Goal: Task Accomplishment & Management: Use online tool/utility

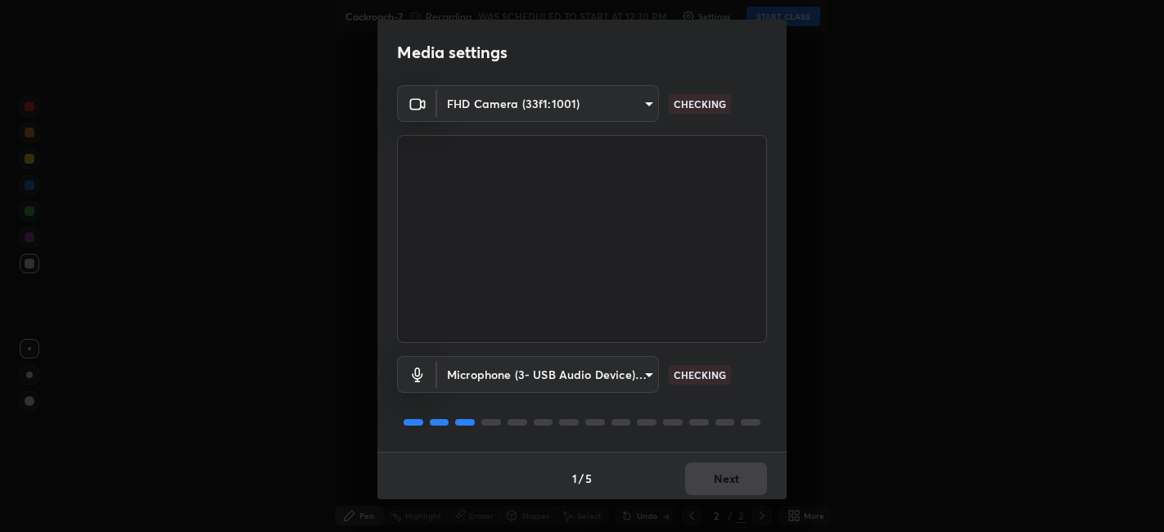
scroll to position [4, 0]
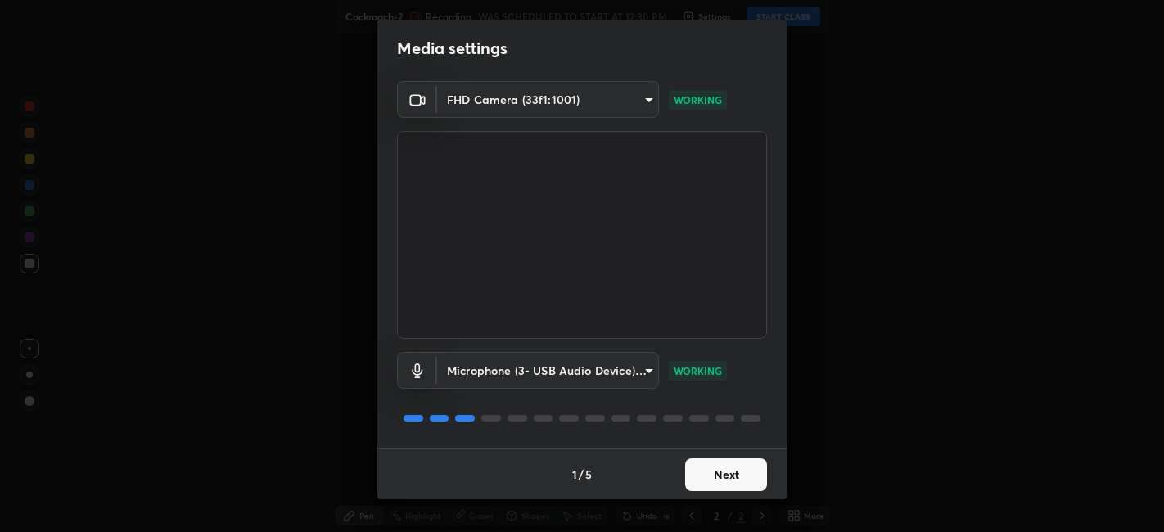
click at [725, 477] on button "Next" at bounding box center [726, 474] width 82 height 33
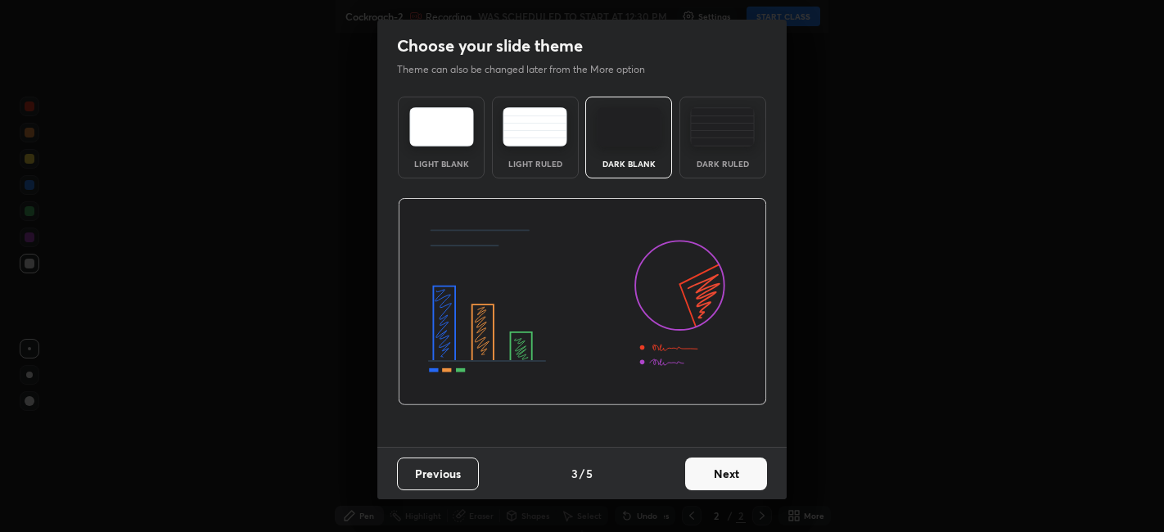
click at [743, 484] on button "Next" at bounding box center [726, 474] width 82 height 33
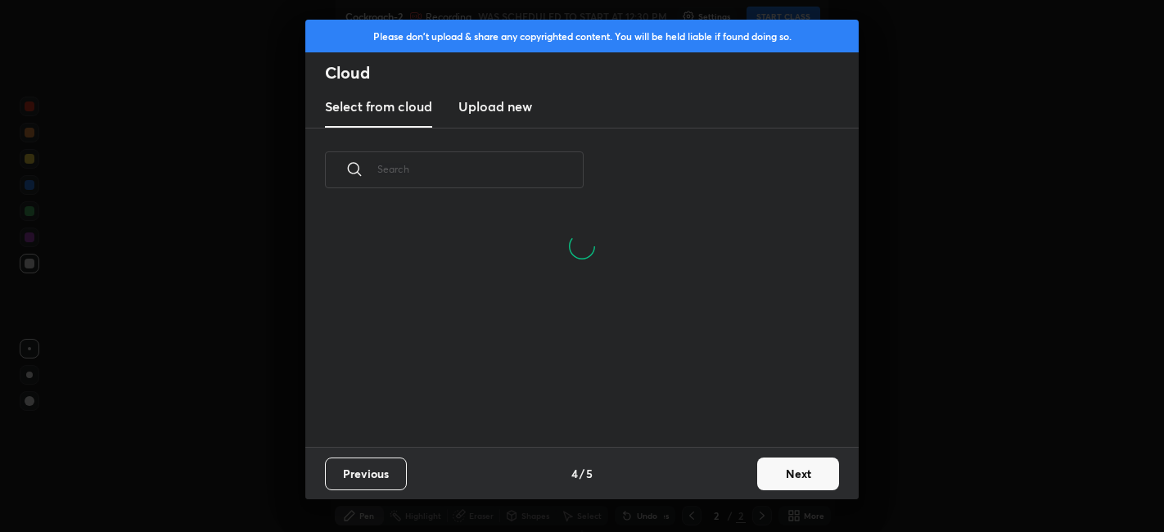
click at [503, 106] on h3 "Upload new" at bounding box center [495, 107] width 74 height 20
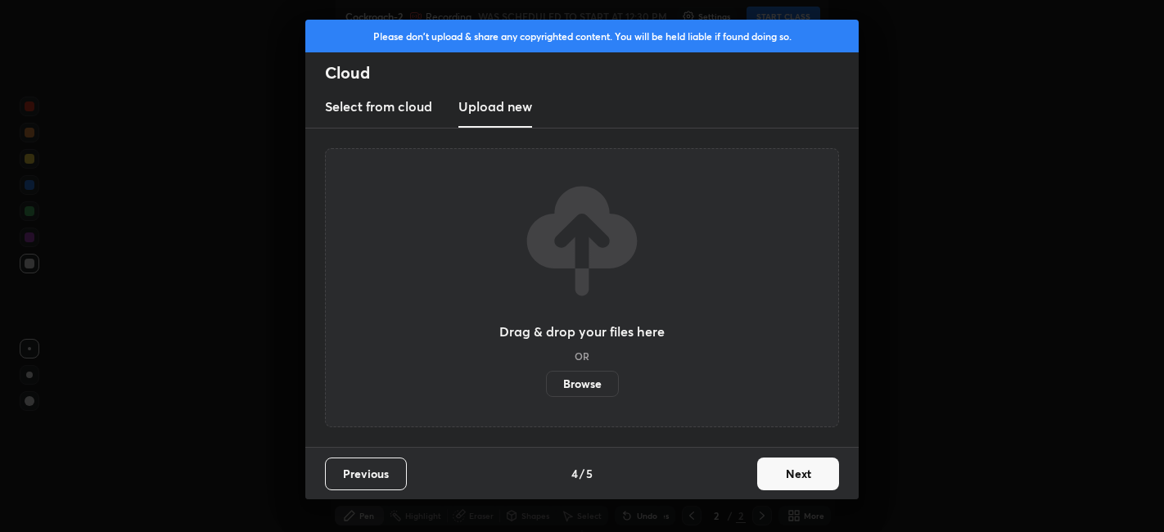
click at [577, 386] on label "Browse" at bounding box center [582, 384] width 73 height 26
click at [546, 386] on input "Browse" at bounding box center [546, 384] width 0 height 26
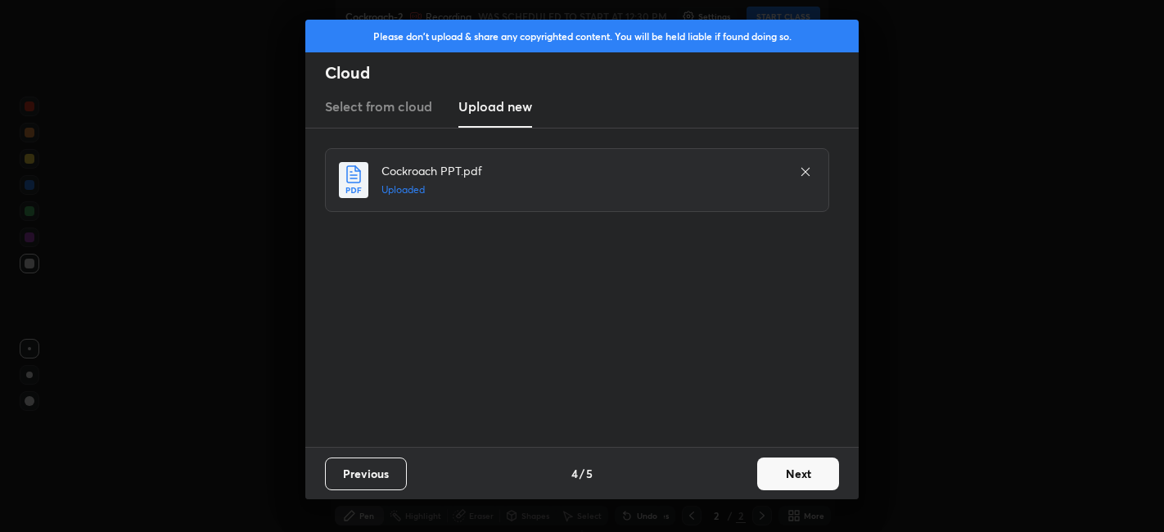
click at [807, 479] on button "Next" at bounding box center [798, 474] width 82 height 33
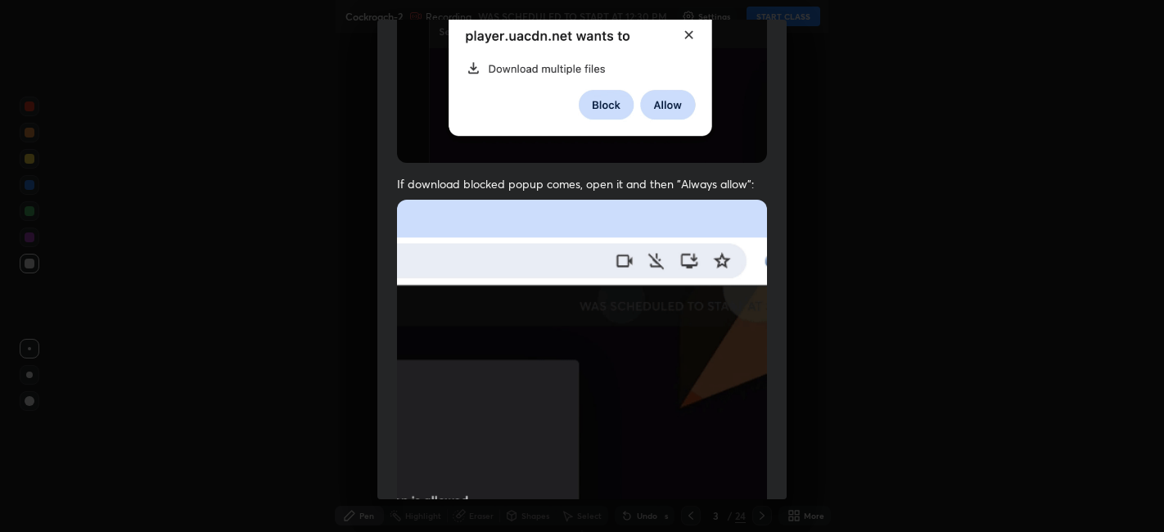
scroll to position [338, 0]
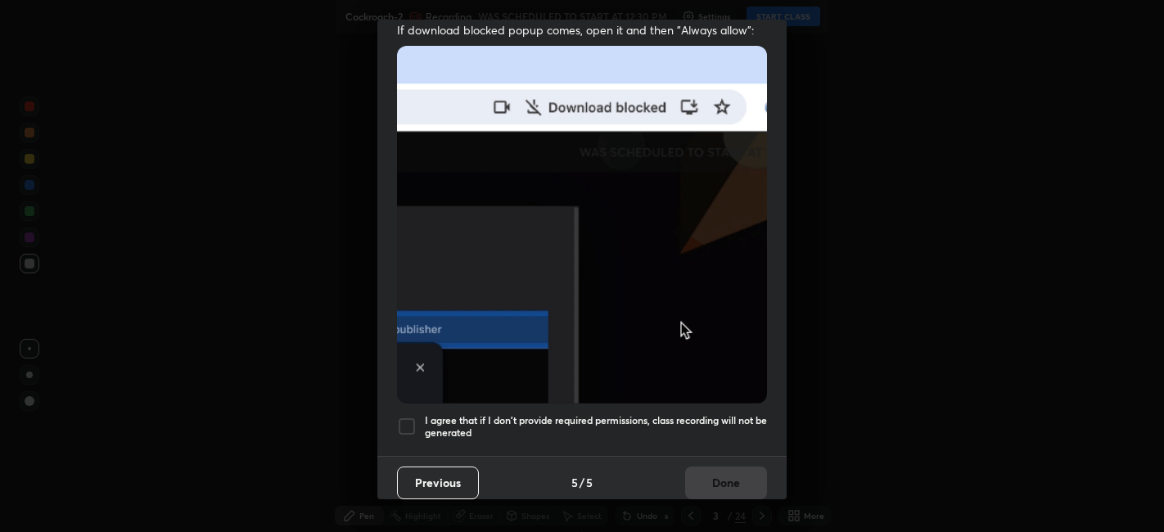
click at [674, 426] on h5 "I agree that if I don't provide required permissions, class recording will not …" at bounding box center [596, 426] width 342 height 25
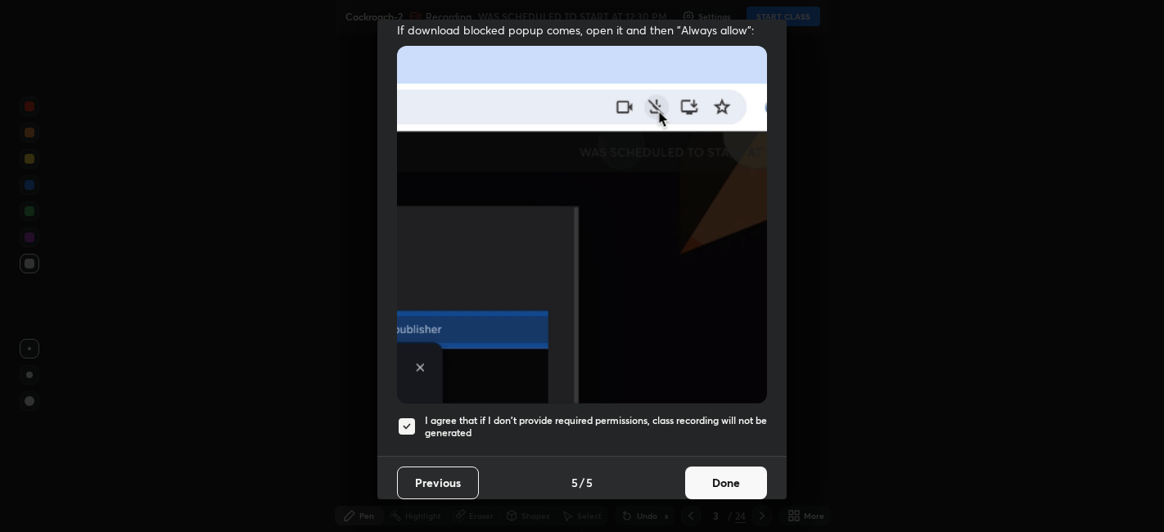
click at [726, 476] on button "Done" at bounding box center [726, 483] width 82 height 33
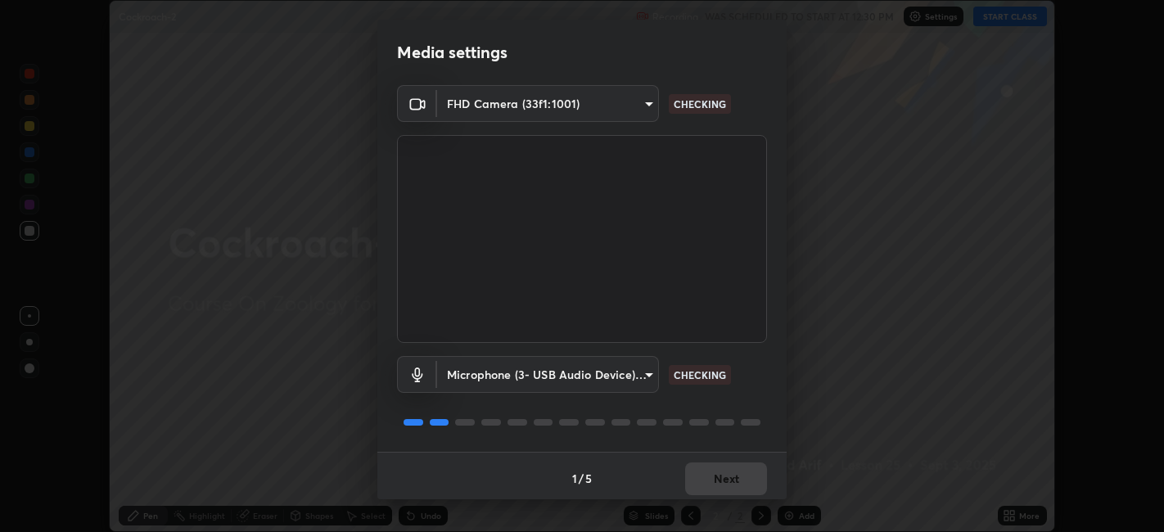
scroll to position [4, 0]
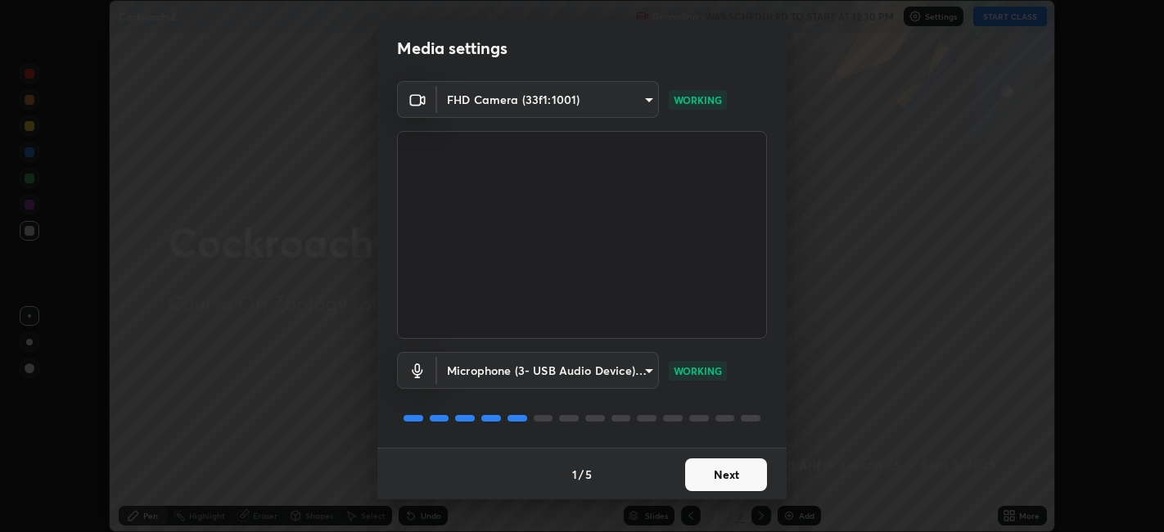
click at [736, 473] on button "Next" at bounding box center [726, 474] width 82 height 33
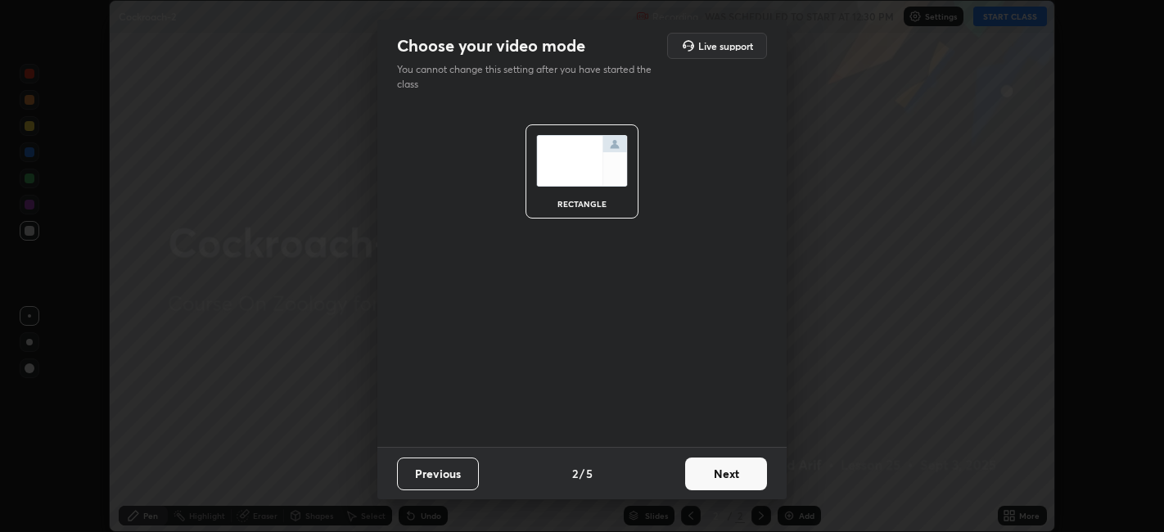
click at [738, 483] on button "Next" at bounding box center [726, 474] width 82 height 33
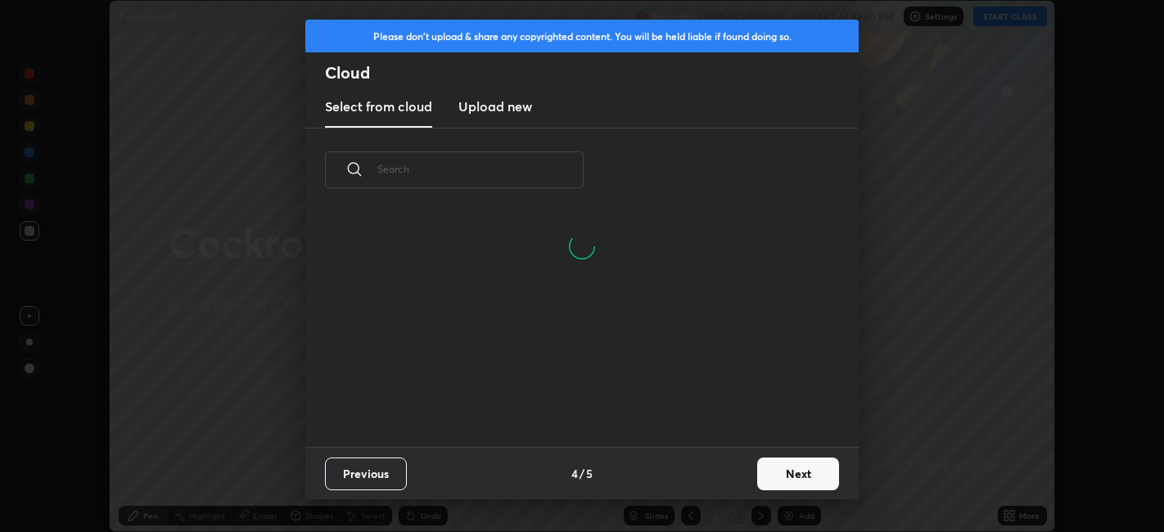
click at [507, 111] on h3 "Upload new" at bounding box center [495, 107] width 74 height 20
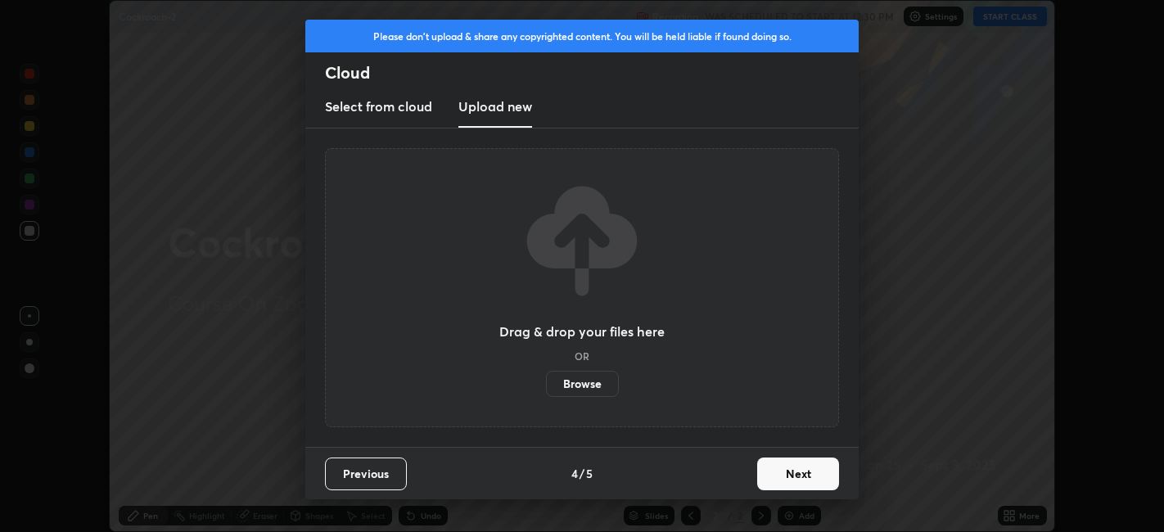
click at [593, 377] on label "Browse" at bounding box center [582, 384] width 73 height 26
click at [546, 377] on input "Browse" at bounding box center [546, 384] width 0 height 26
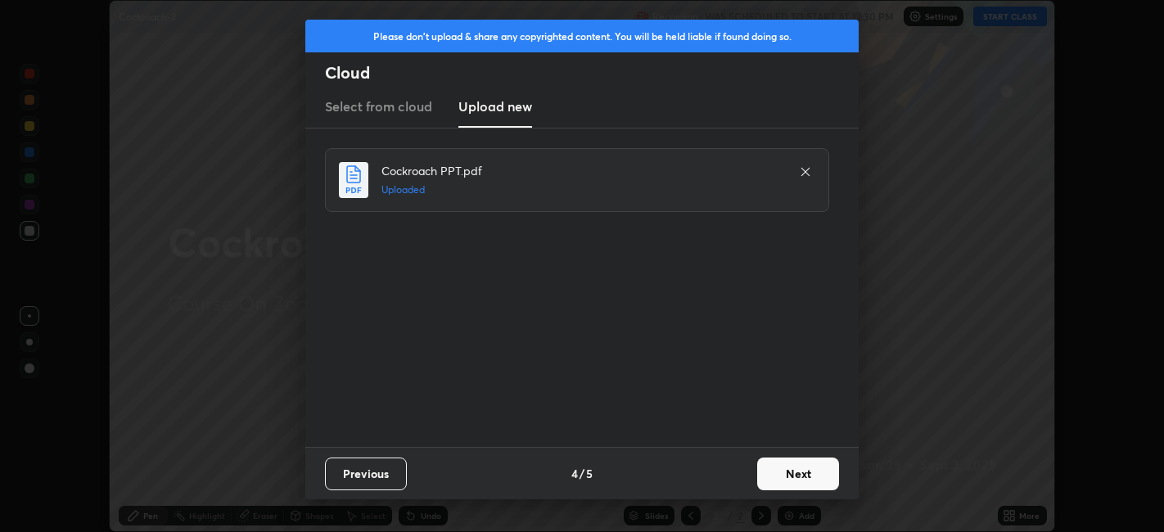
click at [803, 472] on button "Next" at bounding box center [798, 474] width 82 height 33
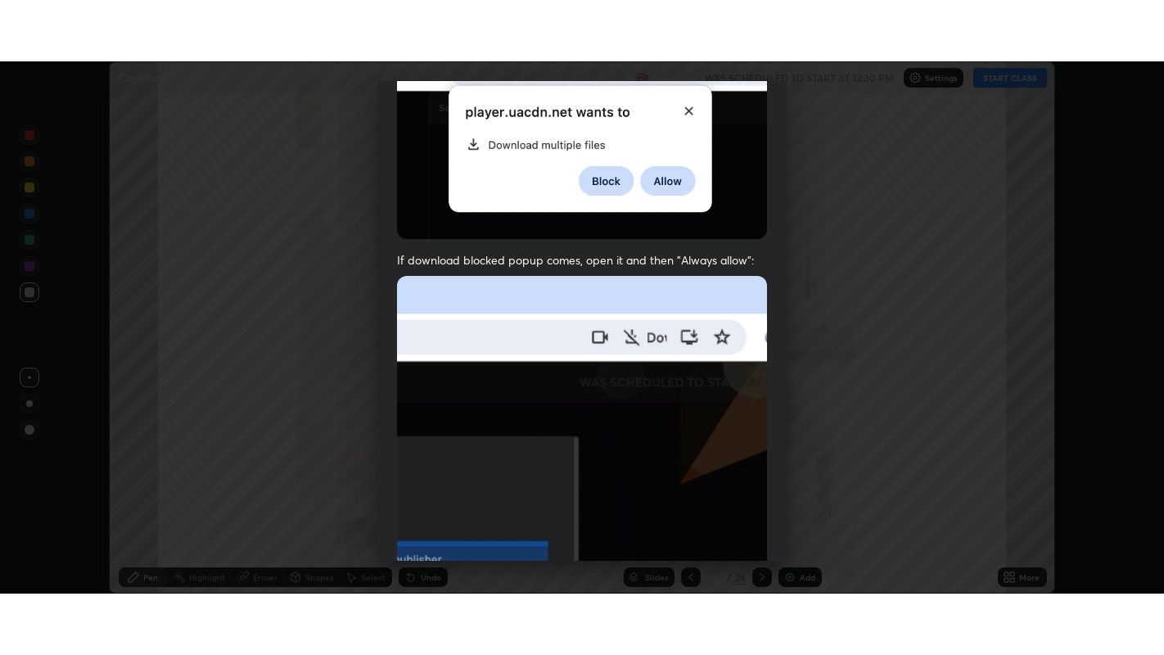
scroll to position [338, 0]
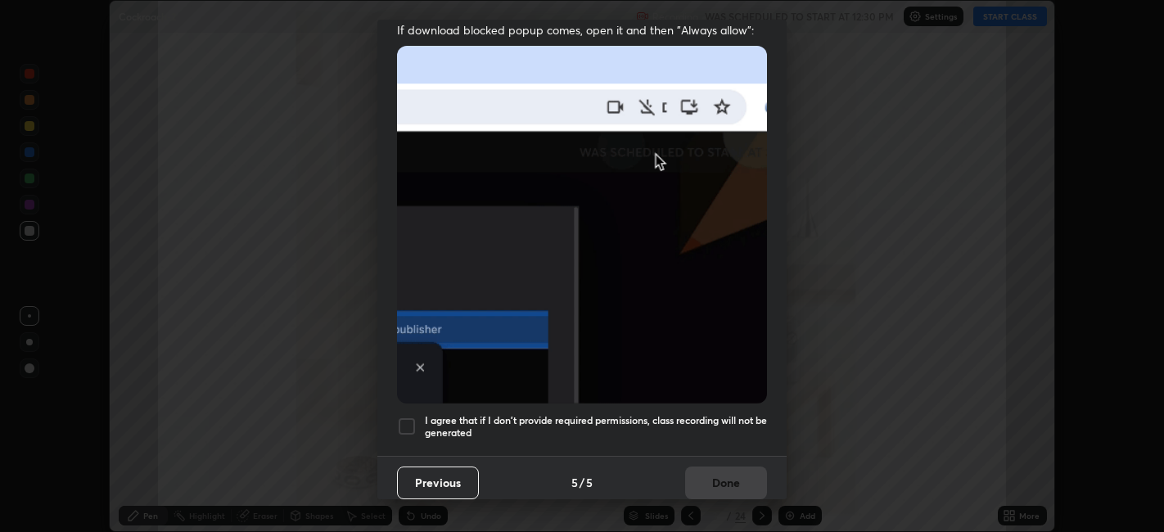
click at [662, 420] on h5 "I agree that if I don't provide required permissions, class recording will not …" at bounding box center [596, 426] width 342 height 25
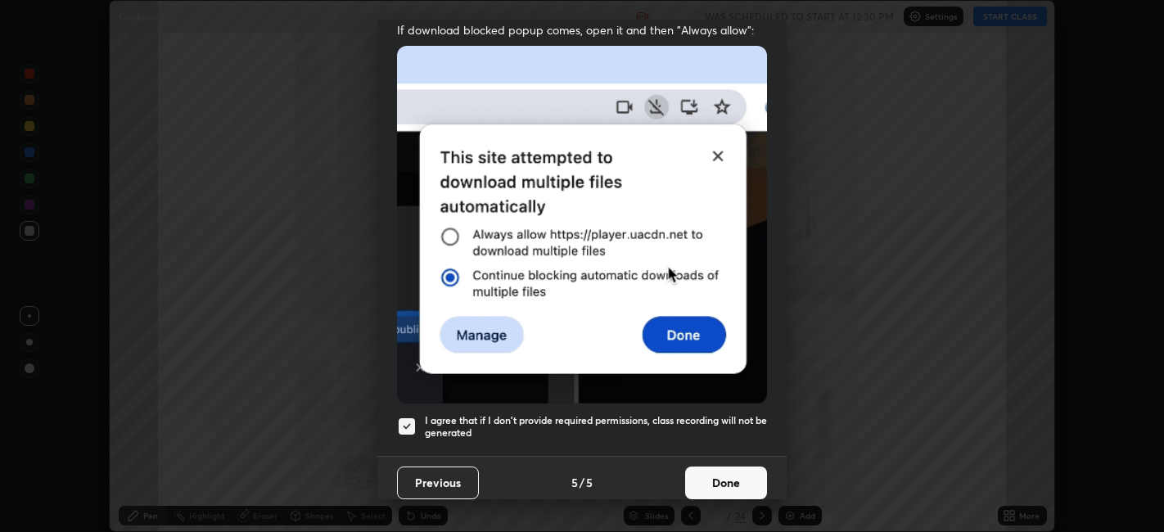
click at [729, 477] on button "Done" at bounding box center [726, 483] width 82 height 33
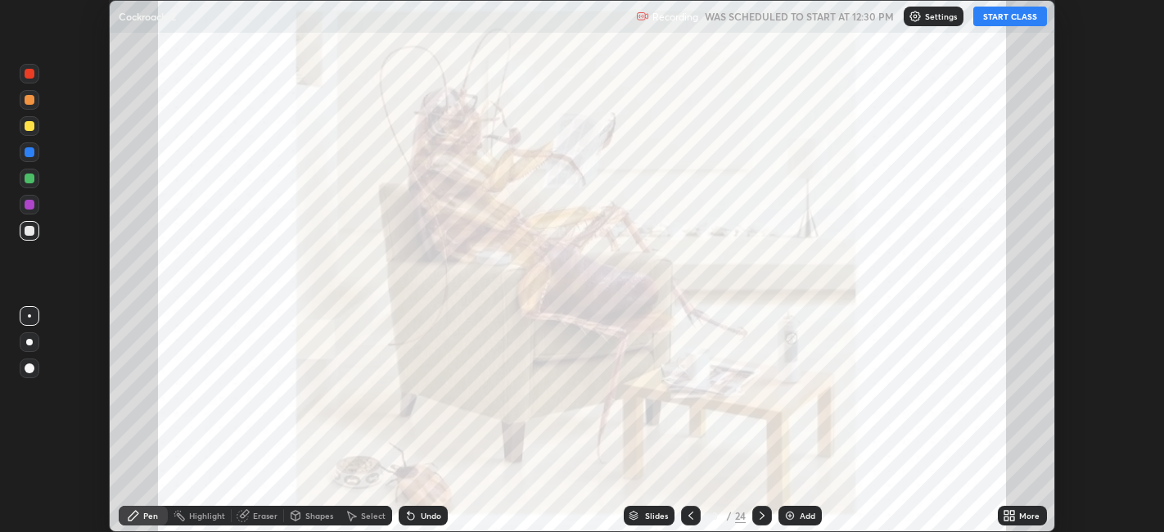
click at [1013, 518] on icon at bounding box center [1013, 519] width 4 height 4
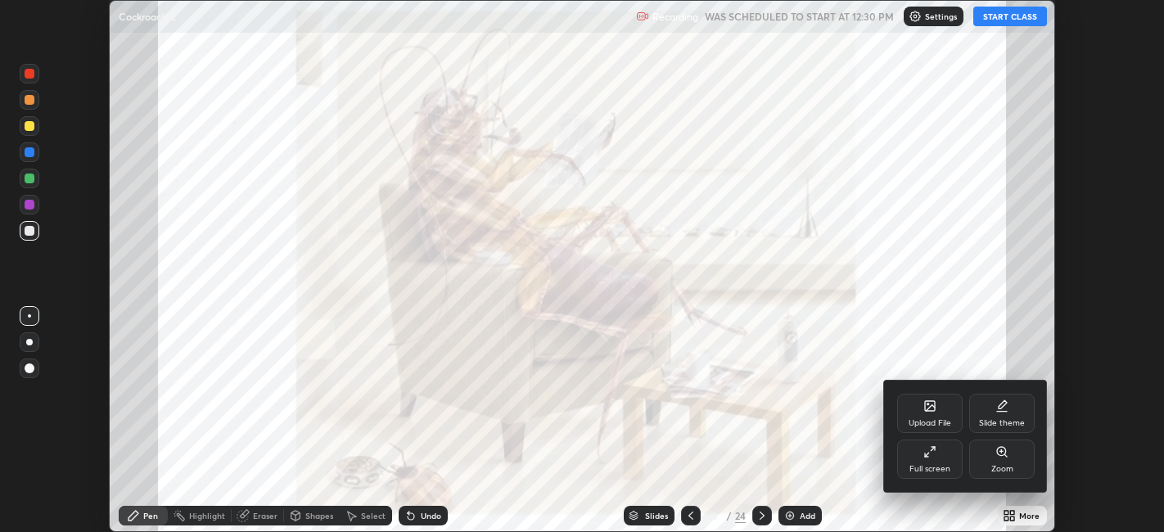
click at [934, 462] on div "Full screen" at bounding box center [929, 459] width 65 height 39
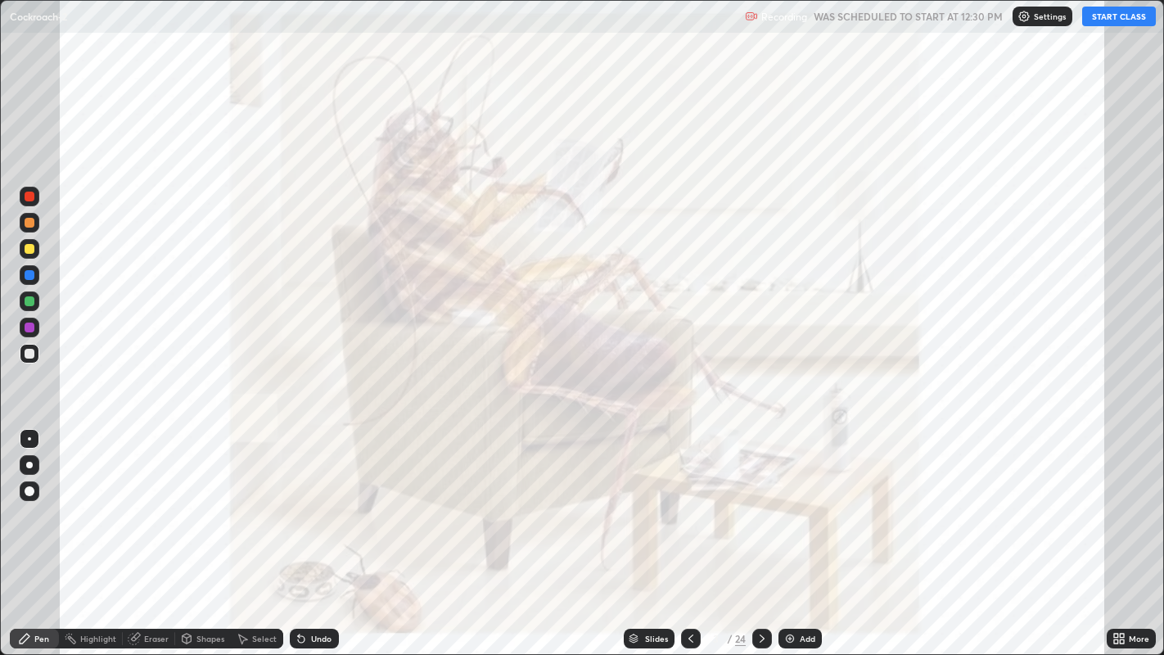
scroll to position [655, 1164]
click at [1131, 25] on button "START CLASS" at bounding box center [1119, 17] width 74 height 20
click at [762, 531] on icon at bounding box center [762, 638] width 13 height 13
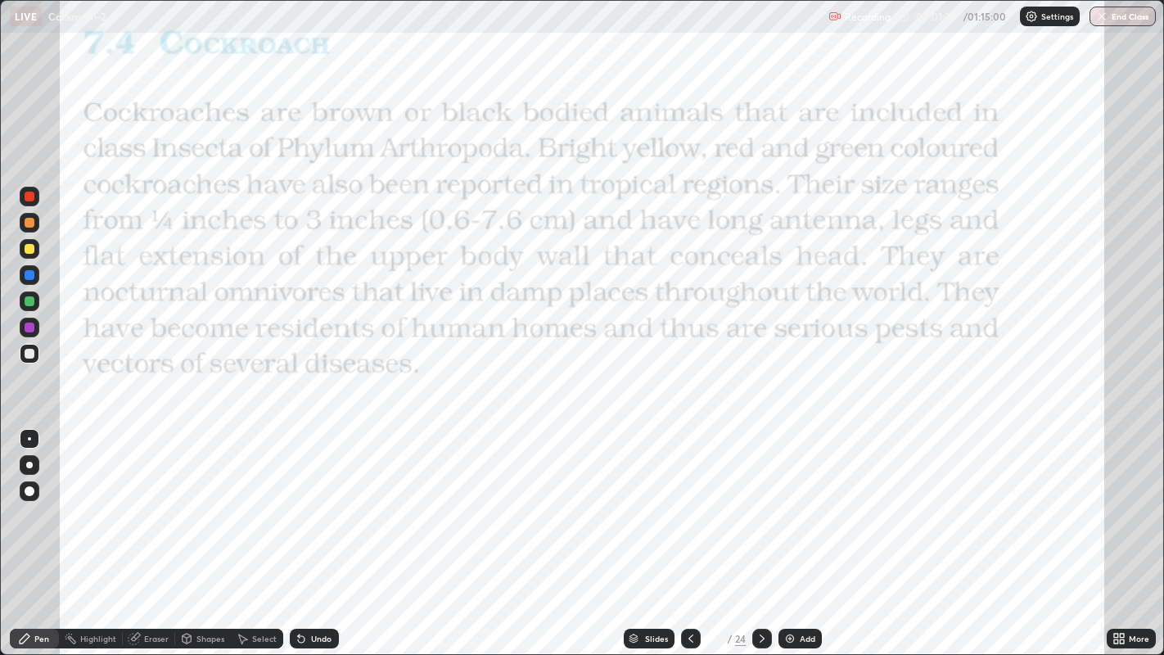
click at [761, 531] on icon at bounding box center [762, 638] width 13 height 13
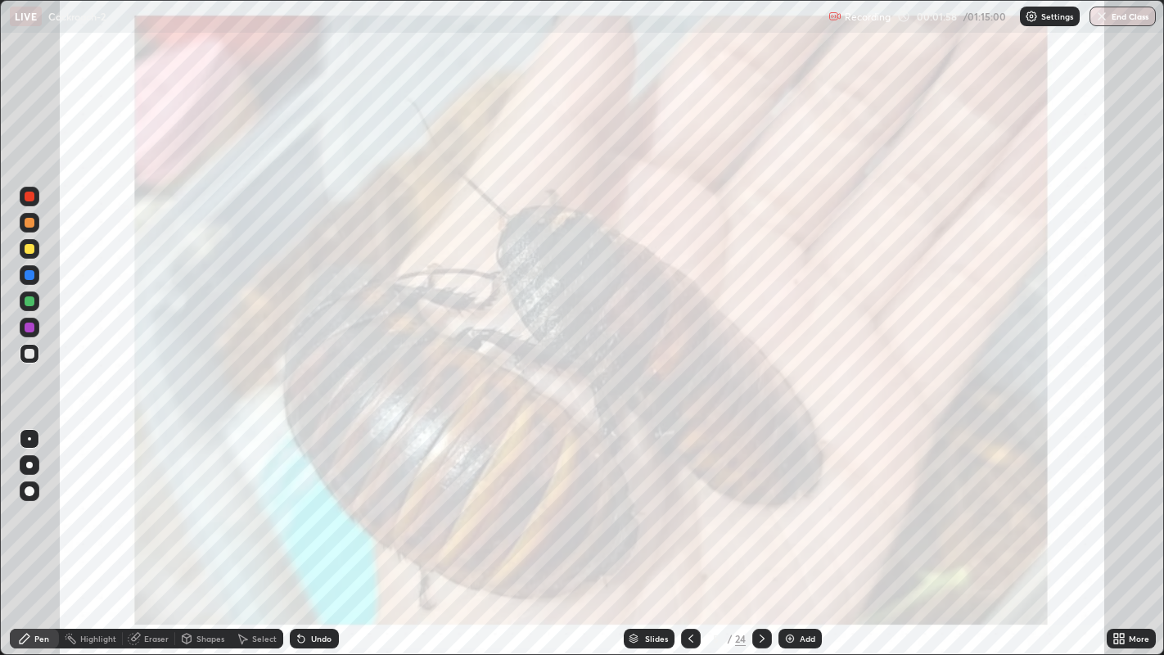
click at [760, 531] on icon at bounding box center [762, 638] width 13 height 13
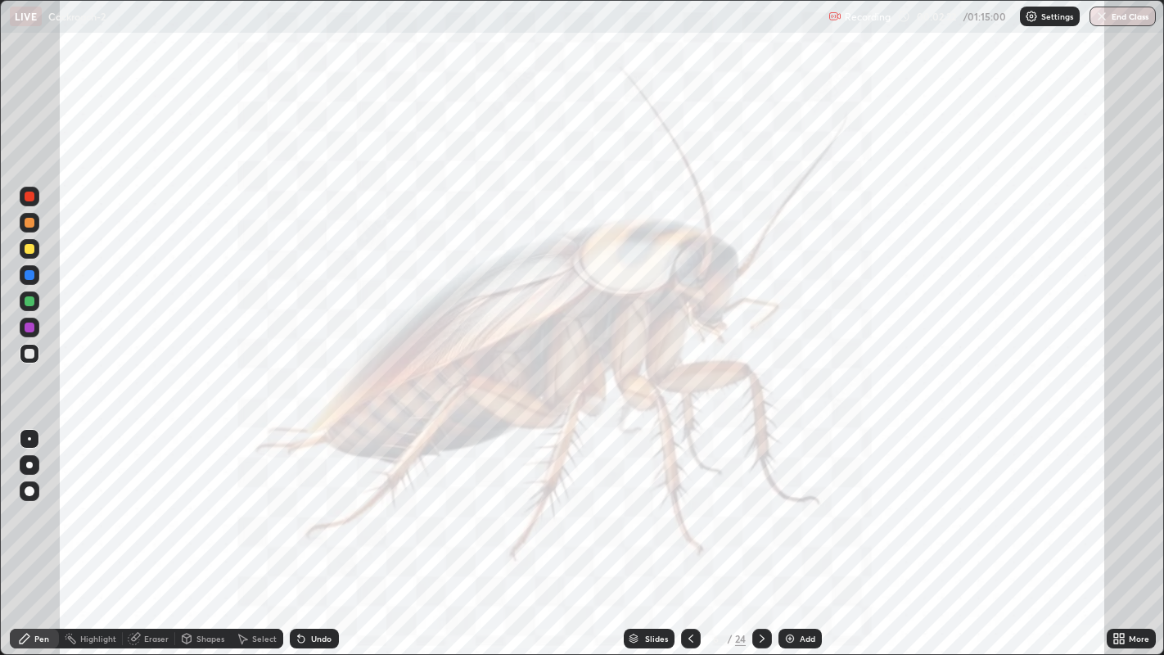
click at [759, 531] on div at bounding box center [762, 639] width 20 height 20
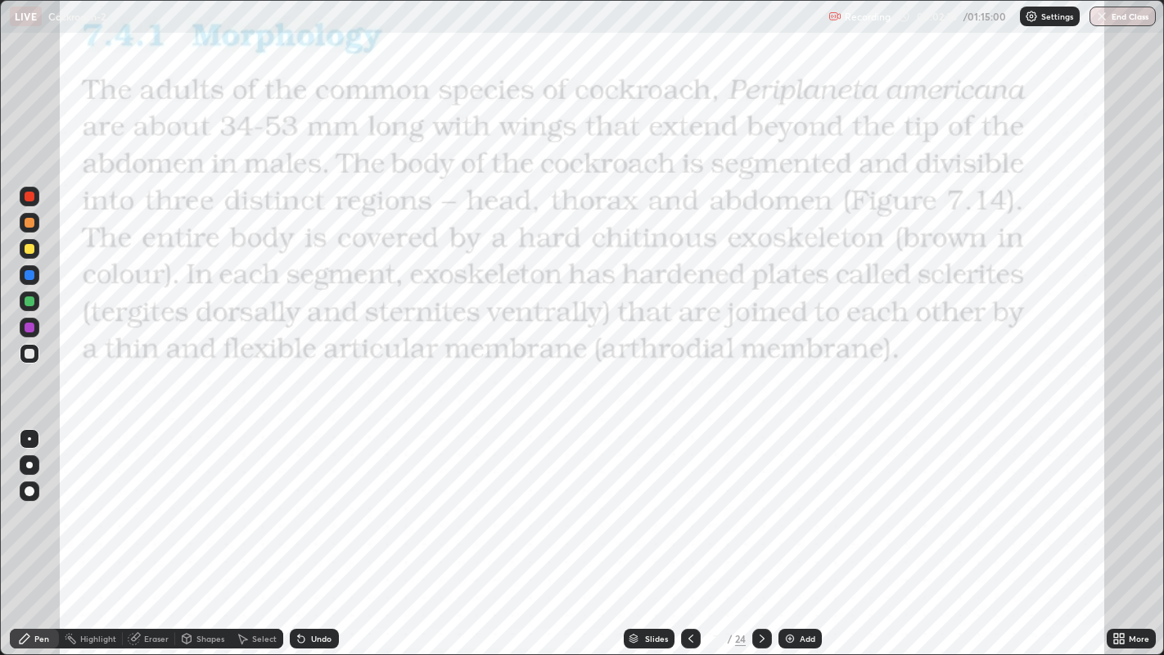
click at [761, 531] on icon at bounding box center [762, 638] width 13 height 13
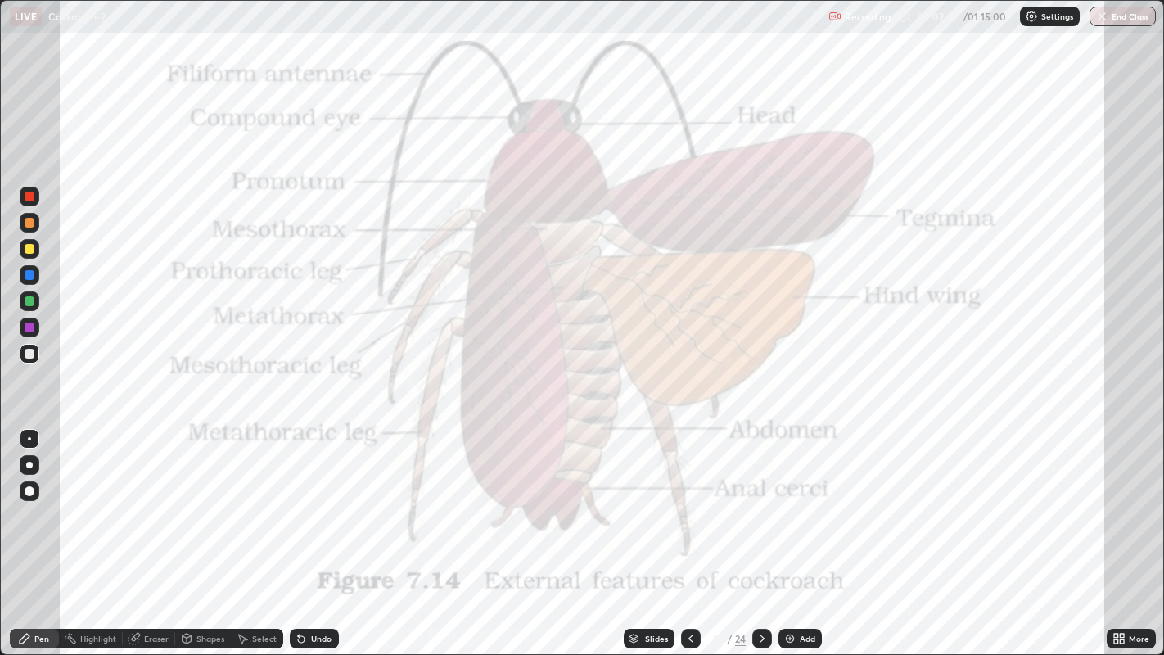
click at [29, 200] on div at bounding box center [30, 197] width 10 height 10
click at [29, 465] on div at bounding box center [29, 465] width 7 height 7
click at [761, 531] on icon at bounding box center [762, 638] width 13 height 13
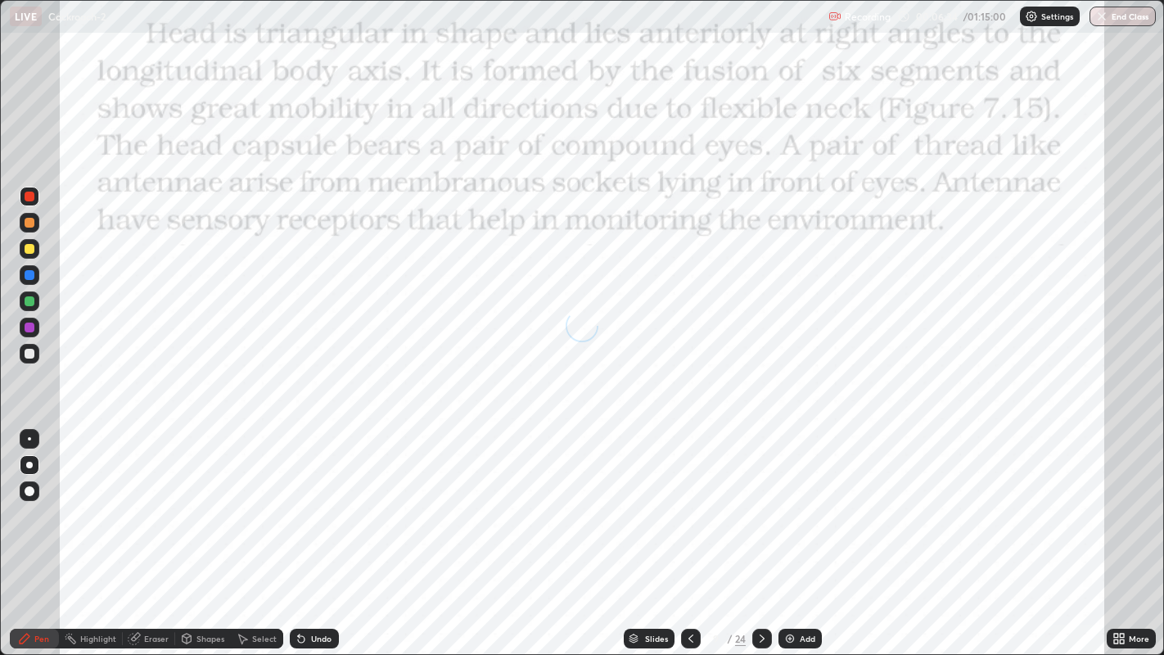
click at [761, 531] on icon at bounding box center [762, 638] width 13 height 13
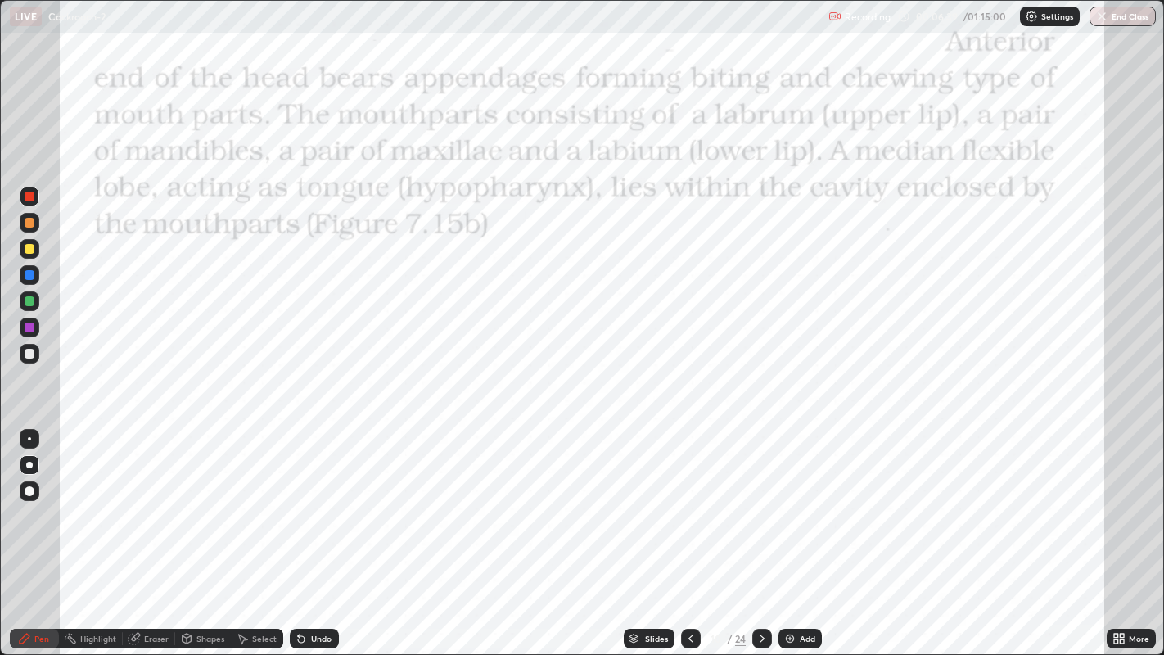
click at [761, 531] on icon at bounding box center [762, 638] width 13 height 13
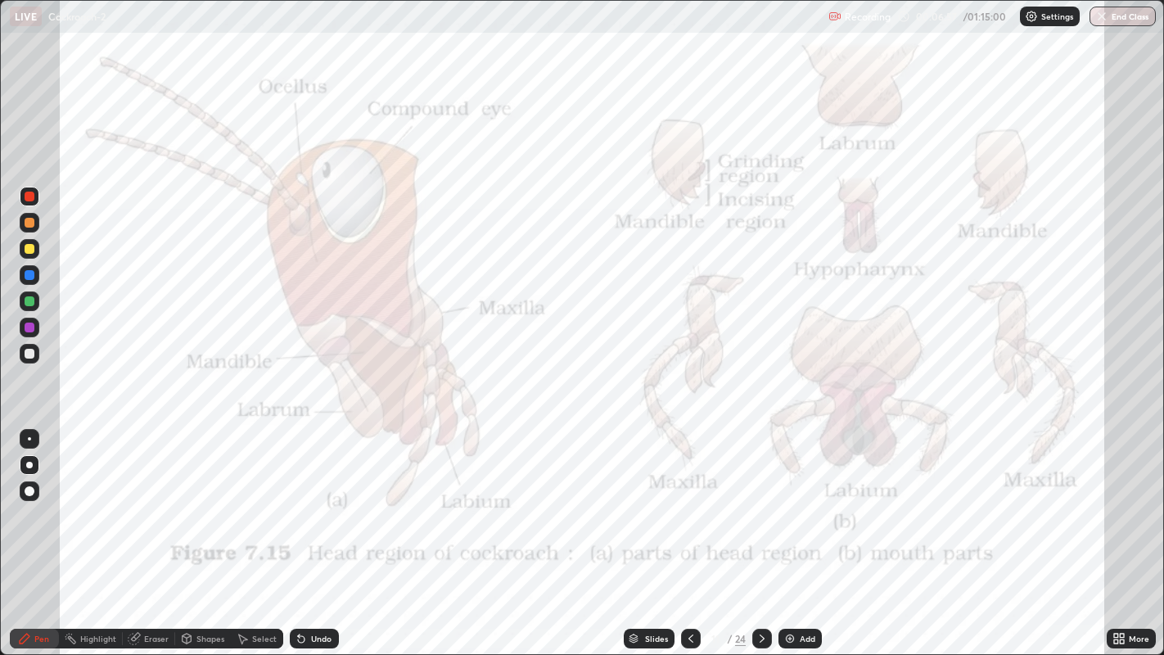
click at [761, 531] on icon at bounding box center [762, 638] width 13 height 13
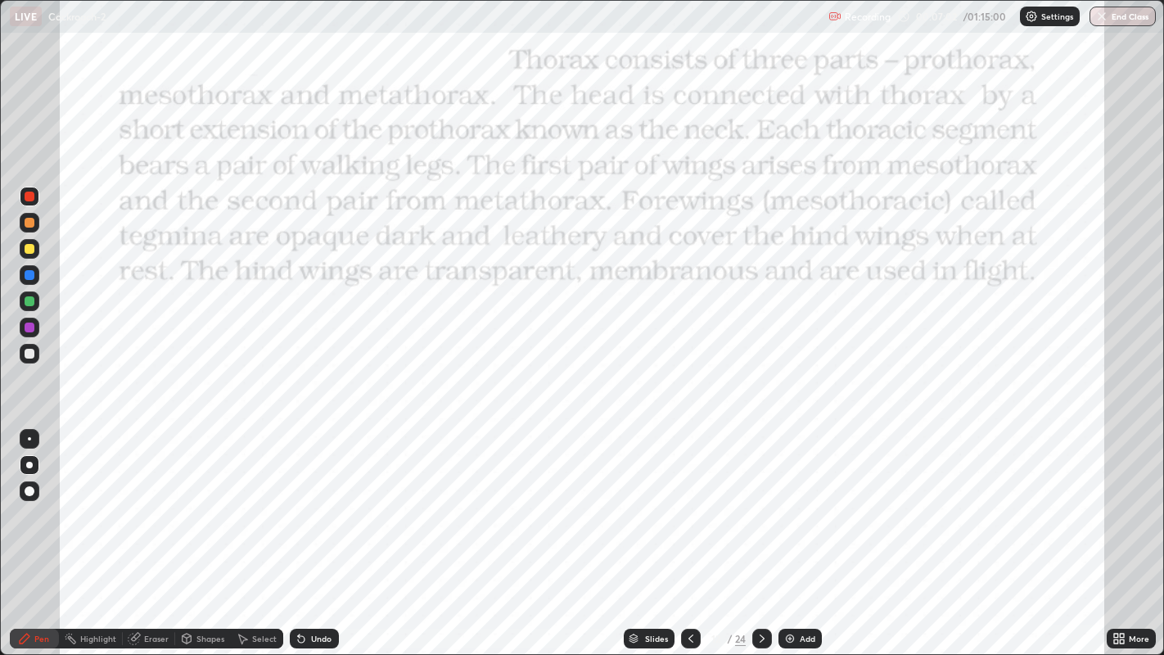
click at [766, 531] on div at bounding box center [762, 639] width 20 height 20
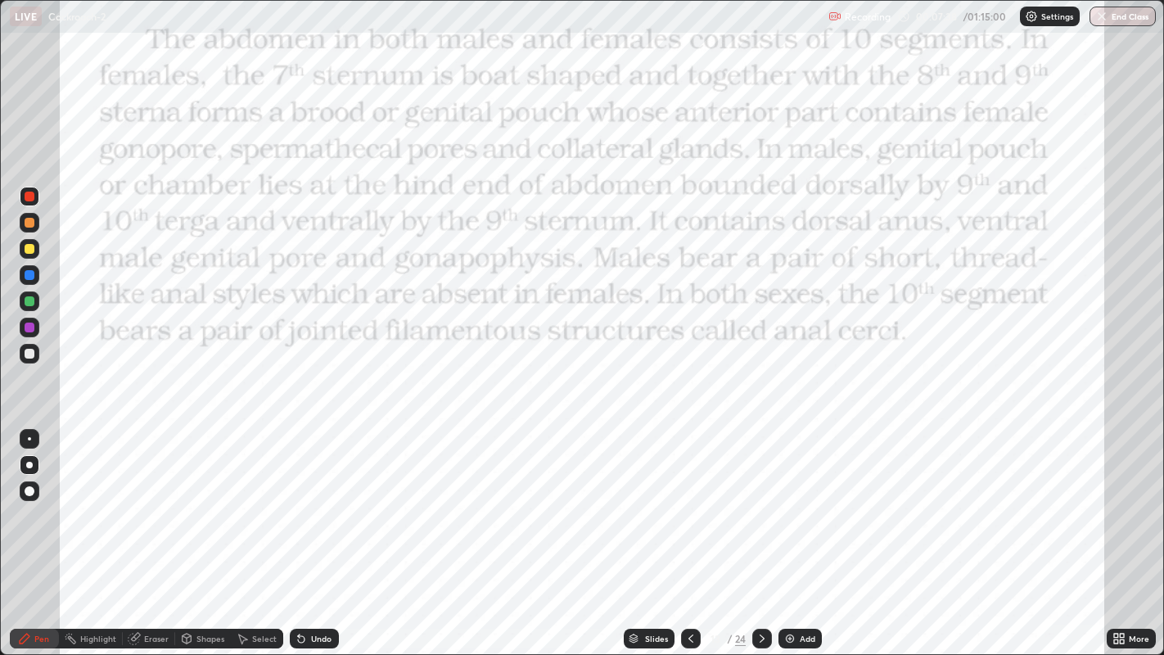
click at [803, 531] on div "Add" at bounding box center [808, 639] width 16 height 8
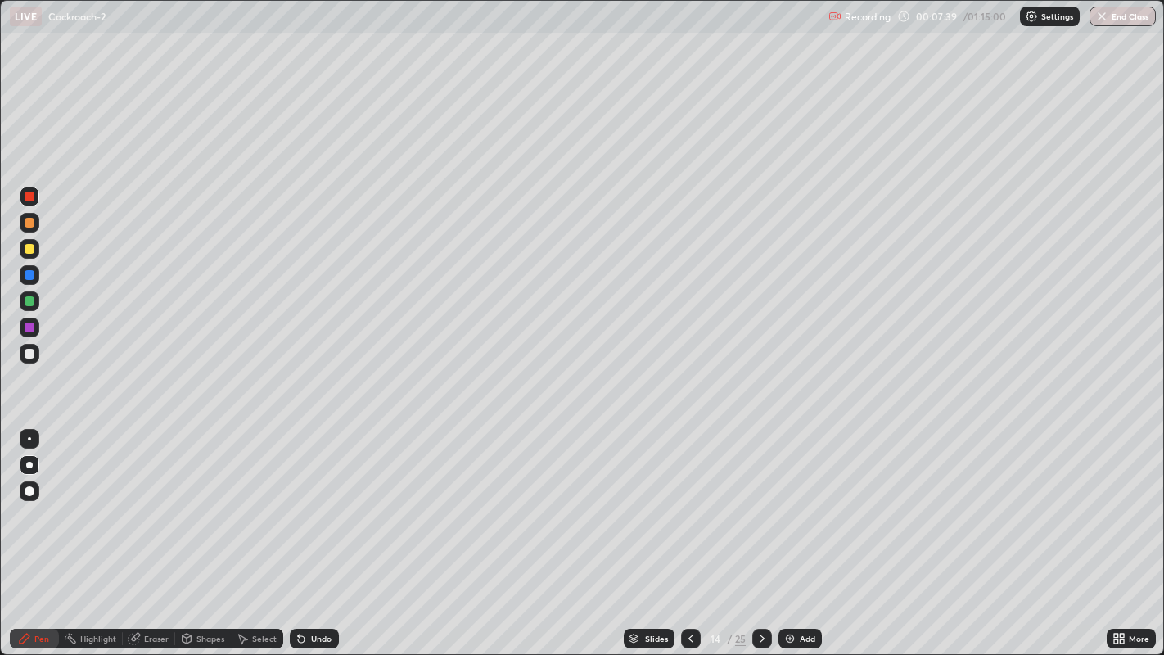
click at [691, 531] on icon at bounding box center [690, 638] width 13 height 13
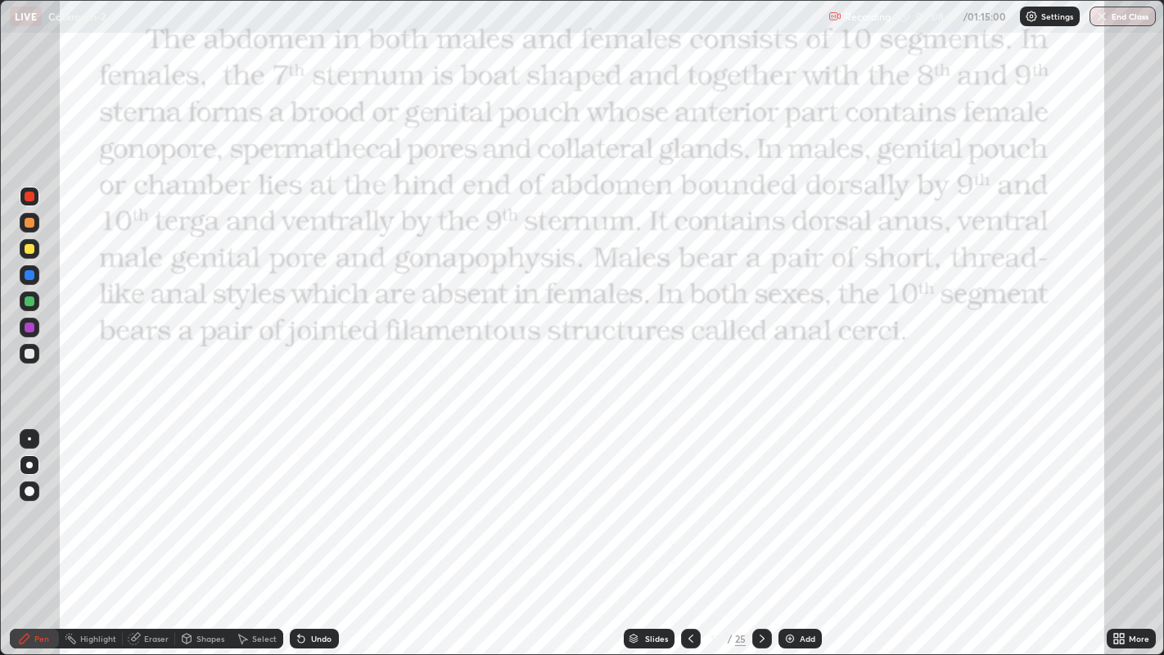
click at [761, 531] on icon at bounding box center [762, 638] width 13 height 13
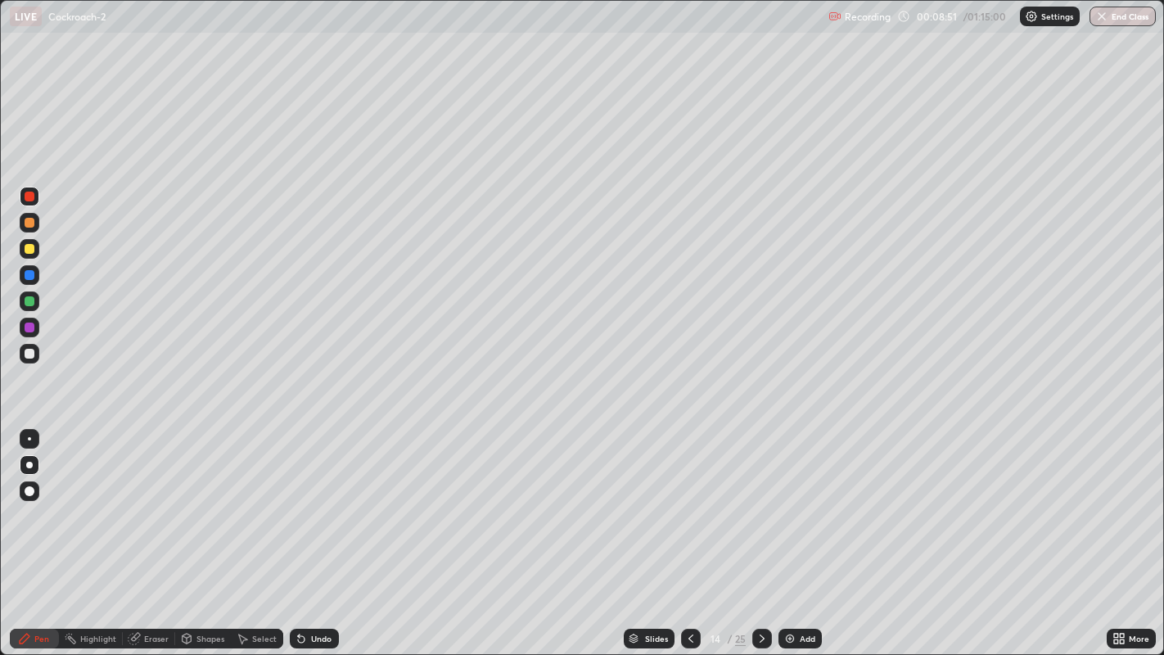
click at [30, 352] on div at bounding box center [30, 354] width 10 height 10
click at [29, 490] on div at bounding box center [30, 491] width 10 height 10
click at [690, 531] on icon at bounding box center [690, 638] width 13 height 13
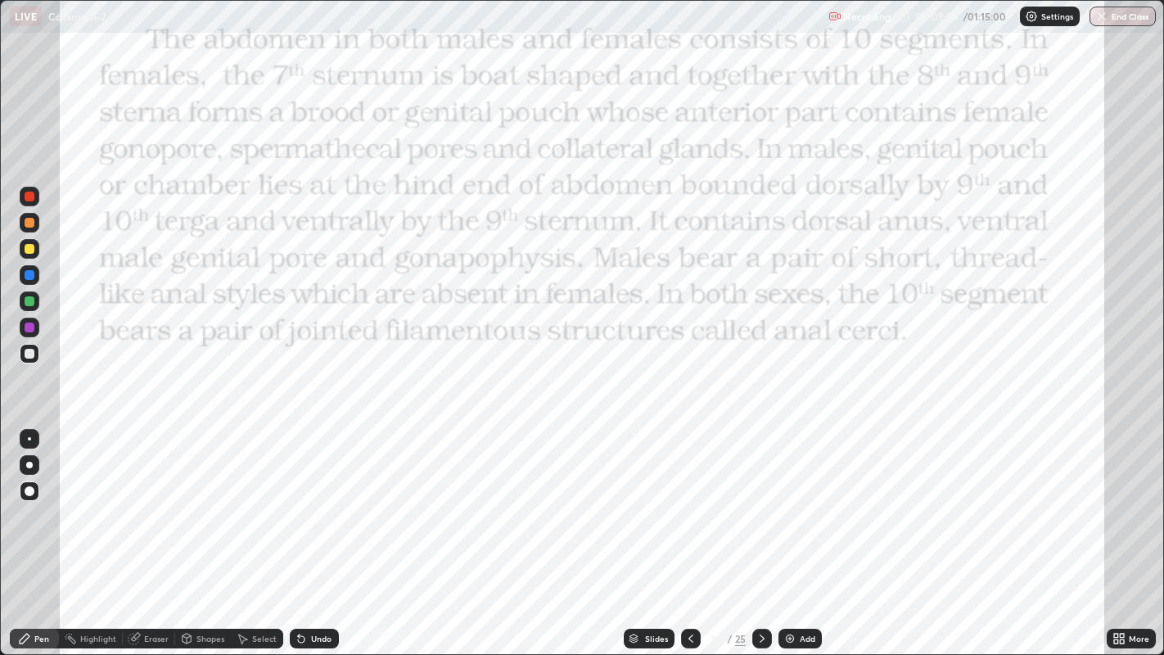
click at [761, 531] on icon at bounding box center [762, 638] width 13 height 13
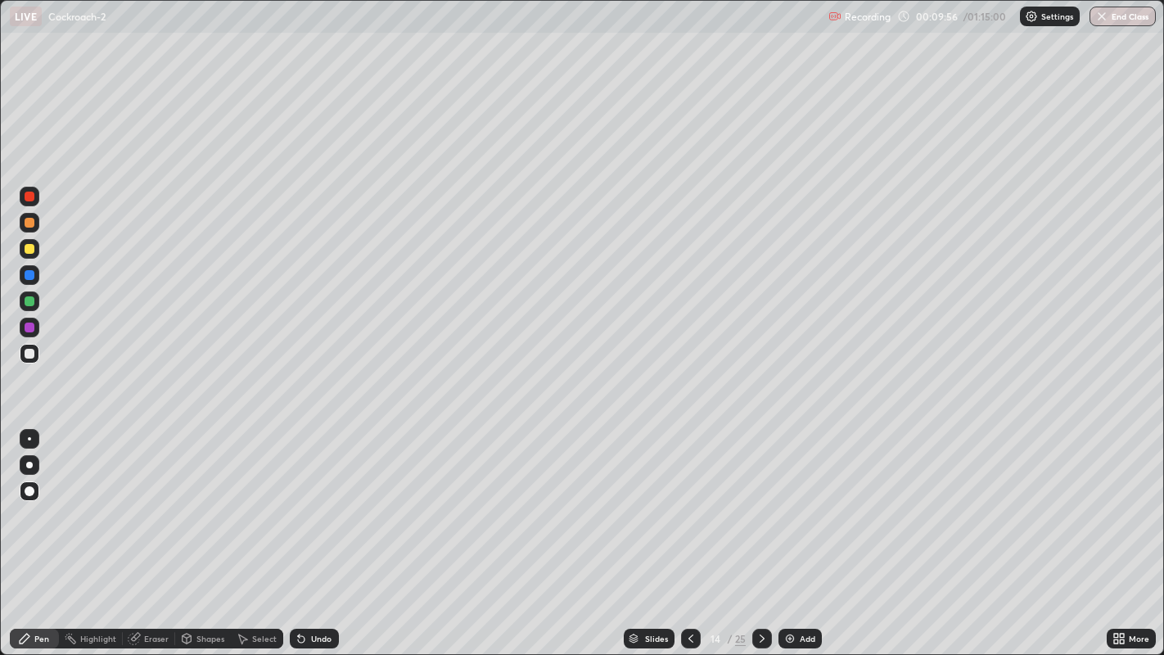
click at [28, 249] on div at bounding box center [30, 249] width 10 height 10
click at [29, 464] on div at bounding box center [29, 465] width 7 height 7
click at [145, 531] on div "Eraser" at bounding box center [156, 639] width 25 height 8
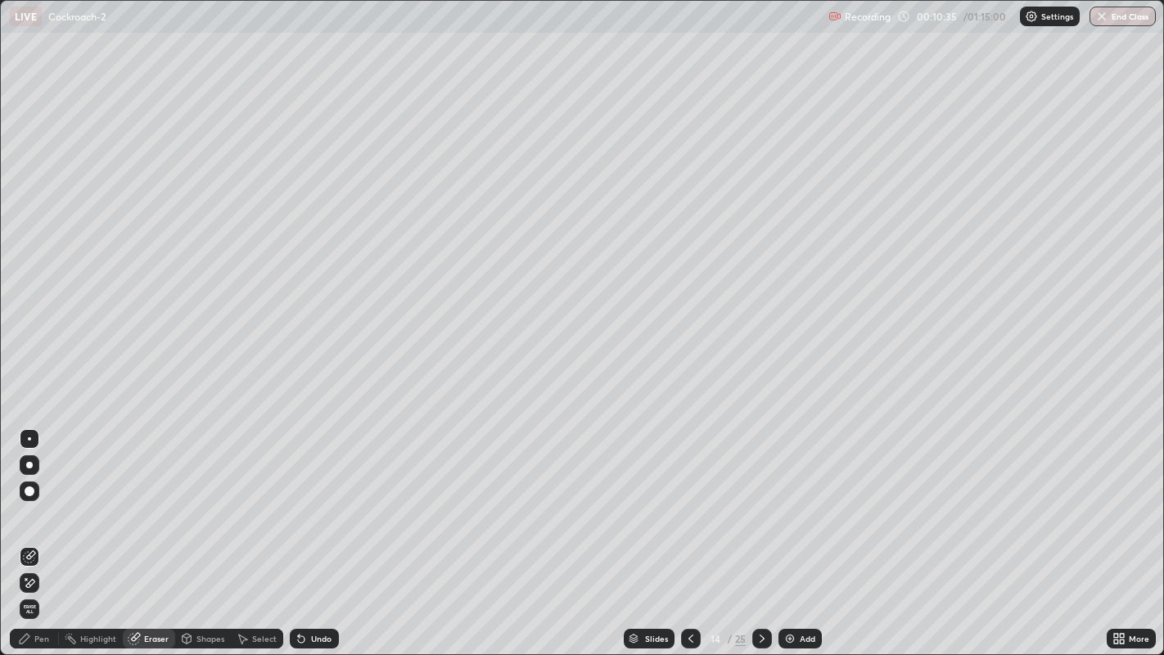
click at [34, 531] on icon at bounding box center [30, 583] width 9 height 8
click at [97, 531] on div "Highlight" at bounding box center [98, 639] width 36 height 8
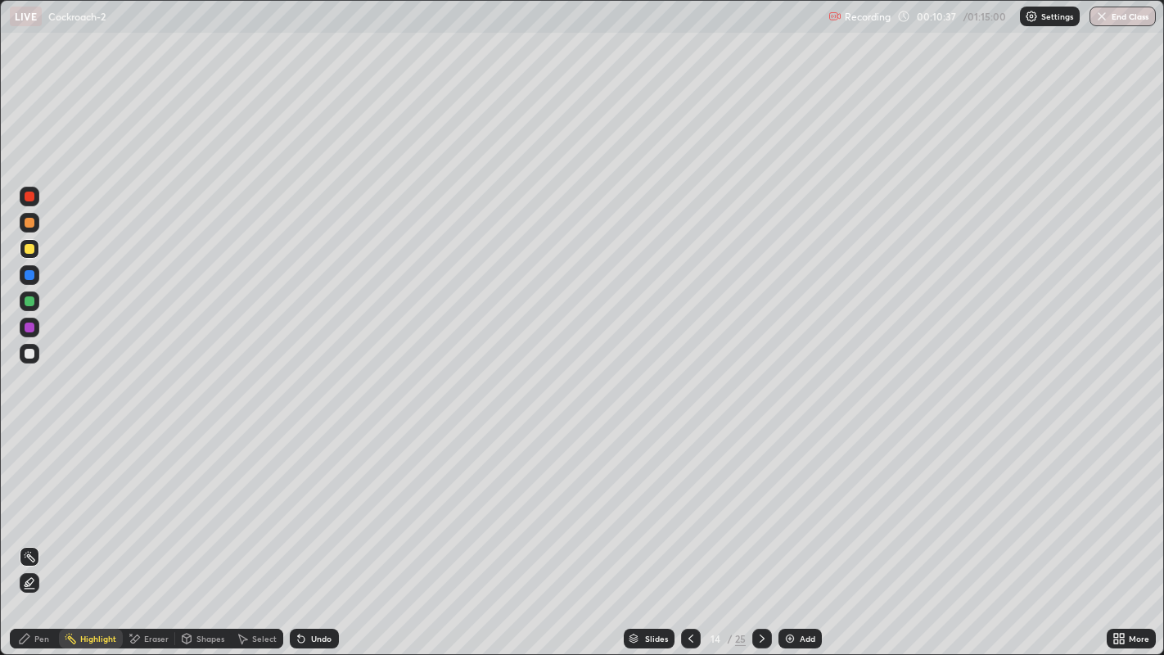
click at [31, 531] on icon at bounding box center [29, 582] width 13 height 13
click at [37, 531] on div "Pen" at bounding box center [34, 639] width 49 height 20
click at [31, 350] on div at bounding box center [30, 354] width 10 height 10
click at [28, 467] on div at bounding box center [30, 465] width 20 height 20
click at [687, 531] on icon at bounding box center [690, 638] width 13 height 13
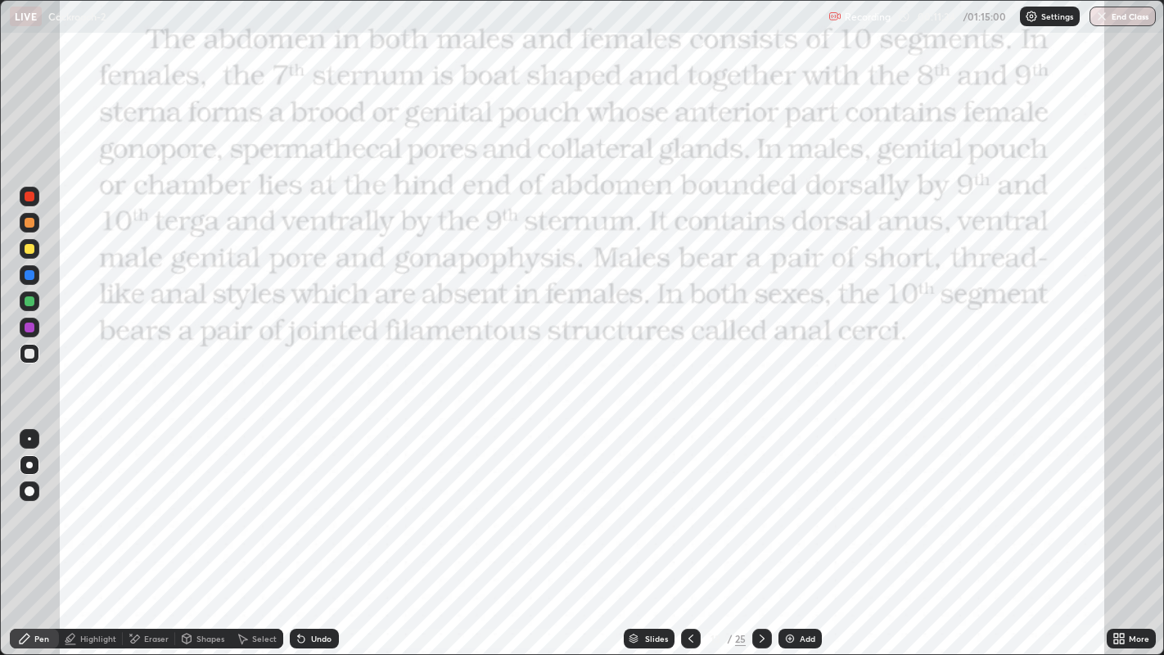
click at [689, 531] on icon at bounding box center [690, 638] width 13 height 13
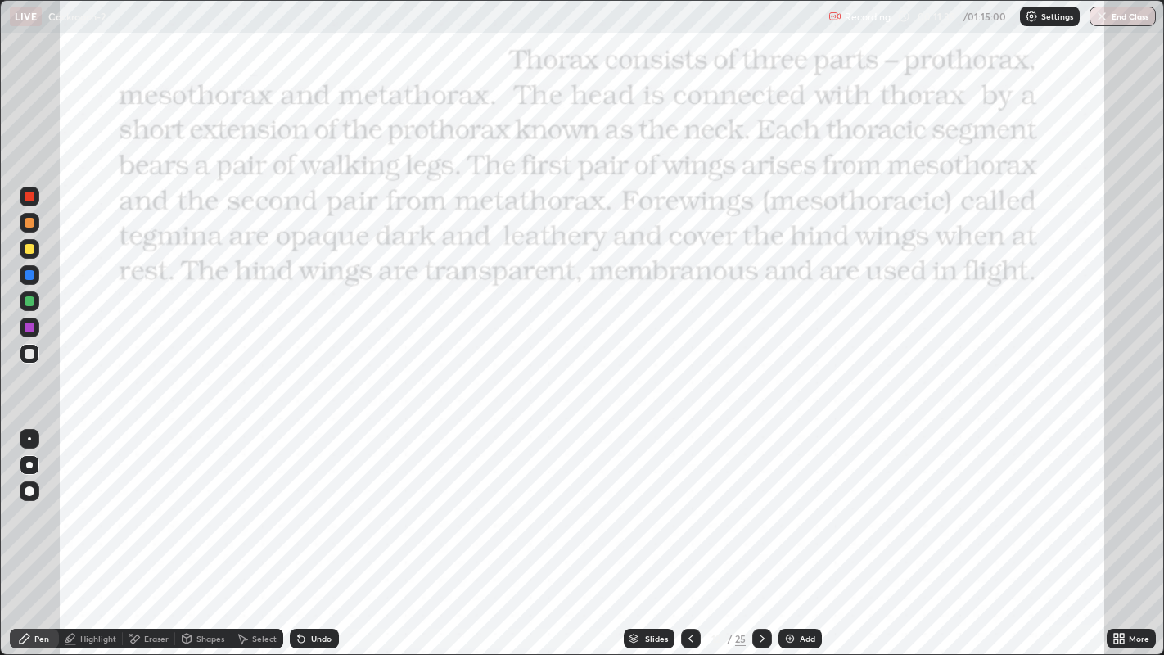
click at [760, 531] on icon at bounding box center [762, 638] width 13 height 13
click at [760, 531] on icon at bounding box center [762, 639] width 5 height 8
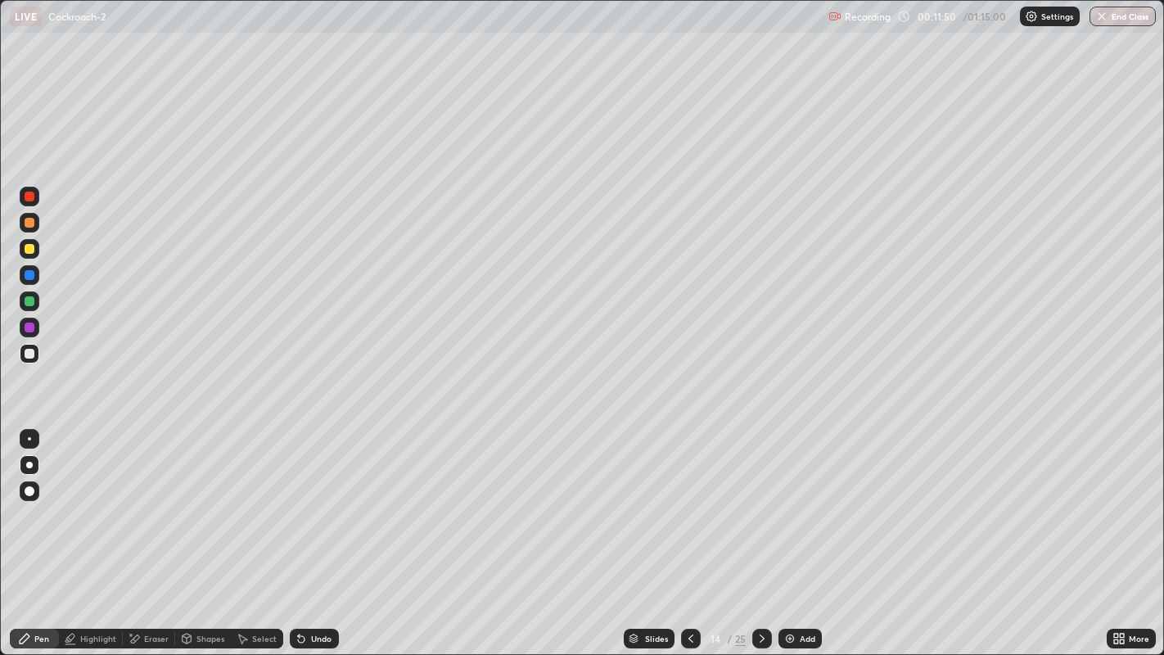
click at [761, 531] on icon at bounding box center [762, 638] width 13 height 13
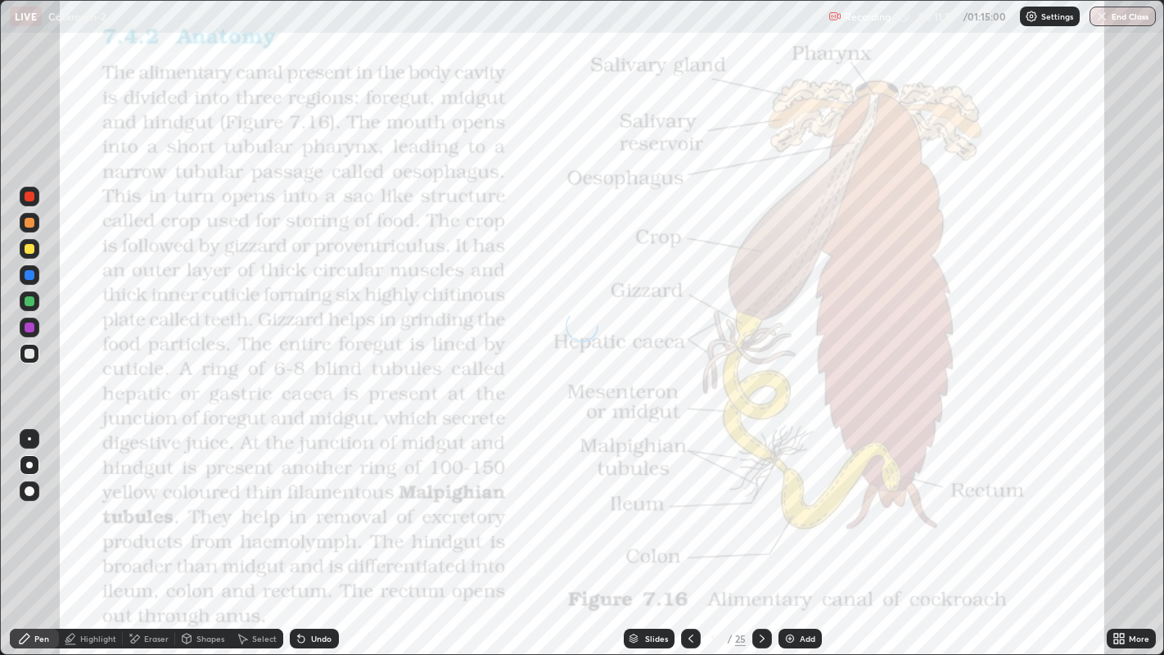
click at [707, 531] on div "15" at bounding box center [715, 639] width 16 height 10
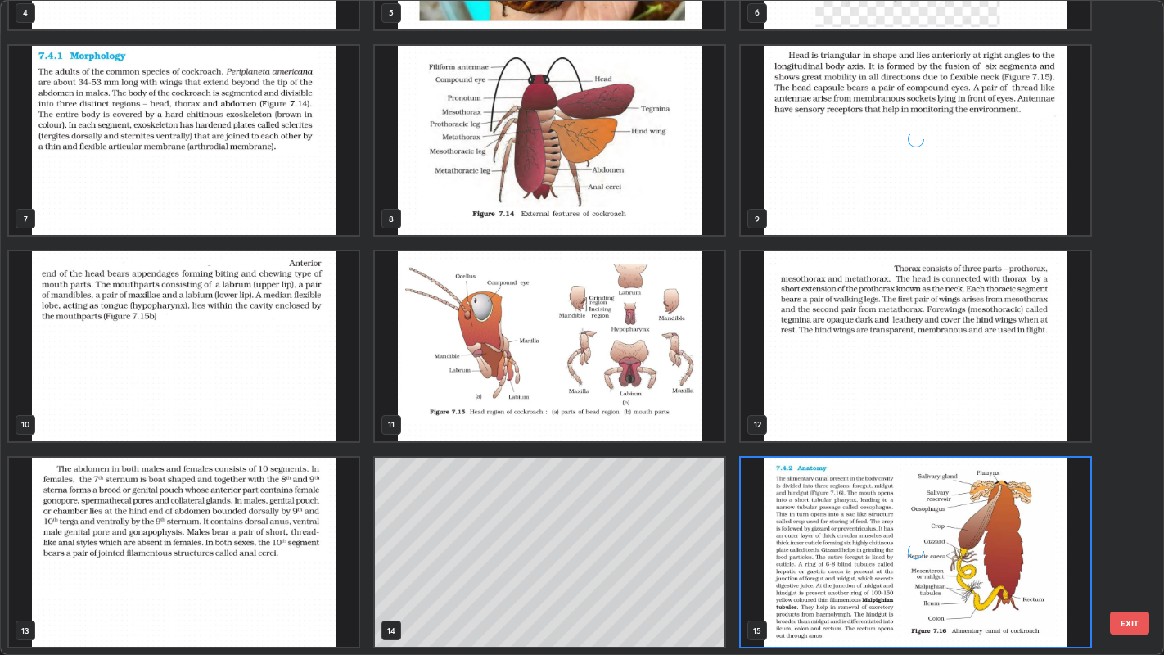
scroll to position [648, 1155]
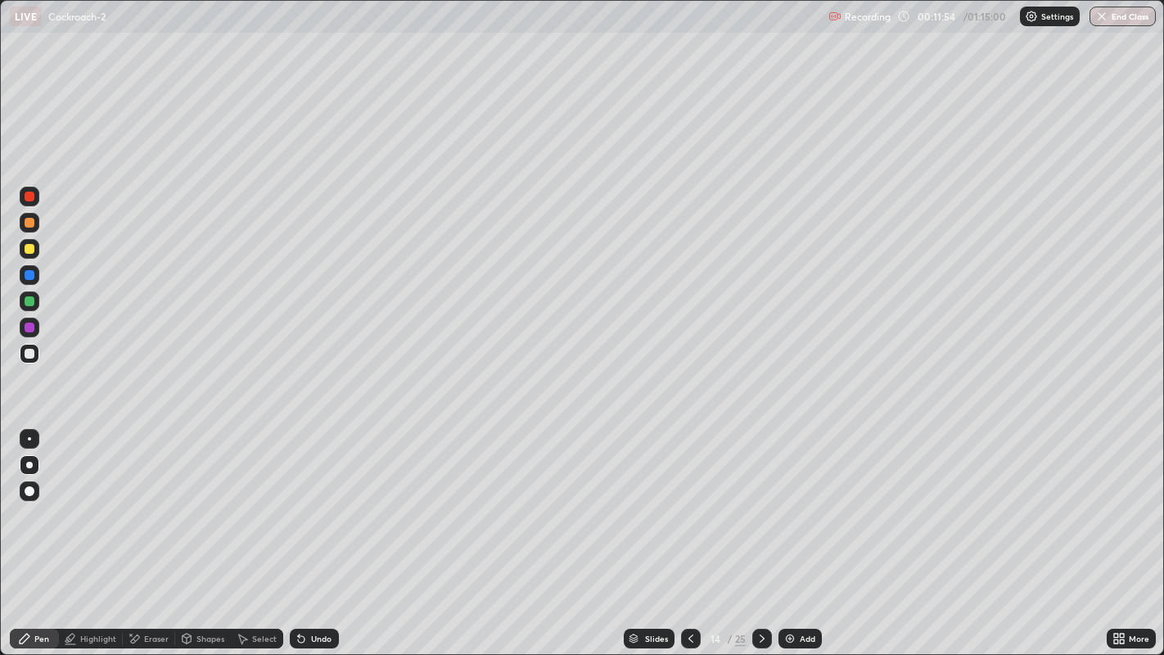
click at [691, 531] on icon at bounding box center [691, 639] width 5 height 8
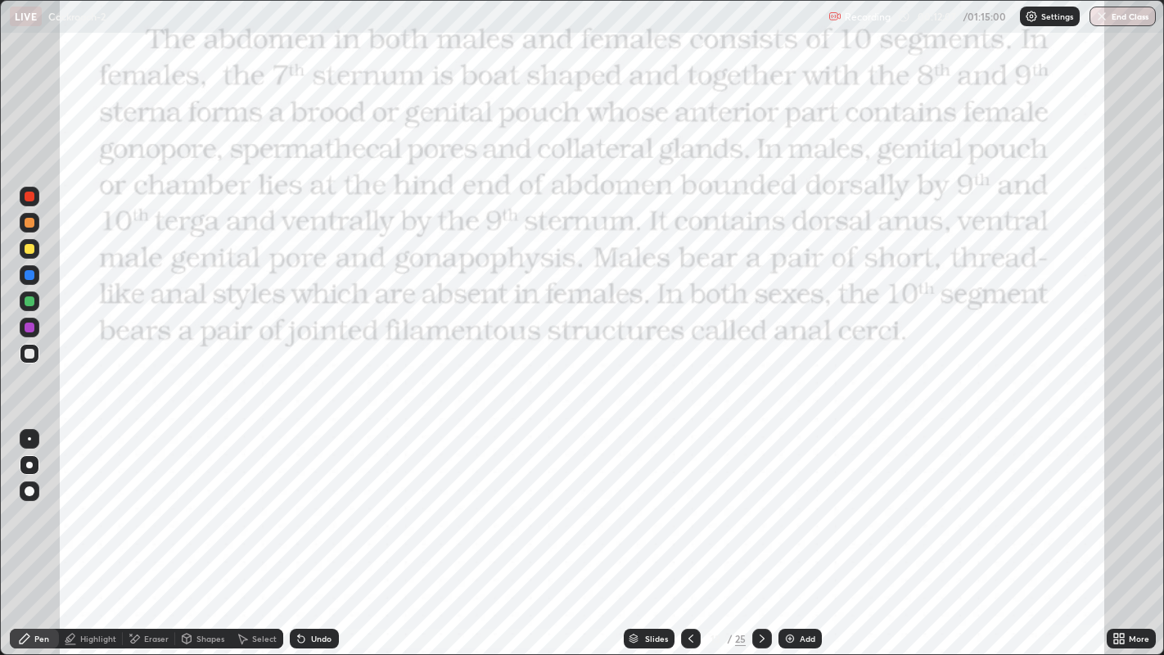
click at [760, 531] on icon at bounding box center [762, 639] width 5 height 8
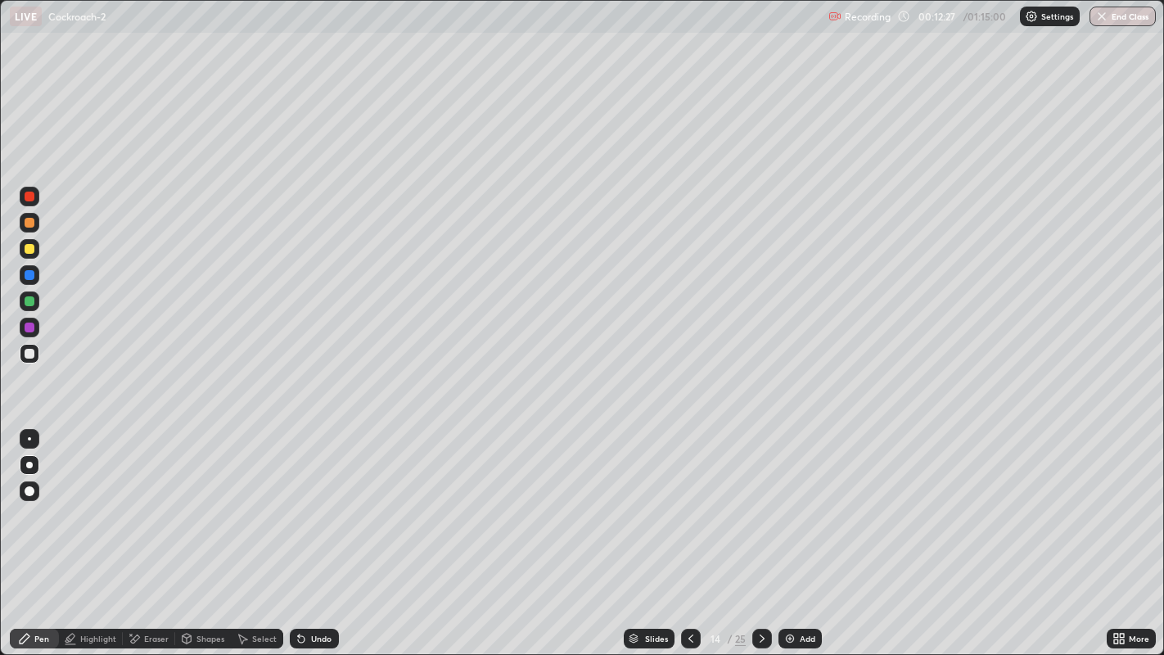
click at [689, 531] on icon at bounding box center [691, 639] width 5 height 8
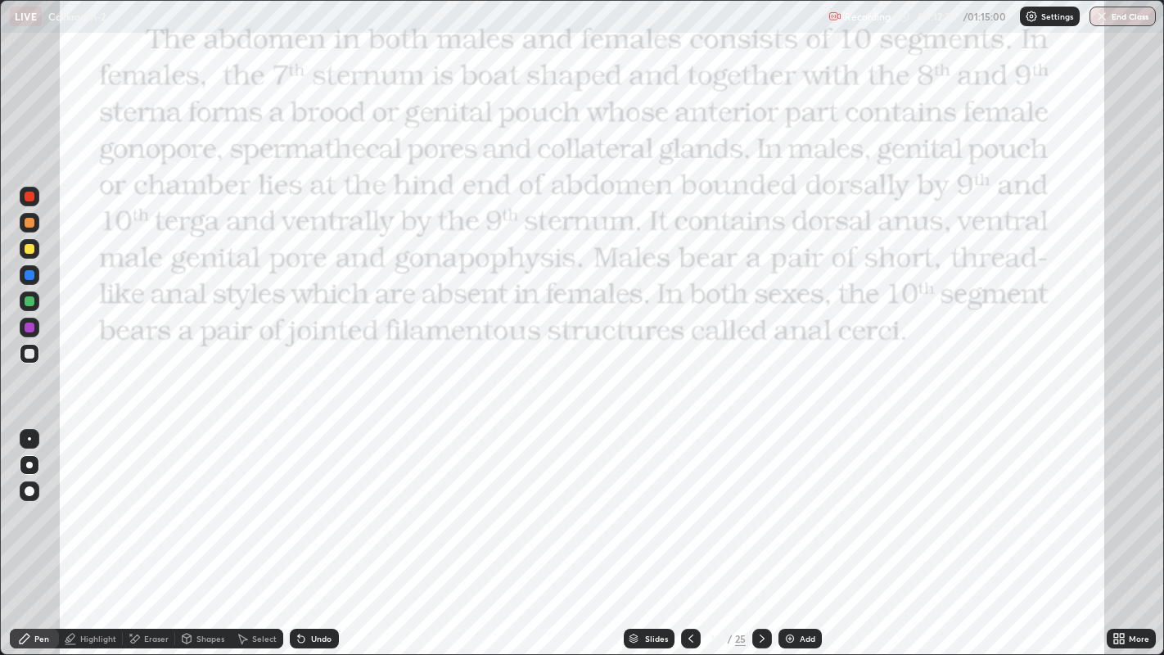
click at [761, 531] on icon at bounding box center [762, 638] width 13 height 13
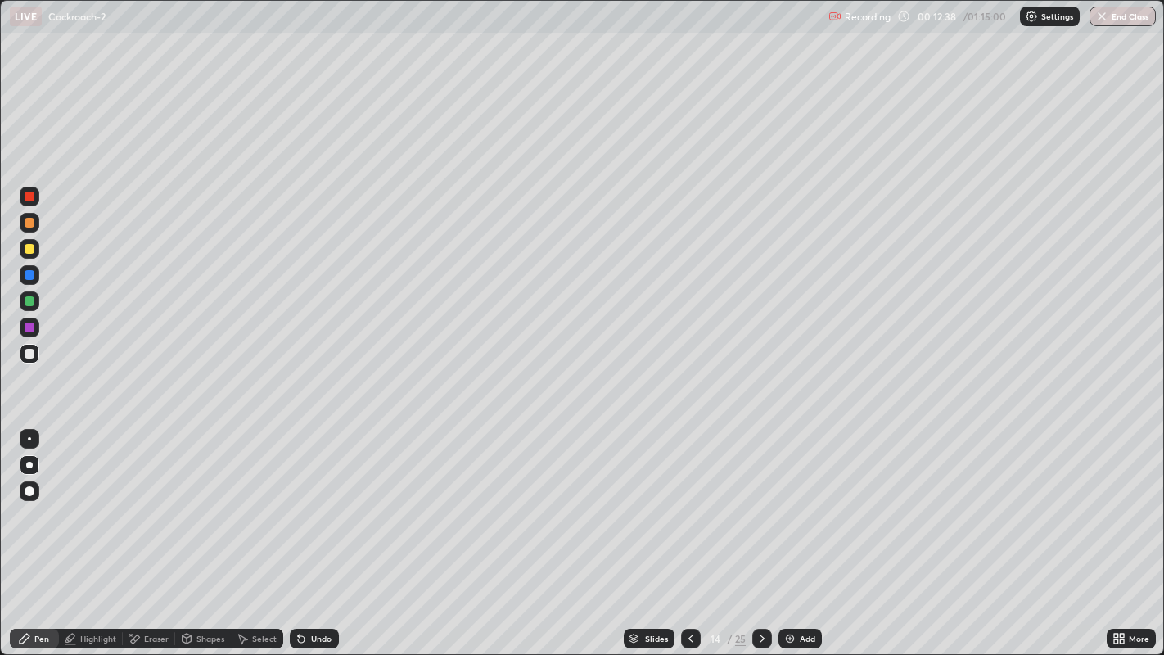
click at [29, 194] on div at bounding box center [30, 197] width 10 height 10
click at [322, 531] on div "Undo" at bounding box center [321, 639] width 20 height 8
click at [141, 531] on div "Eraser" at bounding box center [149, 639] width 52 height 20
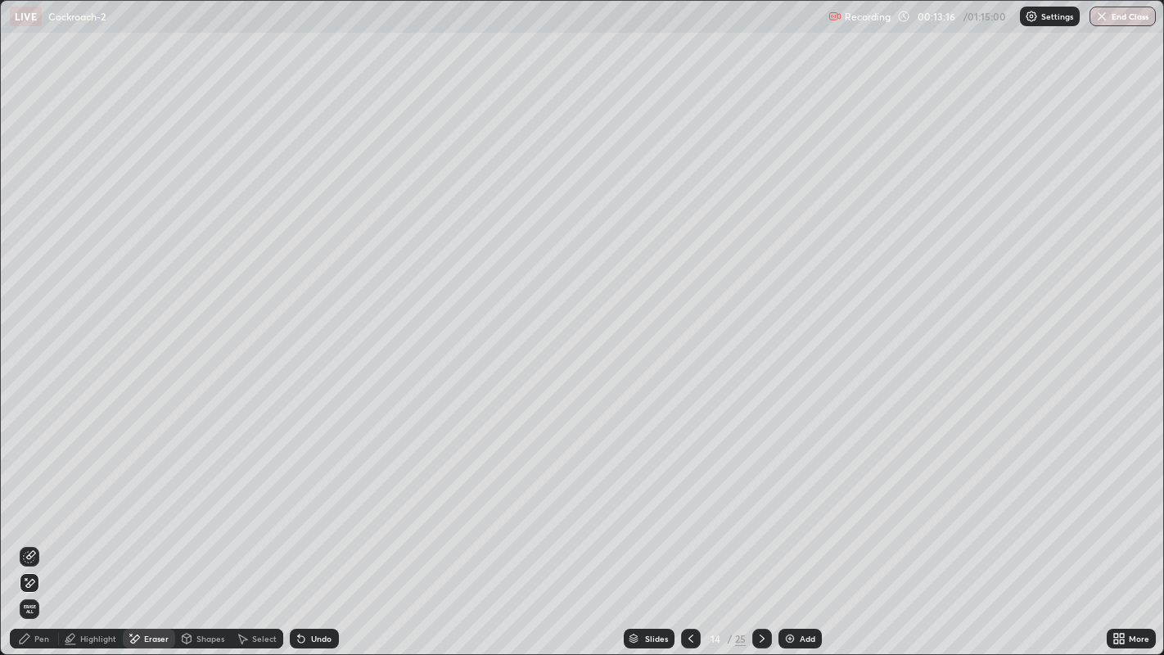
click at [84, 531] on div "Highlight" at bounding box center [98, 639] width 36 height 8
click at [29, 531] on icon at bounding box center [24, 638] width 13 height 13
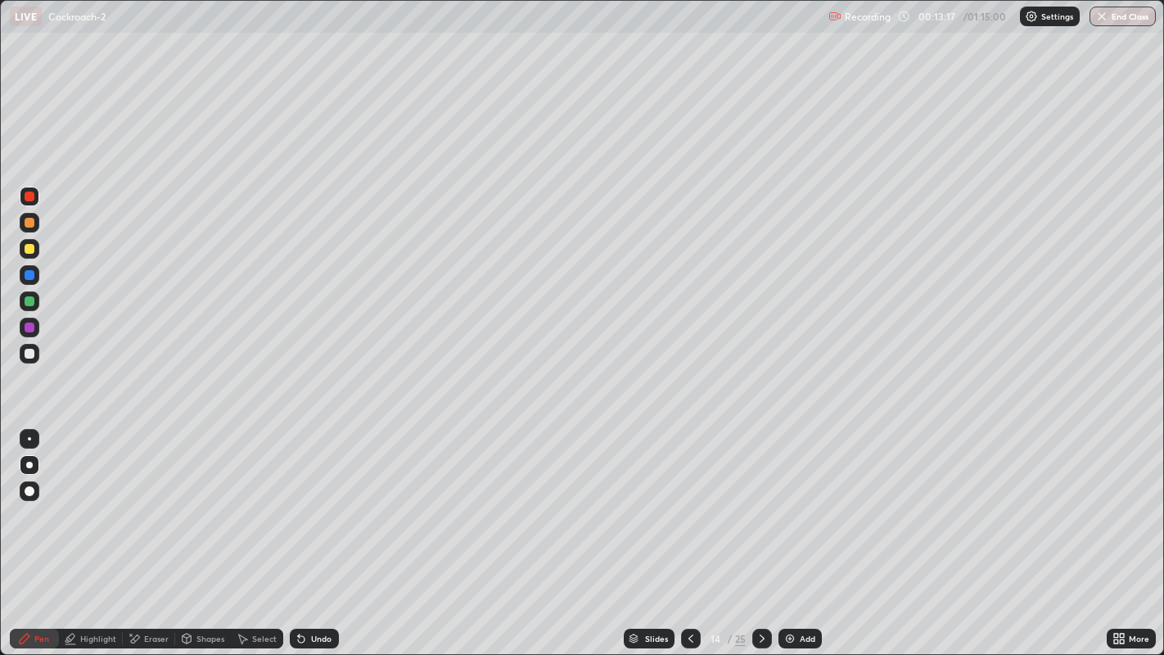
click at [29, 249] on div at bounding box center [30, 249] width 10 height 10
click at [32, 224] on div at bounding box center [30, 223] width 10 height 10
click at [29, 438] on div at bounding box center [29, 438] width 3 height 3
click at [689, 531] on icon at bounding box center [690, 638] width 13 height 13
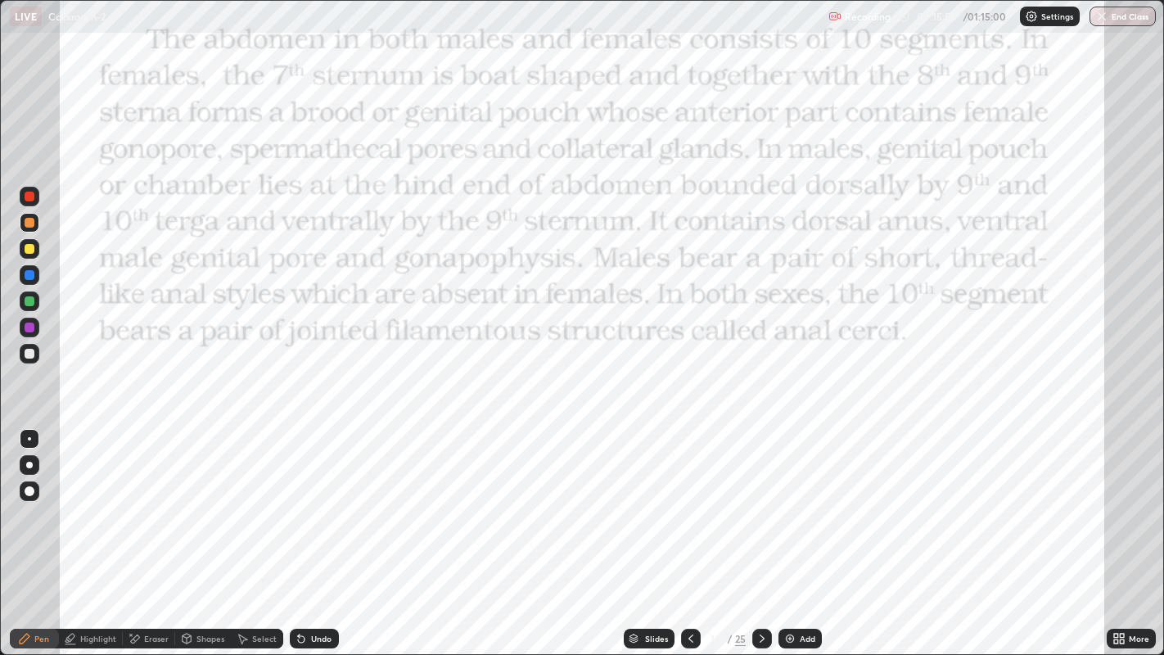
click at [691, 531] on icon at bounding box center [691, 639] width 5 height 8
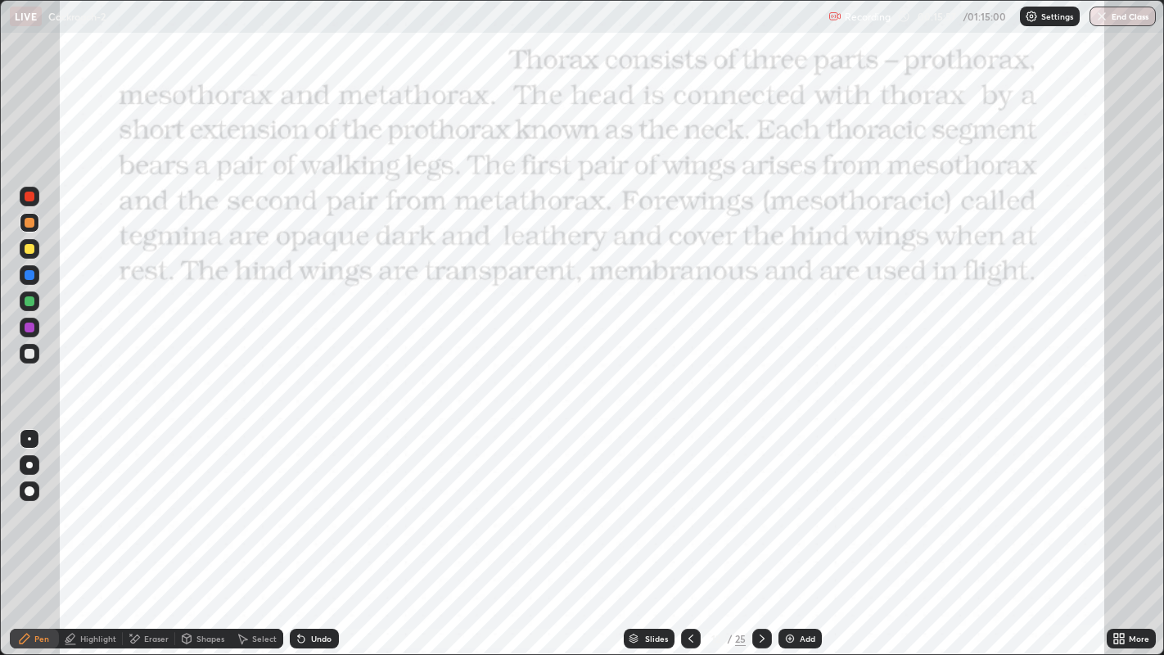
click at [761, 531] on icon at bounding box center [762, 638] width 13 height 13
click at [762, 531] on icon at bounding box center [762, 638] width 13 height 13
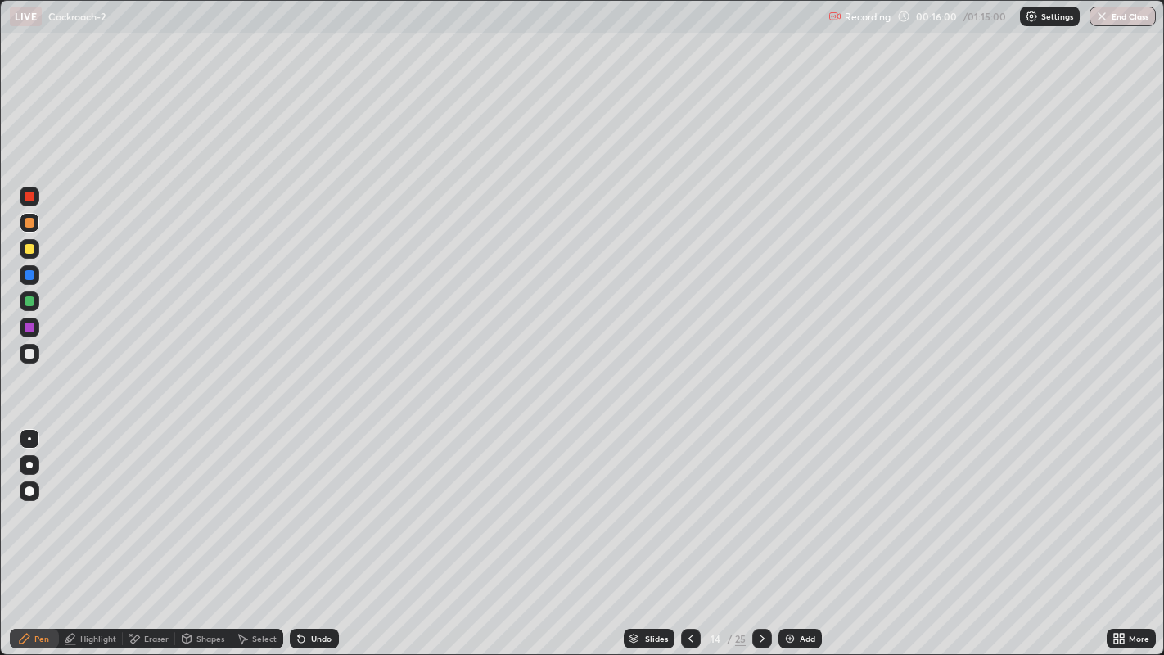
click at [31, 354] on div at bounding box center [30, 354] width 10 height 10
click at [29, 197] on div at bounding box center [30, 197] width 10 height 10
click at [29, 464] on div at bounding box center [29, 465] width 7 height 7
click at [29, 352] on div at bounding box center [30, 354] width 10 height 10
click at [29, 465] on div at bounding box center [29, 465] width 7 height 7
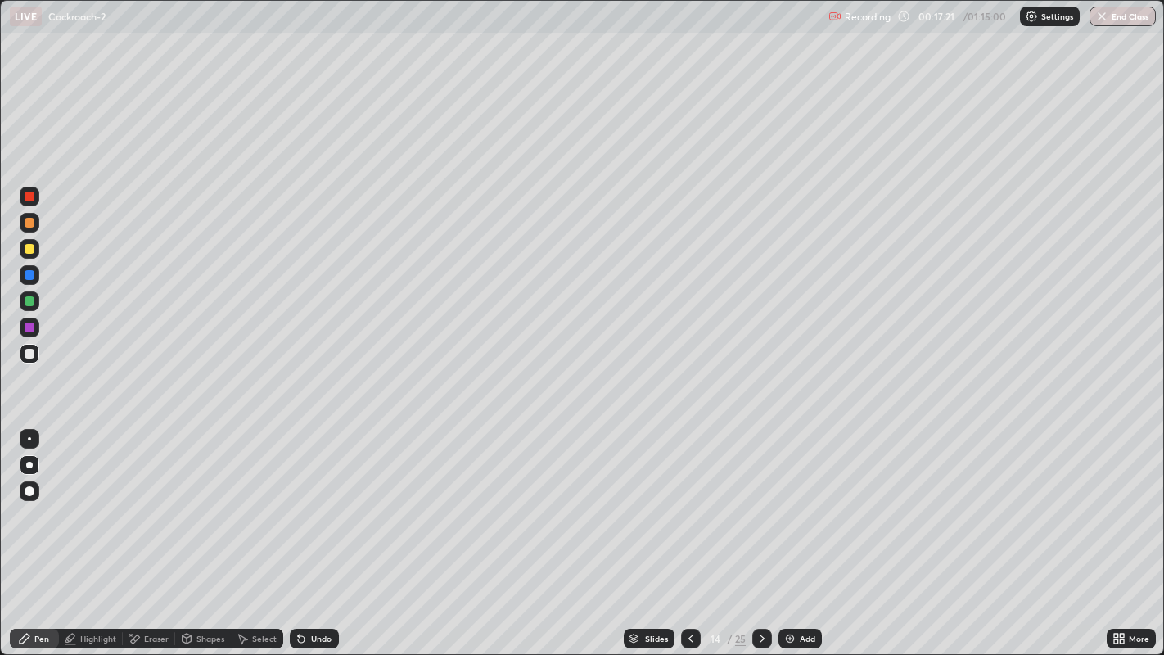
click at [25, 467] on div at bounding box center [30, 465] width 20 height 20
click at [687, 531] on icon at bounding box center [690, 638] width 13 height 13
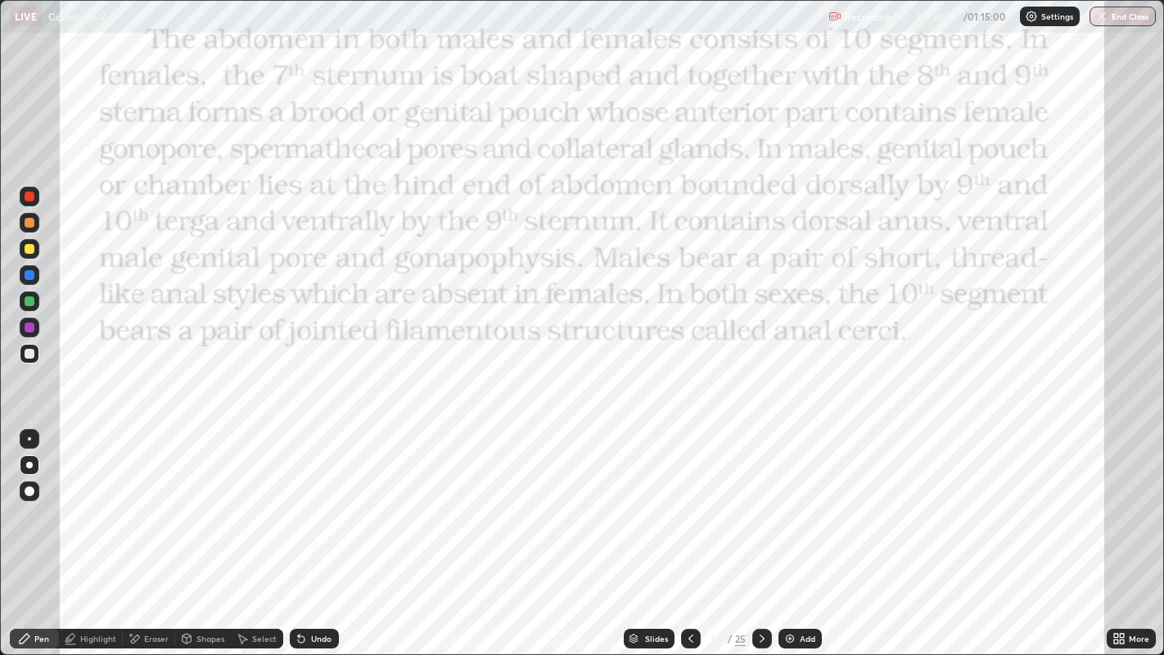
click at [29, 197] on div at bounding box center [30, 197] width 10 height 10
click at [760, 531] on icon at bounding box center [762, 639] width 5 height 8
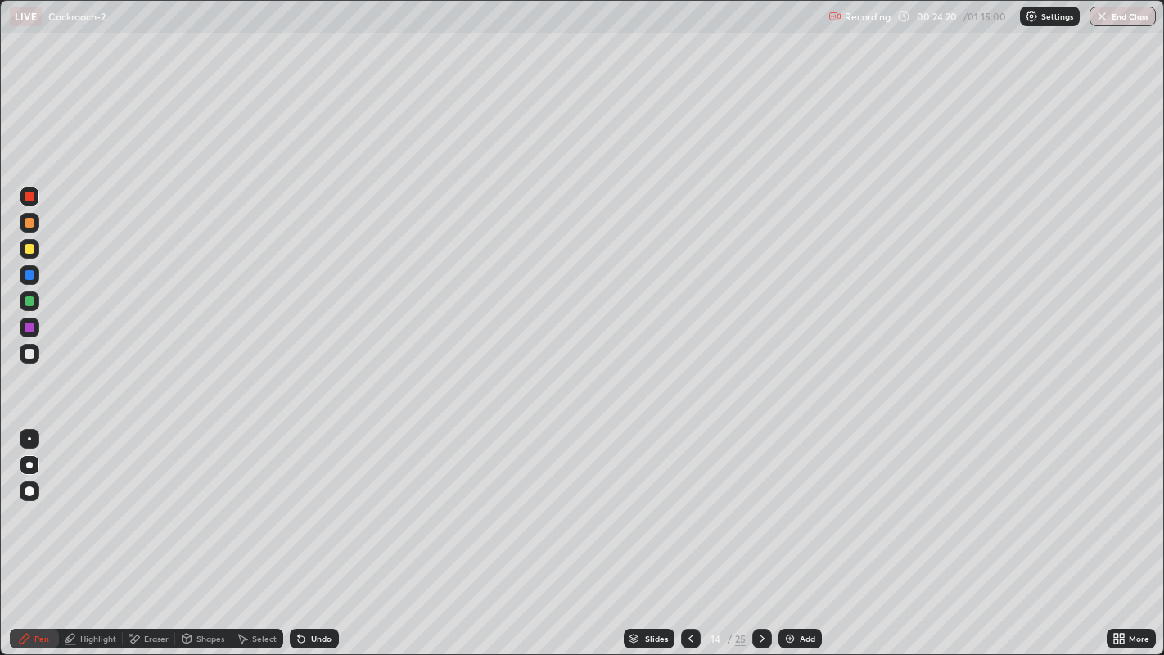
click at [802, 531] on div "Add" at bounding box center [808, 639] width 16 height 8
click at [35, 346] on div at bounding box center [30, 354] width 20 height 20
click at [29, 462] on div at bounding box center [29, 465] width 7 height 7
click at [689, 531] on icon at bounding box center [690, 638] width 13 height 13
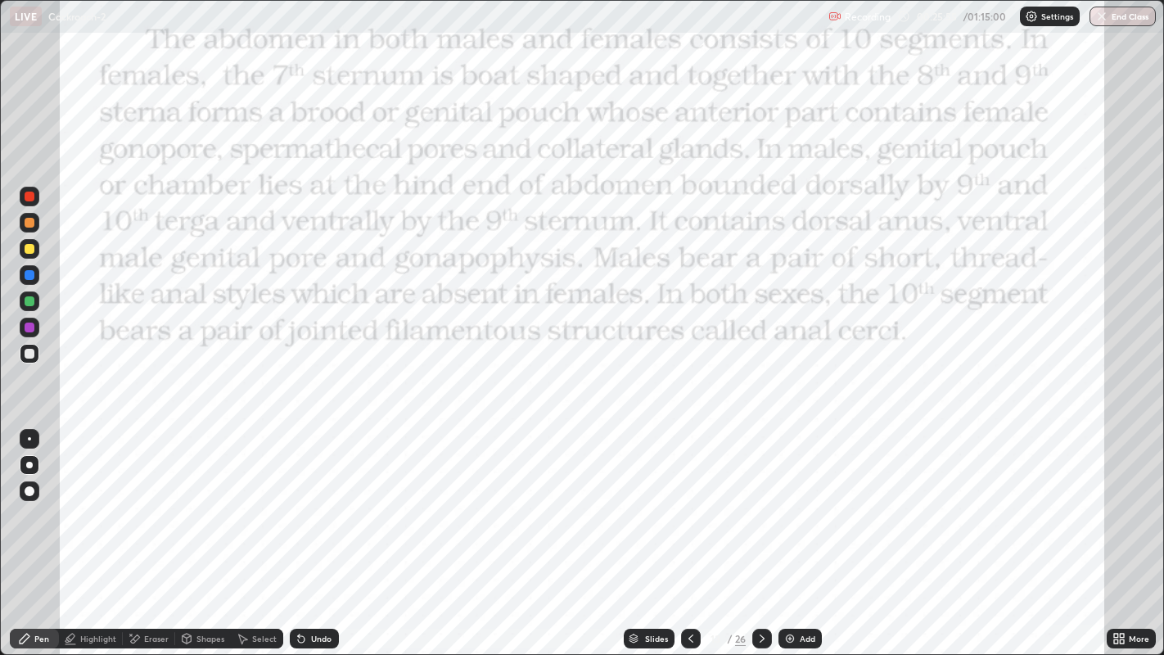
click at [757, 531] on icon at bounding box center [762, 638] width 13 height 13
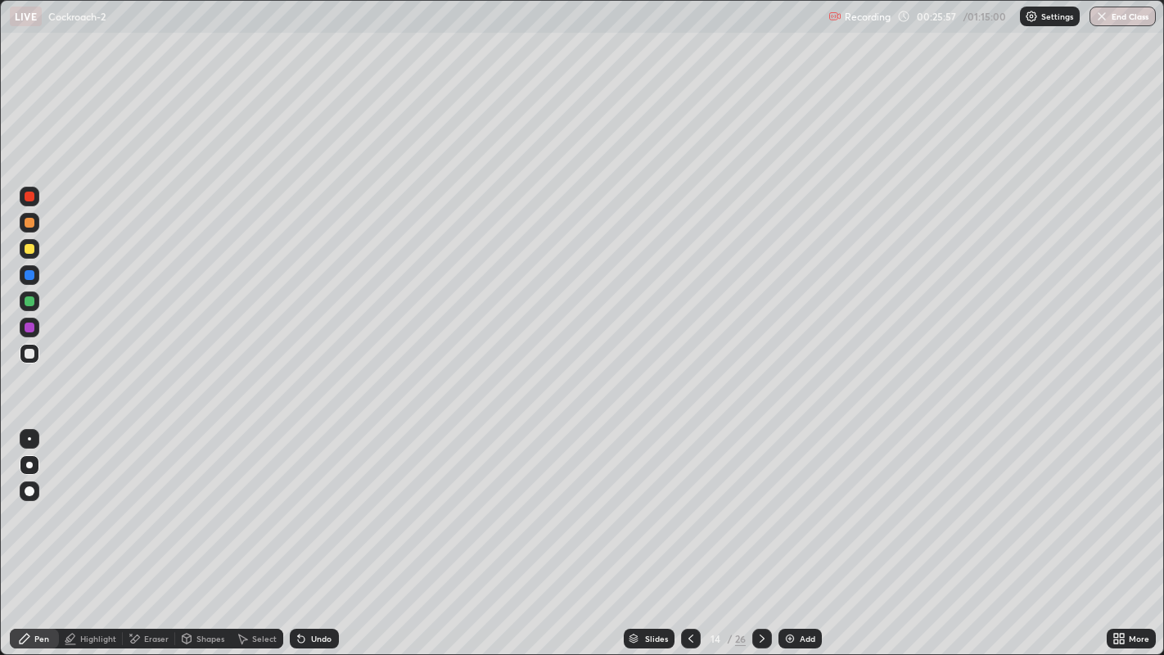
click at [759, 531] on icon at bounding box center [762, 638] width 13 height 13
click at [100, 531] on div "Highlight" at bounding box center [91, 639] width 64 height 20
click at [31, 531] on icon at bounding box center [29, 582] width 13 height 13
click at [323, 531] on div "Undo" at bounding box center [314, 639] width 49 height 20
click at [684, 531] on icon at bounding box center [690, 638] width 13 height 13
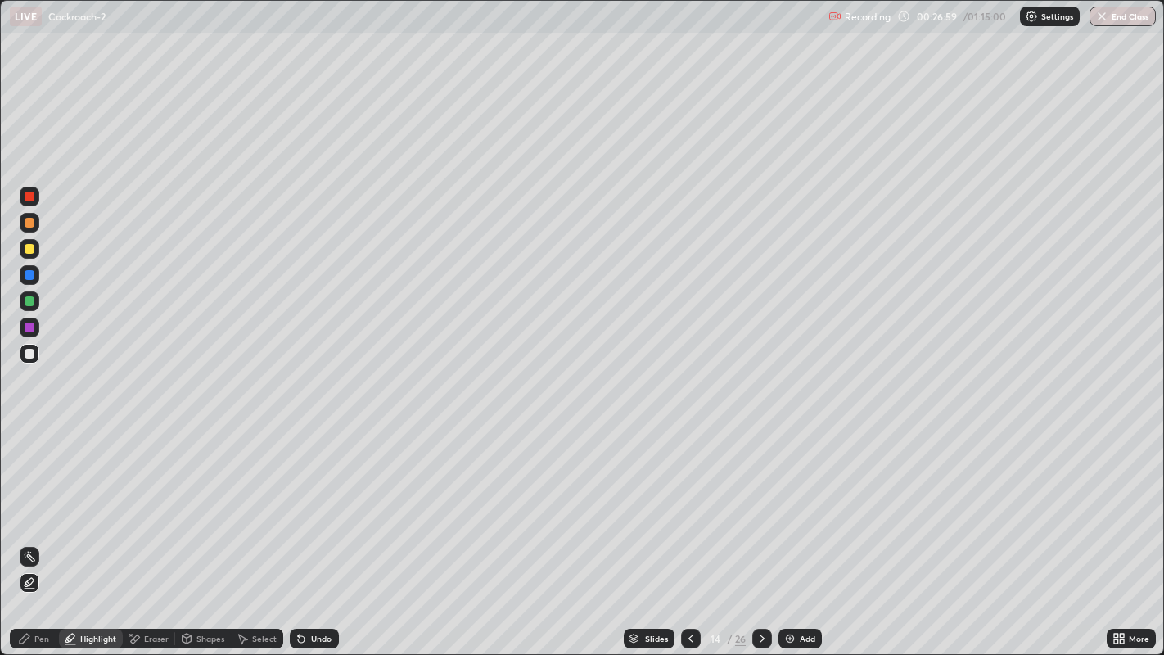
click at [686, 531] on icon at bounding box center [690, 638] width 13 height 13
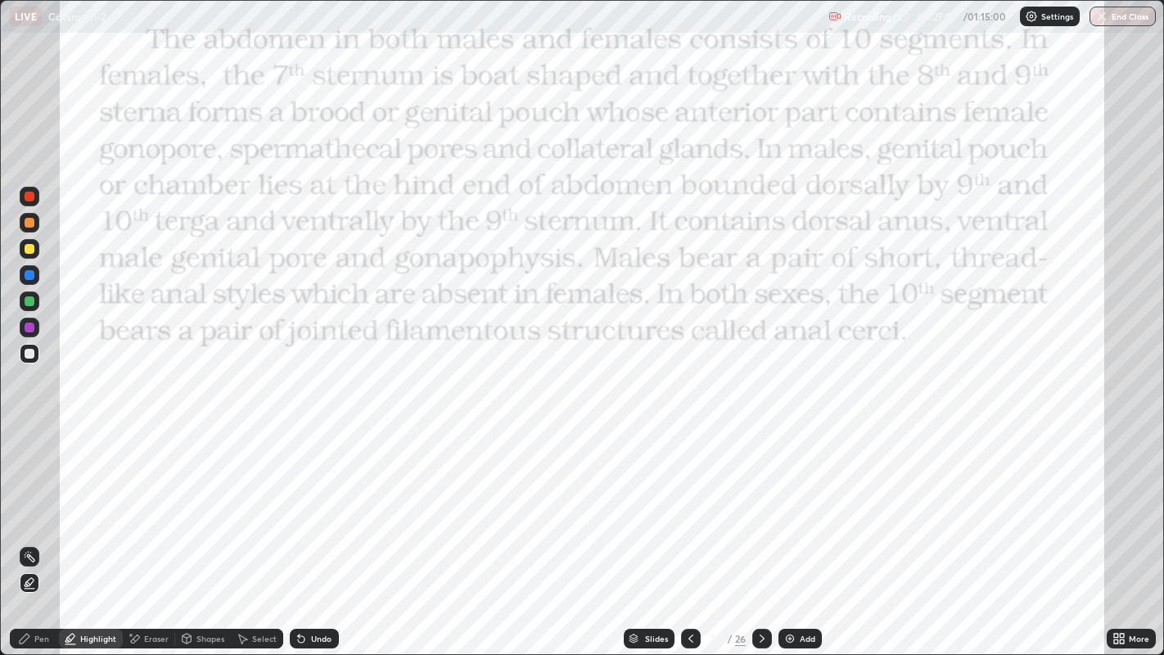
click at [761, 531] on icon at bounding box center [762, 638] width 13 height 13
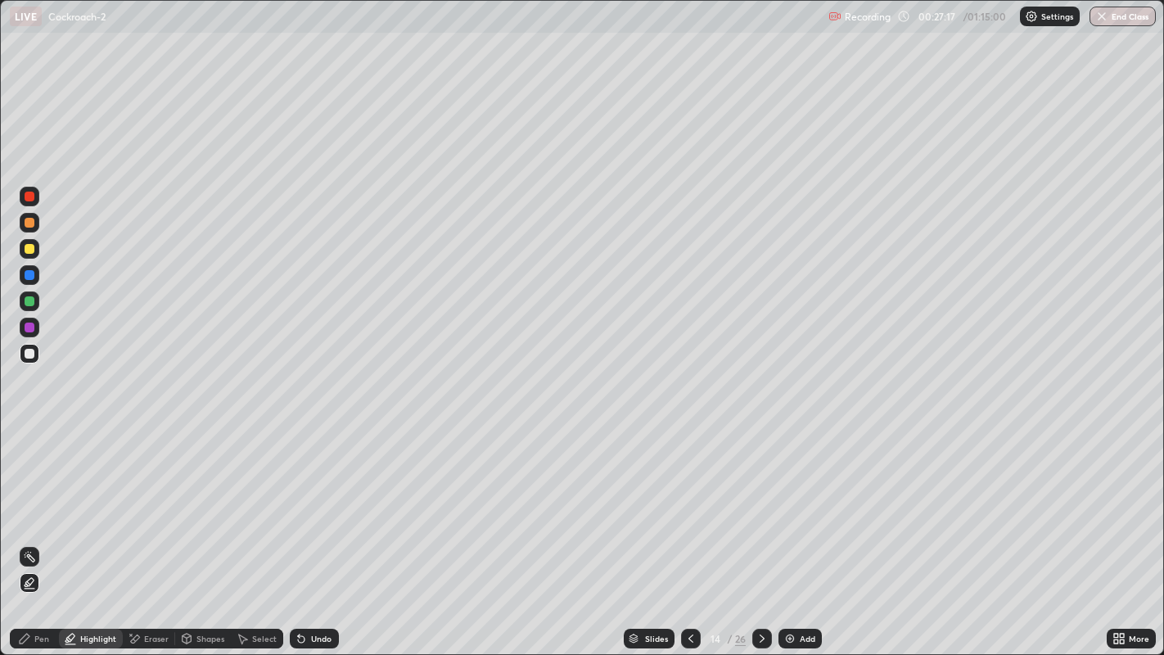
click at [761, 531] on icon at bounding box center [762, 638] width 13 height 13
click at [684, 531] on div at bounding box center [691, 639] width 20 height 20
click at [689, 531] on icon at bounding box center [690, 638] width 13 height 13
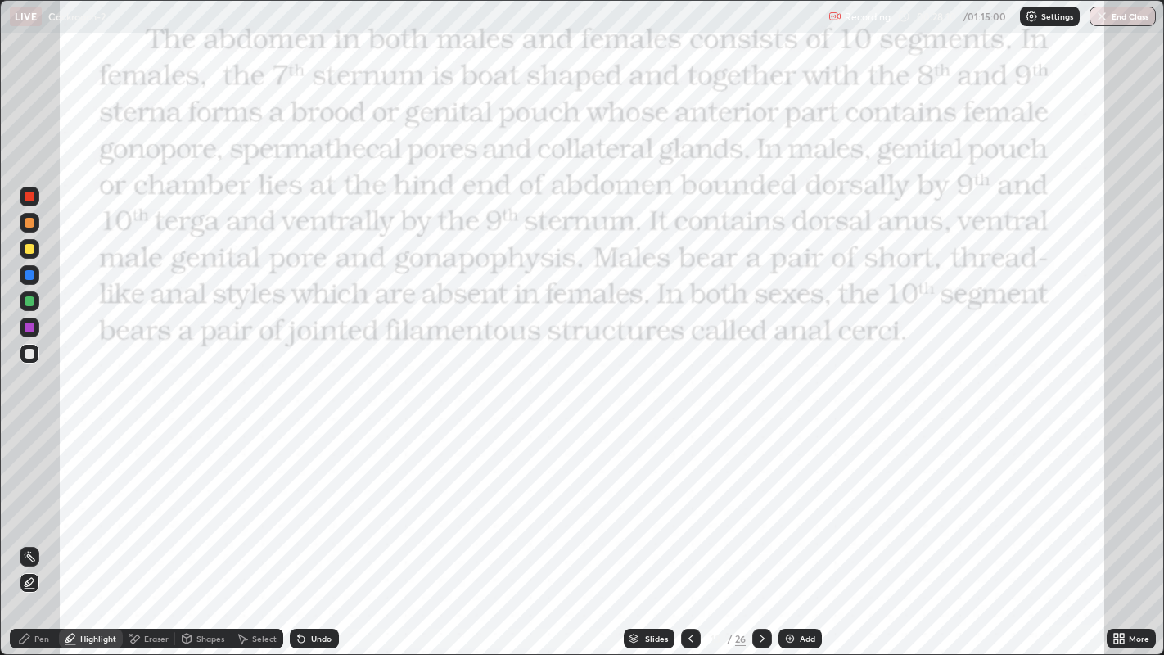
click at [762, 531] on icon at bounding box center [762, 638] width 13 height 13
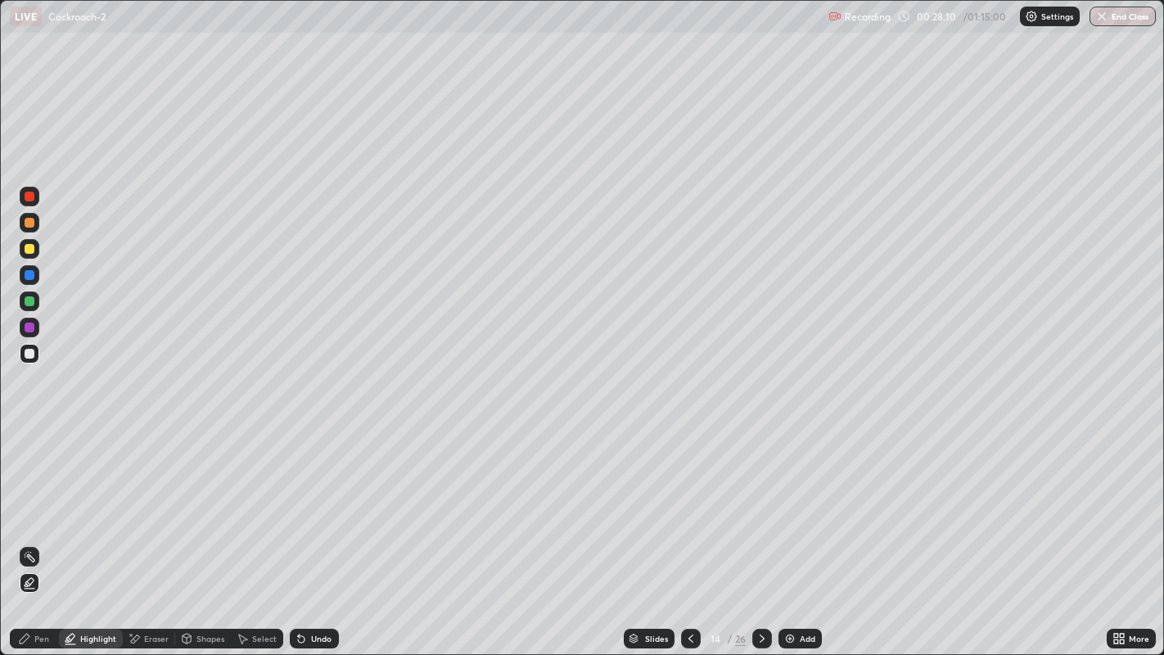
click at [761, 531] on icon at bounding box center [762, 638] width 13 height 13
click at [29, 247] on div at bounding box center [30, 249] width 10 height 10
click at [36, 531] on div "Pen" at bounding box center [41, 639] width 15 height 8
click at [689, 531] on icon at bounding box center [690, 638] width 13 height 13
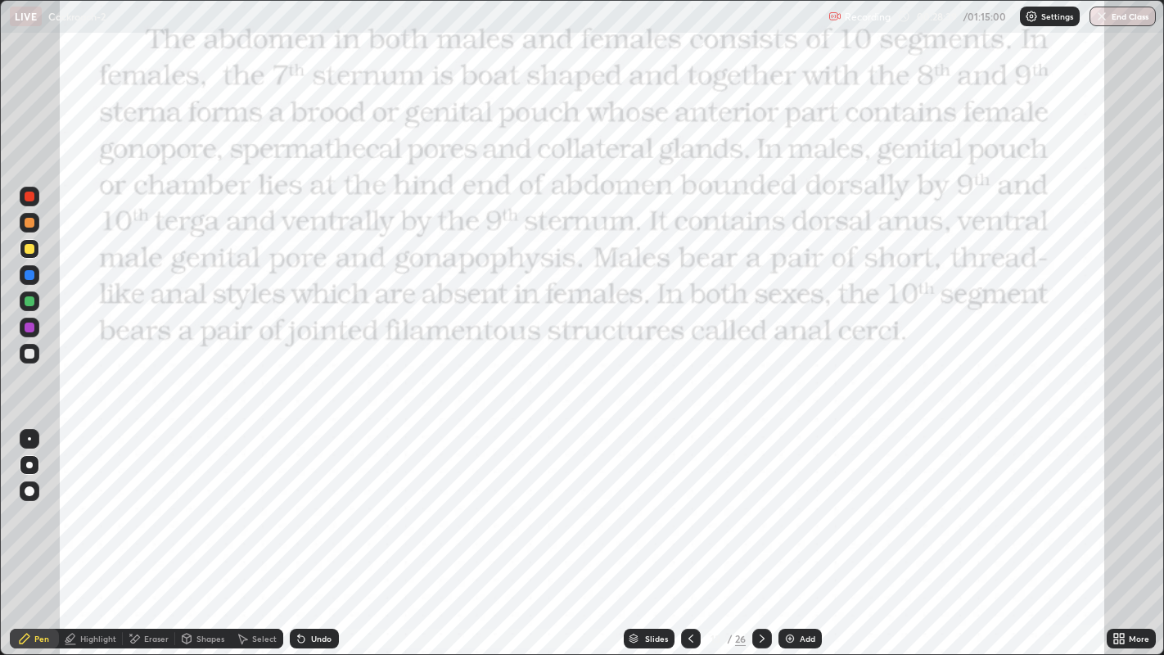
click at [761, 531] on icon at bounding box center [762, 638] width 13 height 13
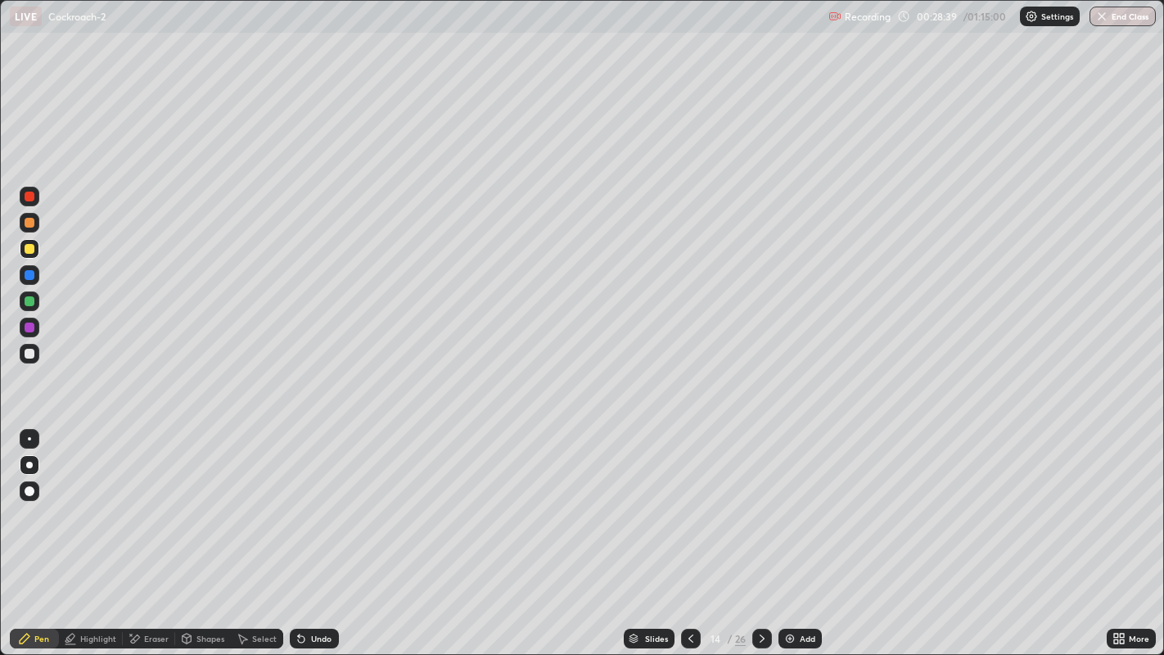
click at [759, 531] on icon at bounding box center [762, 638] width 13 height 13
click at [323, 531] on div "Undo" at bounding box center [321, 639] width 20 height 8
click at [684, 531] on icon at bounding box center [690, 638] width 13 height 13
click at [689, 531] on icon at bounding box center [691, 639] width 5 height 8
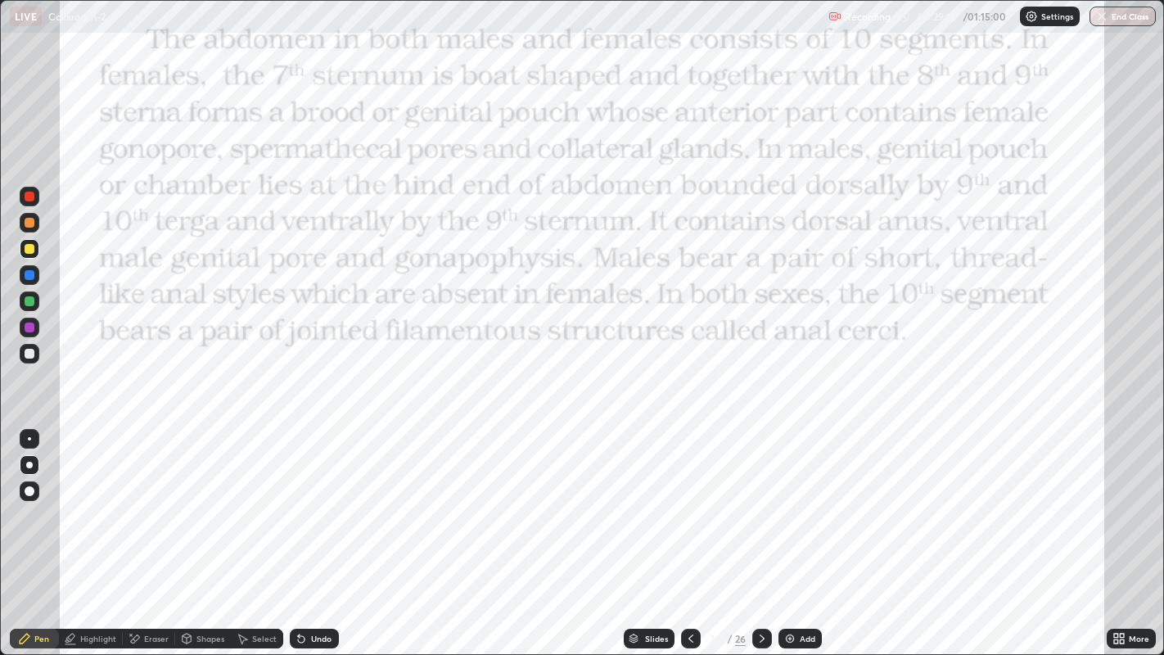
click at [760, 531] on icon at bounding box center [762, 639] width 5 height 8
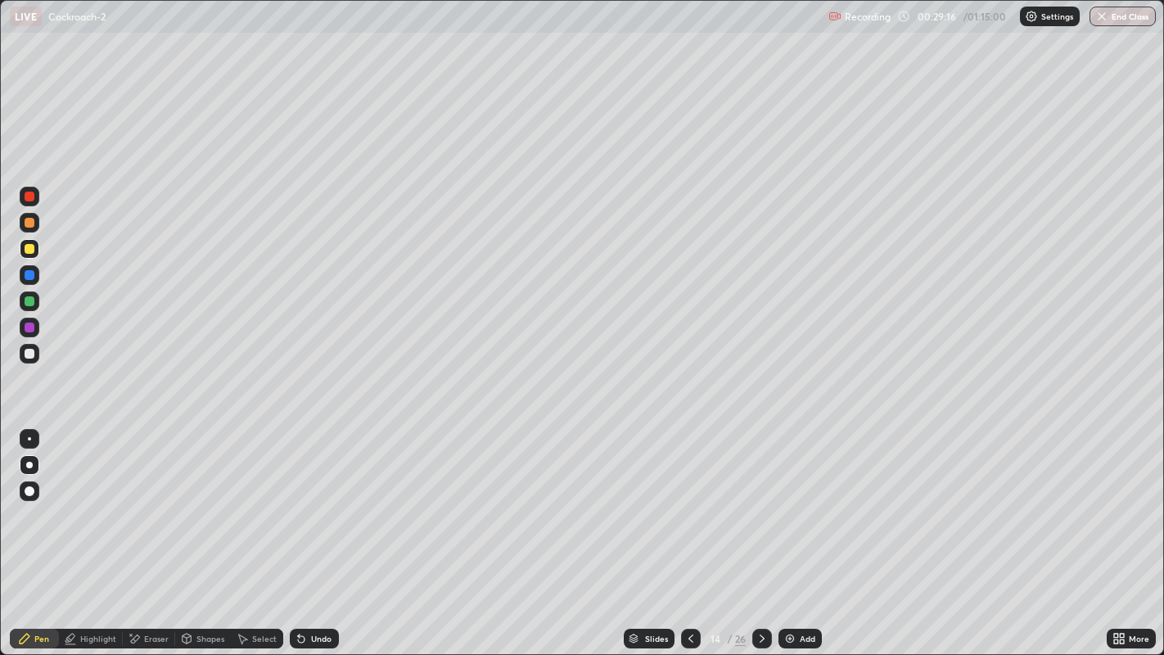
click at [764, 531] on div at bounding box center [762, 639] width 20 height 20
click at [29, 223] on div at bounding box center [30, 223] width 10 height 10
click at [33, 223] on div at bounding box center [30, 223] width 10 height 10
click at [760, 531] on icon at bounding box center [762, 638] width 13 height 13
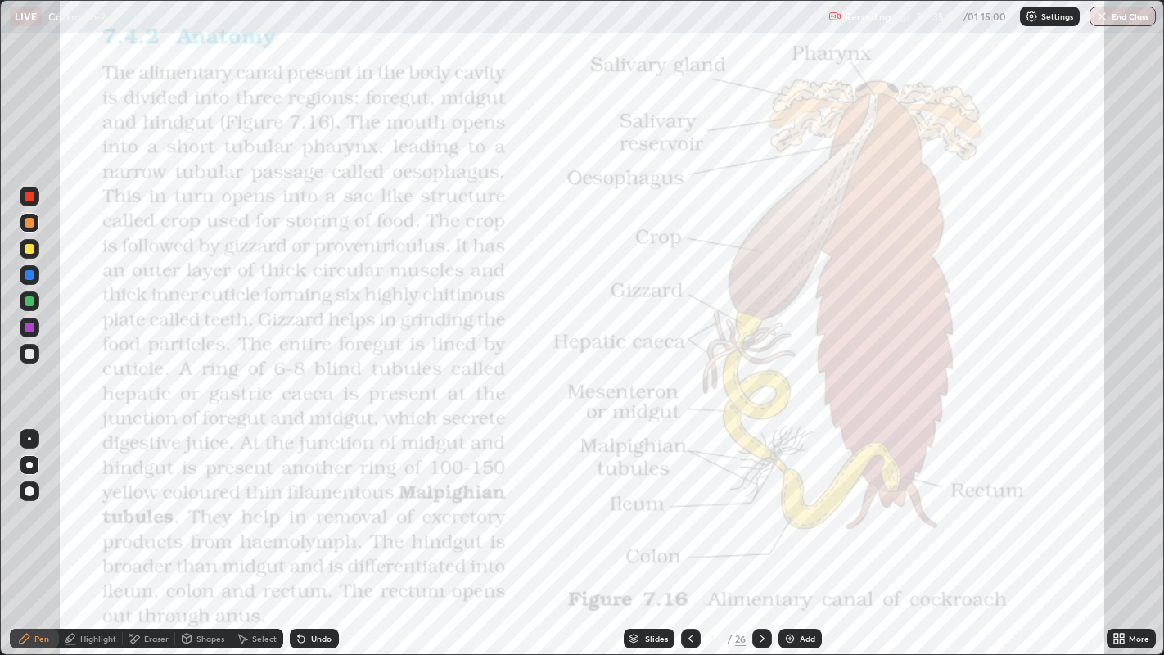
click at [761, 531] on icon at bounding box center [762, 638] width 13 height 13
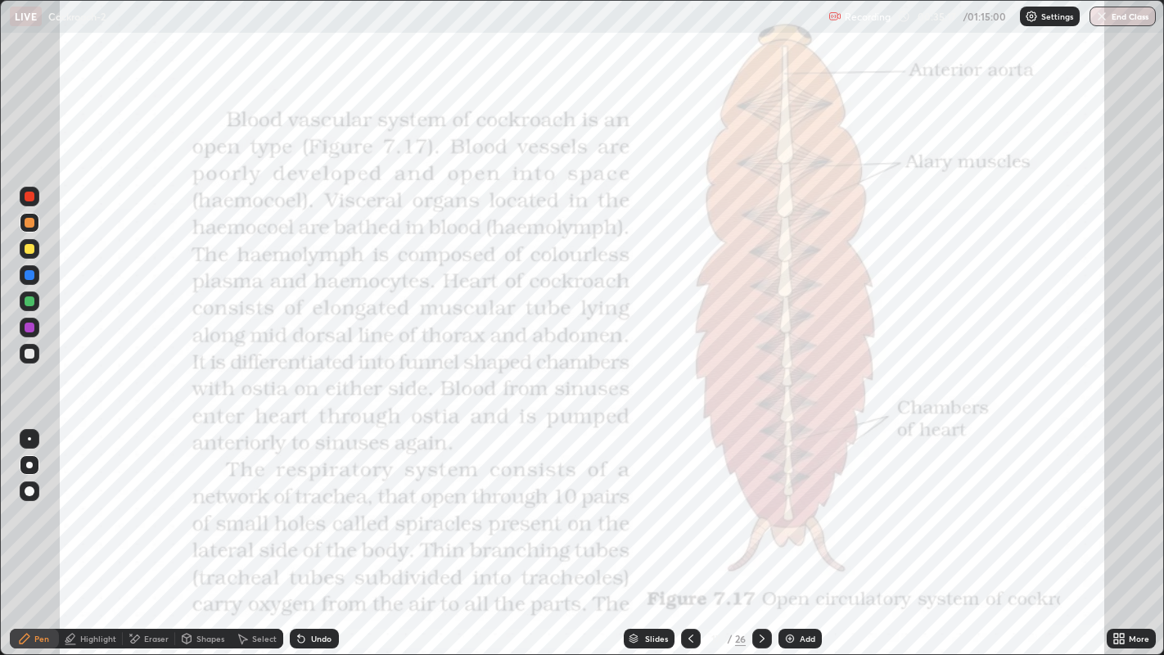
click at [689, 531] on icon at bounding box center [690, 638] width 13 height 13
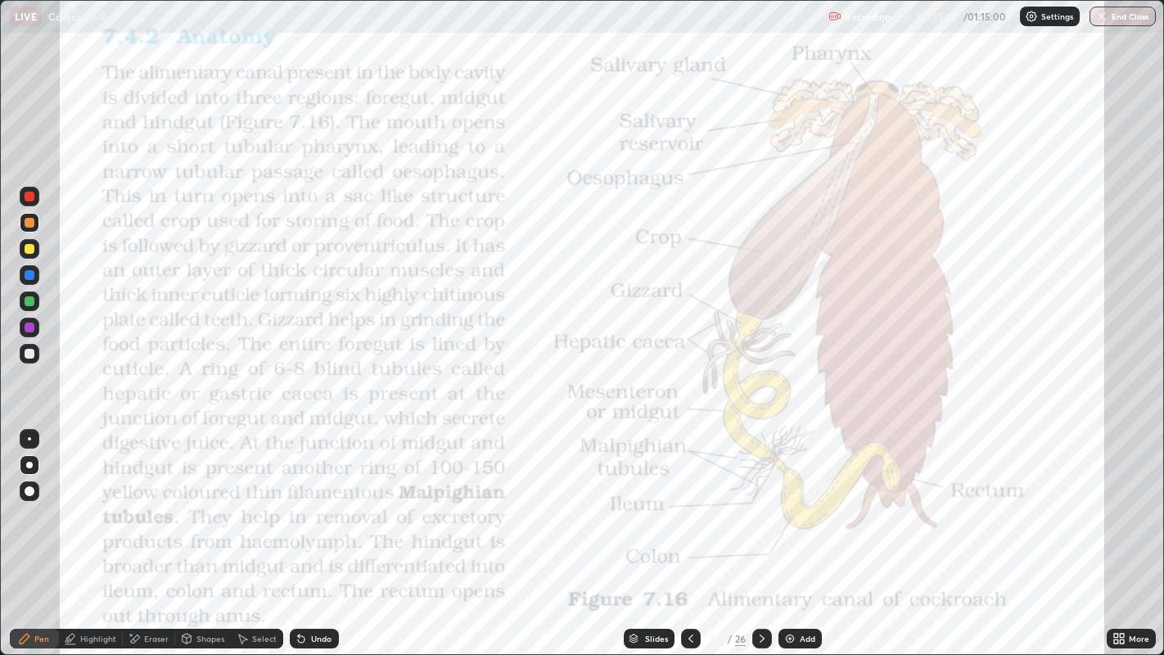
click at [805, 531] on div "Add" at bounding box center [808, 639] width 16 height 8
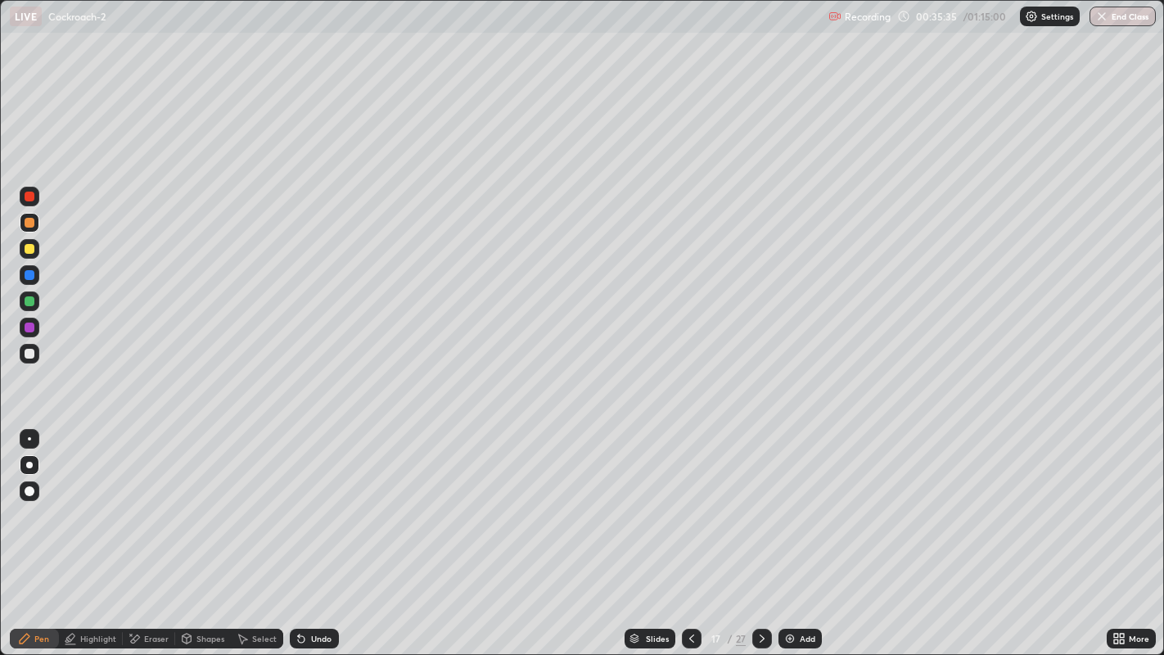
click at [29, 201] on div at bounding box center [30, 197] width 10 height 10
click at [28, 303] on div at bounding box center [30, 301] width 10 height 10
click at [29, 249] on div at bounding box center [30, 249] width 10 height 10
click at [155, 531] on div "Eraser" at bounding box center [156, 639] width 25 height 8
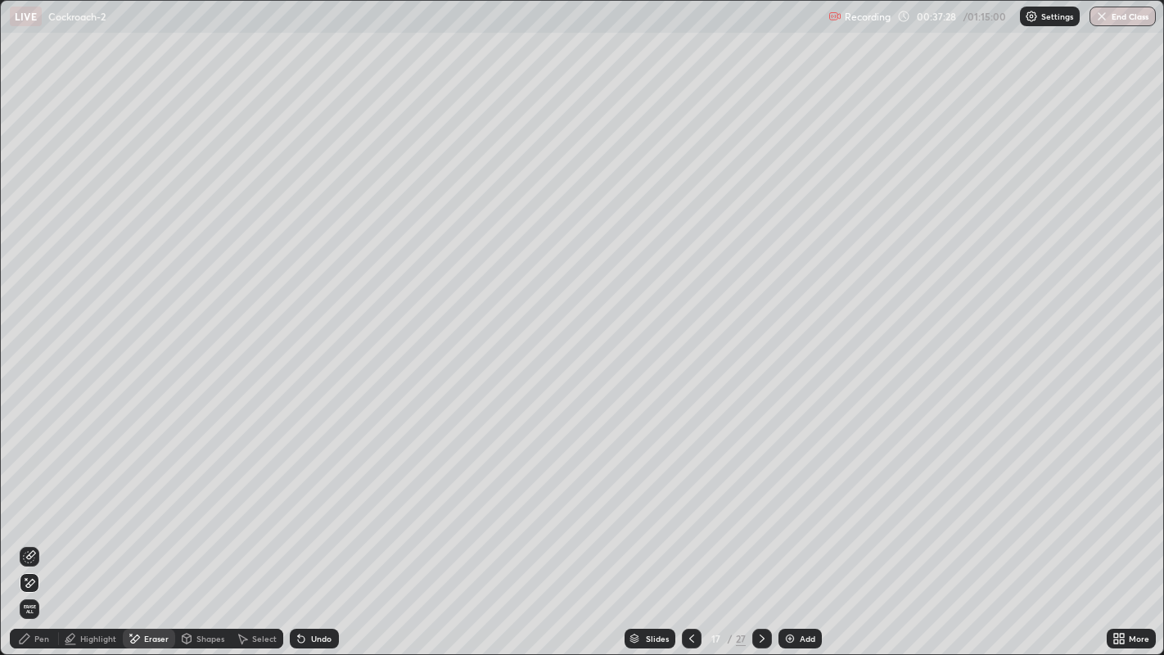
click at [25, 531] on icon at bounding box center [26, 579] width 2 height 2
click at [41, 531] on div "Pen" at bounding box center [41, 639] width 15 height 8
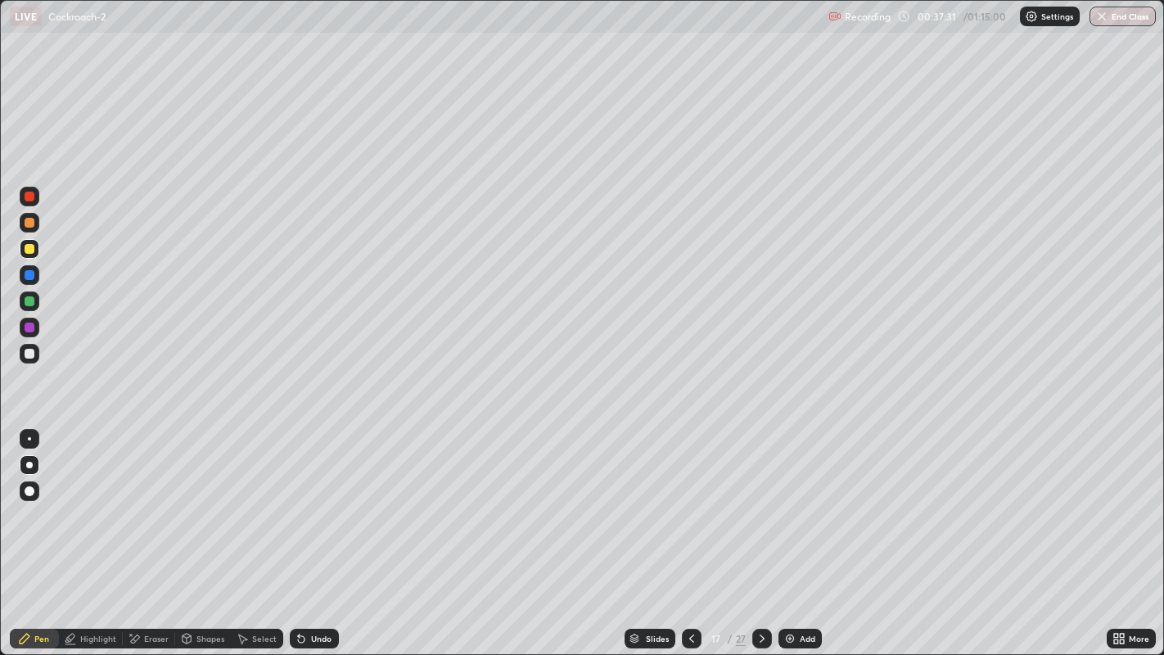
click at [25, 305] on div at bounding box center [30, 301] width 20 height 20
click at [27, 225] on div at bounding box center [30, 223] width 10 height 10
click at [31, 329] on div at bounding box center [30, 328] width 10 height 10
click at [29, 355] on div at bounding box center [30, 354] width 10 height 10
click at [693, 531] on icon at bounding box center [691, 638] width 13 height 13
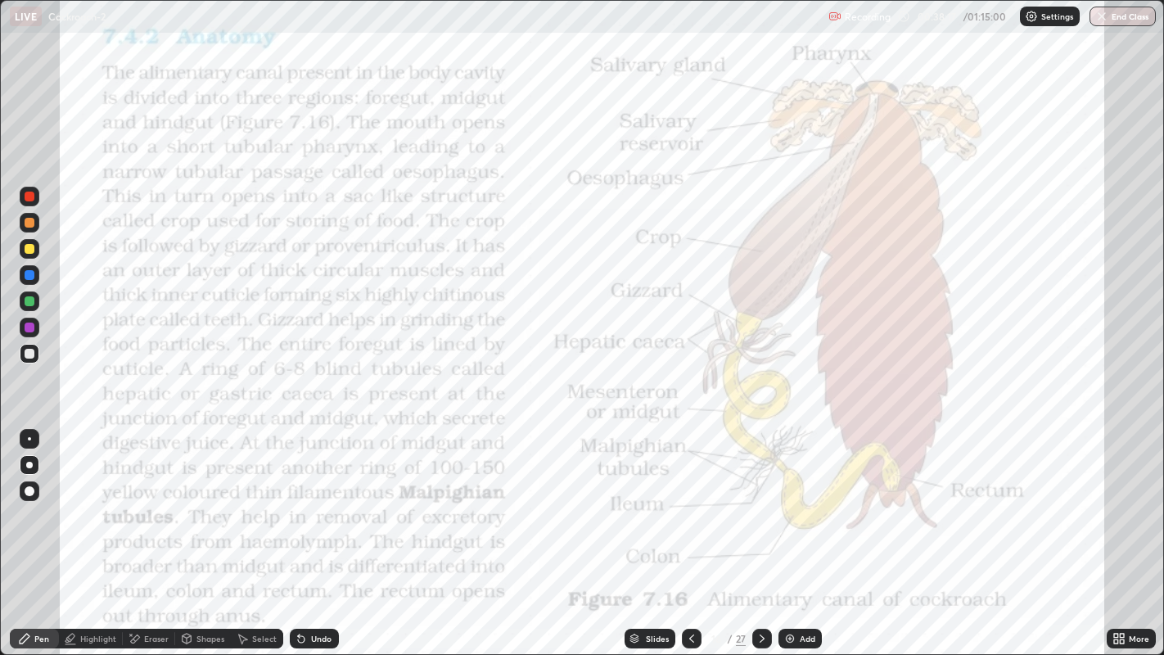
click at [761, 531] on icon at bounding box center [762, 638] width 13 height 13
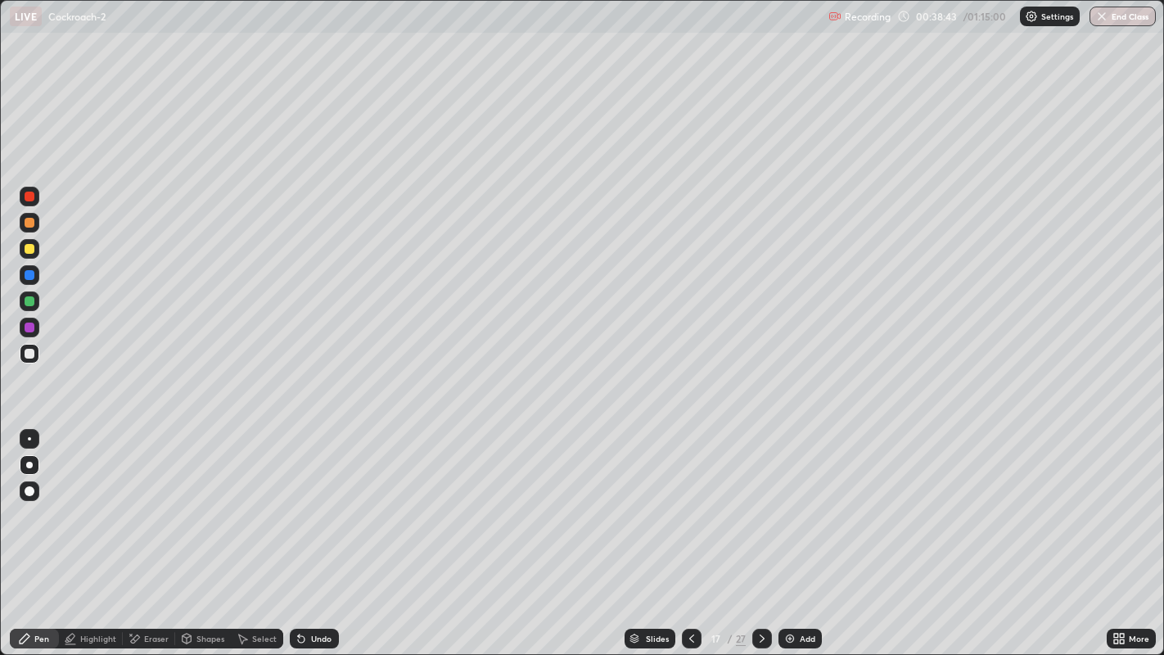
click at [34, 303] on div at bounding box center [30, 301] width 10 height 10
click at [33, 252] on div at bounding box center [30, 249] width 10 height 10
click at [29, 224] on div at bounding box center [30, 223] width 10 height 10
click at [30, 300] on div at bounding box center [30, 301] width 10 height 10
click at [153, 531] on div "Eraser" at bounding box center [156, 639] width 25 height 8
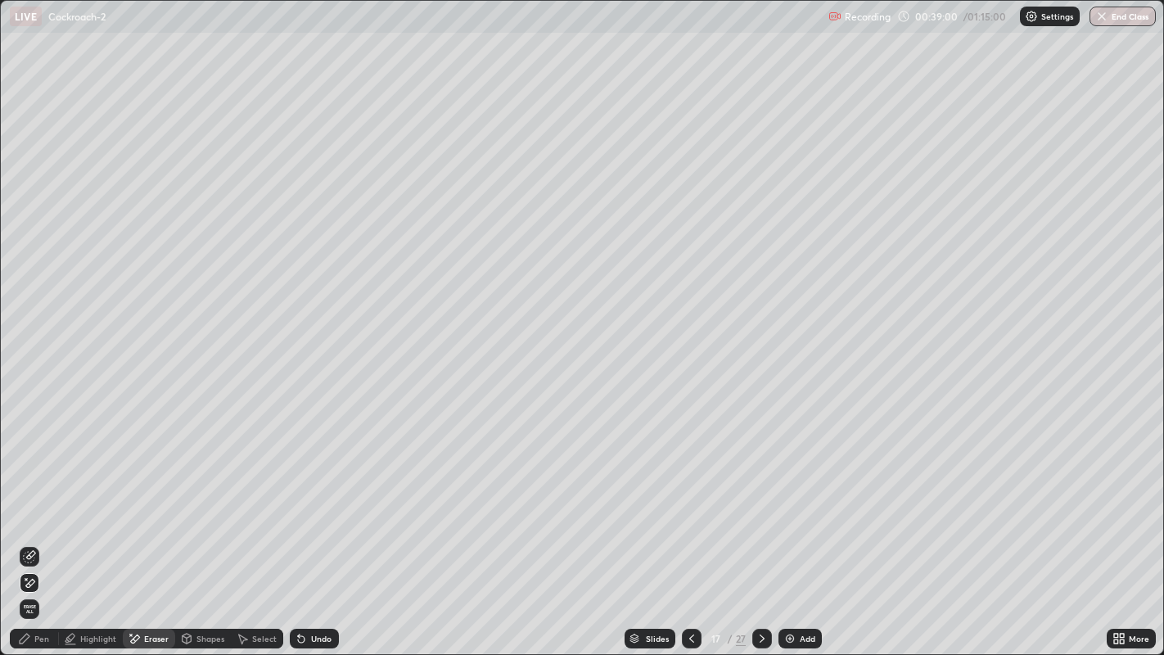
click at [30, 531] on icon at bounding box center [29, 583] width 13 height 14
click at [34, 531] on div "Pen" at bounding box center [41, 639] width 15 height 8
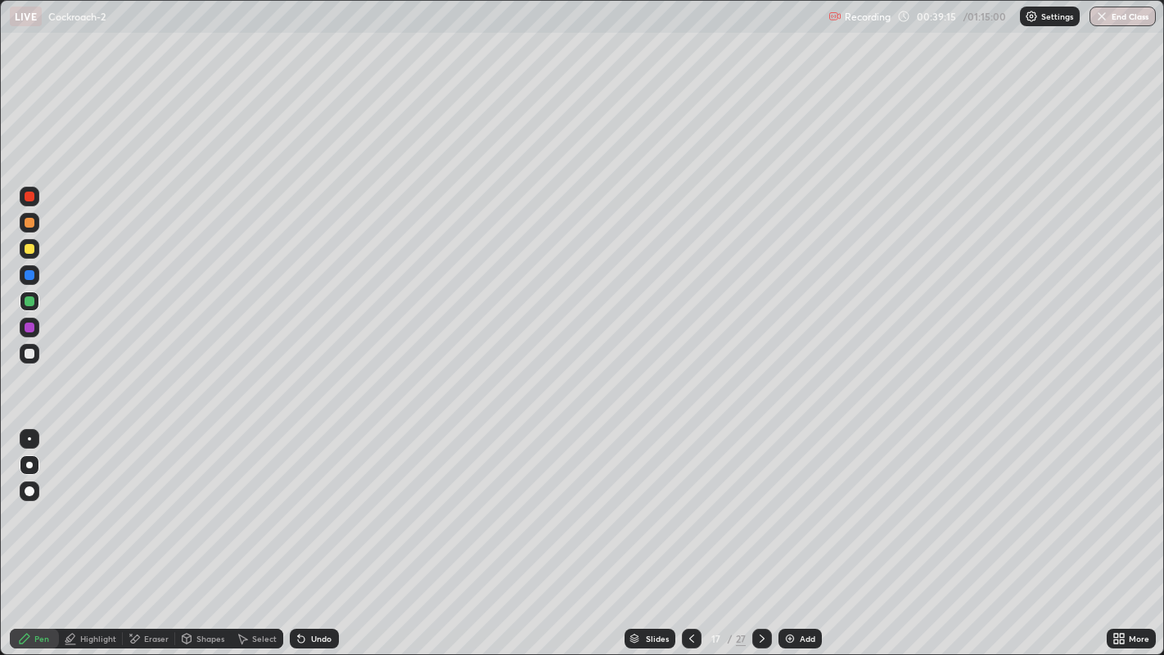
click at [25, 244] on div at bounding box center [30, 249] width 20 height 20
click at [29, 354] on div at bounding box center [30, 354] width 10 height 10
click at [29, 438] on div at bounding box center [29, 438] width 3 height 3
click at [29, 352] on div at bounding box center [30, 354] width 10 height 10
click at [29, 464] on div at bounding box center [29, 465] width 7 height 7
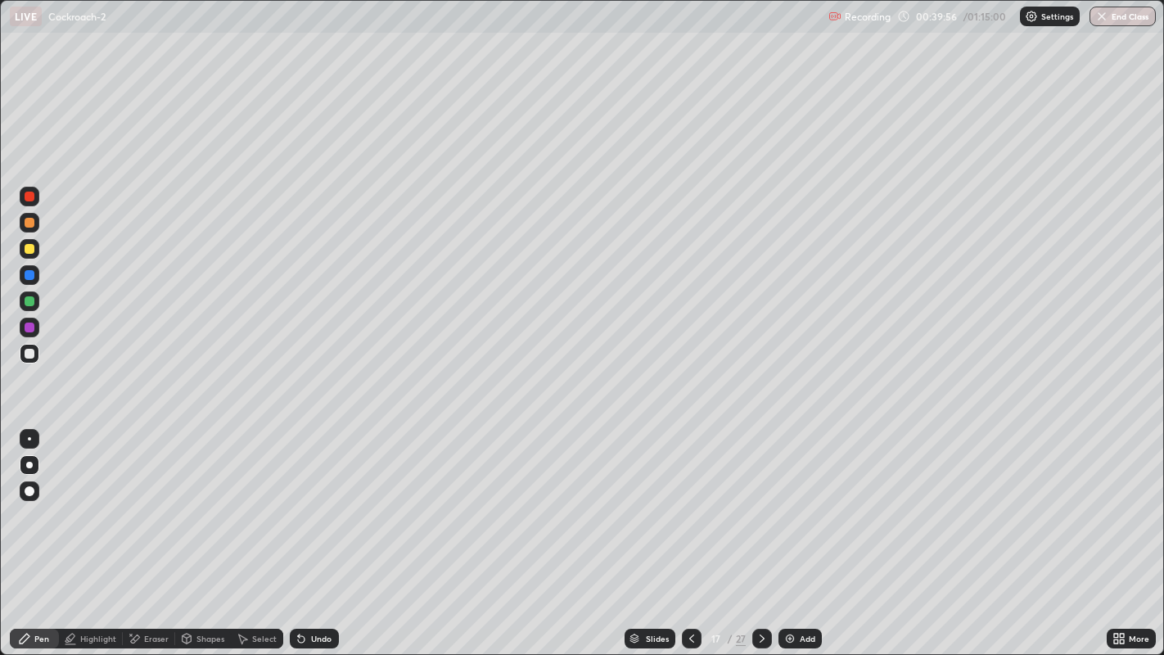
click at [29, 276] on div at bounding box center [30, 275] width 10 height 10
click at [314, 531] on div "Undo" at bounding box center [321, 639] width 20 height 8
click at [689, 531] on icon at bounding box center [691, 638] width 13 height 13
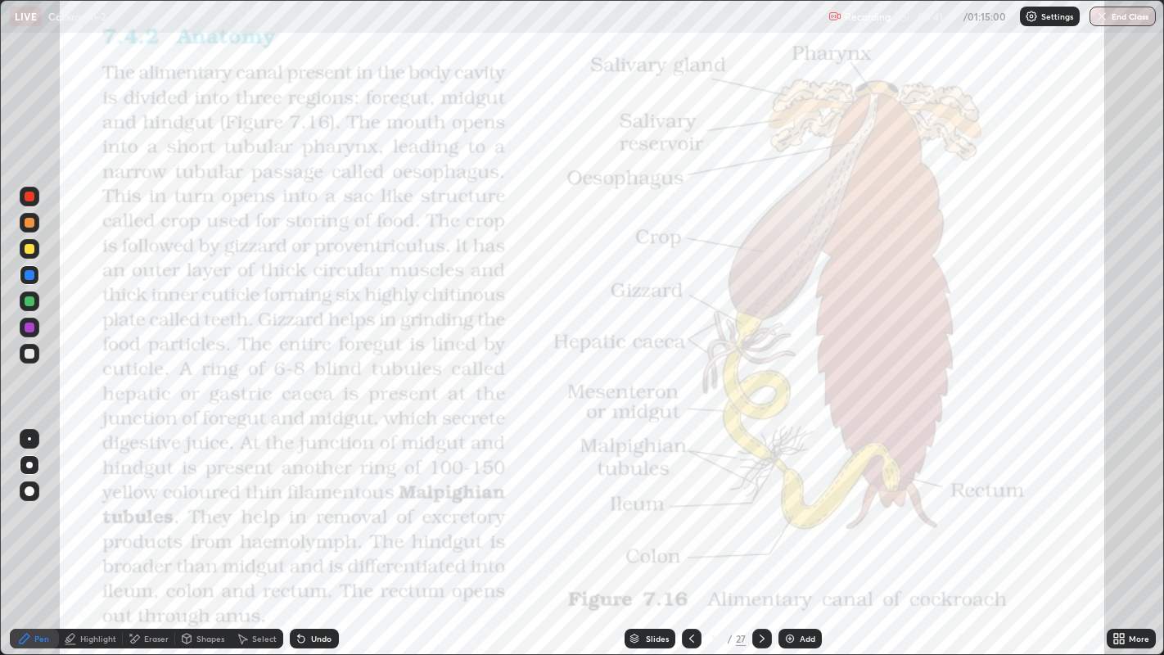
click at [761, 531] on icon at bounding box center [762, 638] width 13 height 13
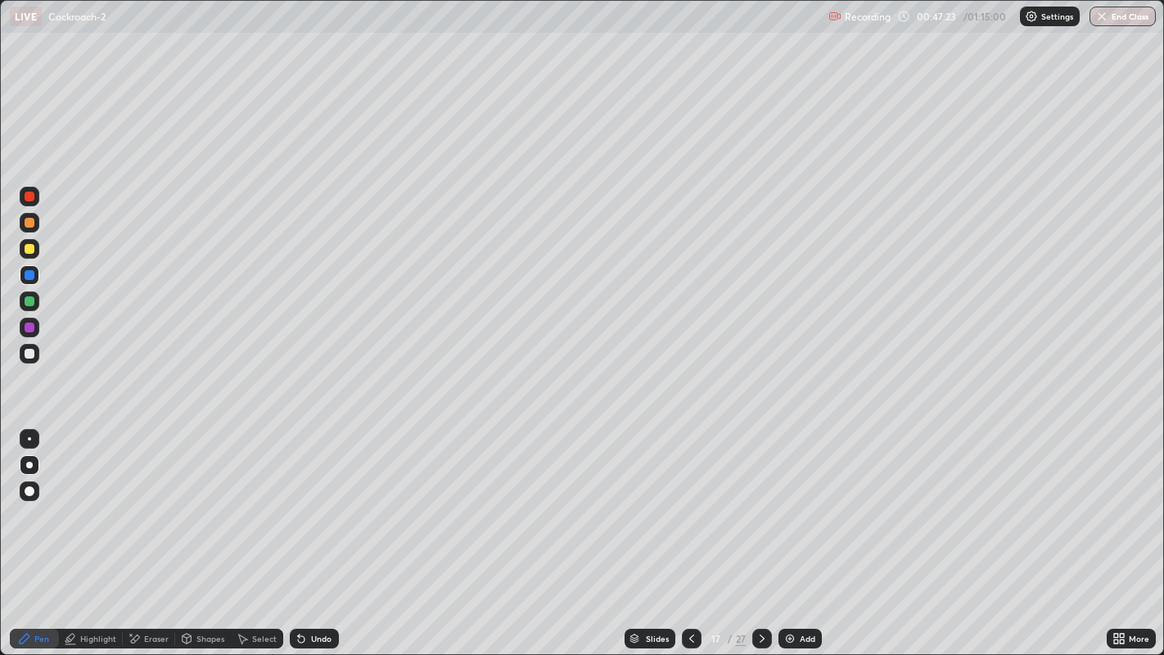
click at [761, 531] on icon at bounding box center [762, 638] width 13 height 13
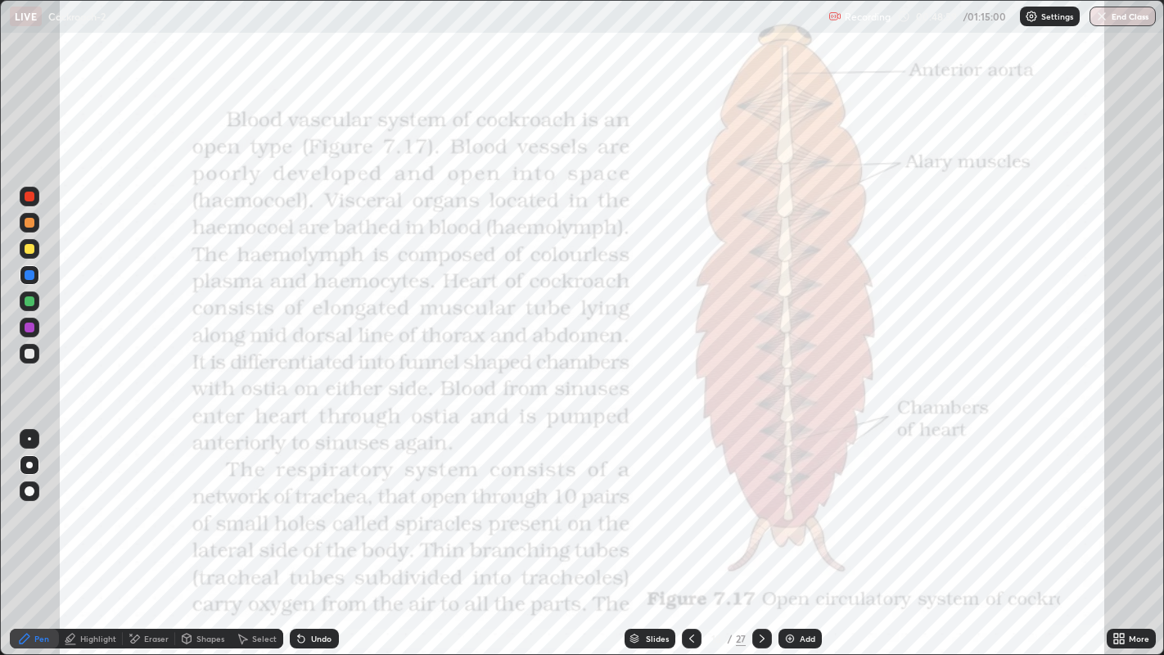
click at [29, 250] on div at bounding box center [30, 249] width 10 height 10
click at [31, 329] on div at bounding box center [30, 328] width 10 height 10
click at [28, 466] on div at bounding box center [29, 465] width 7 height 7
click at [143, 531] on div "Eraser" at bounding box center [149, 639] width 52 height 20
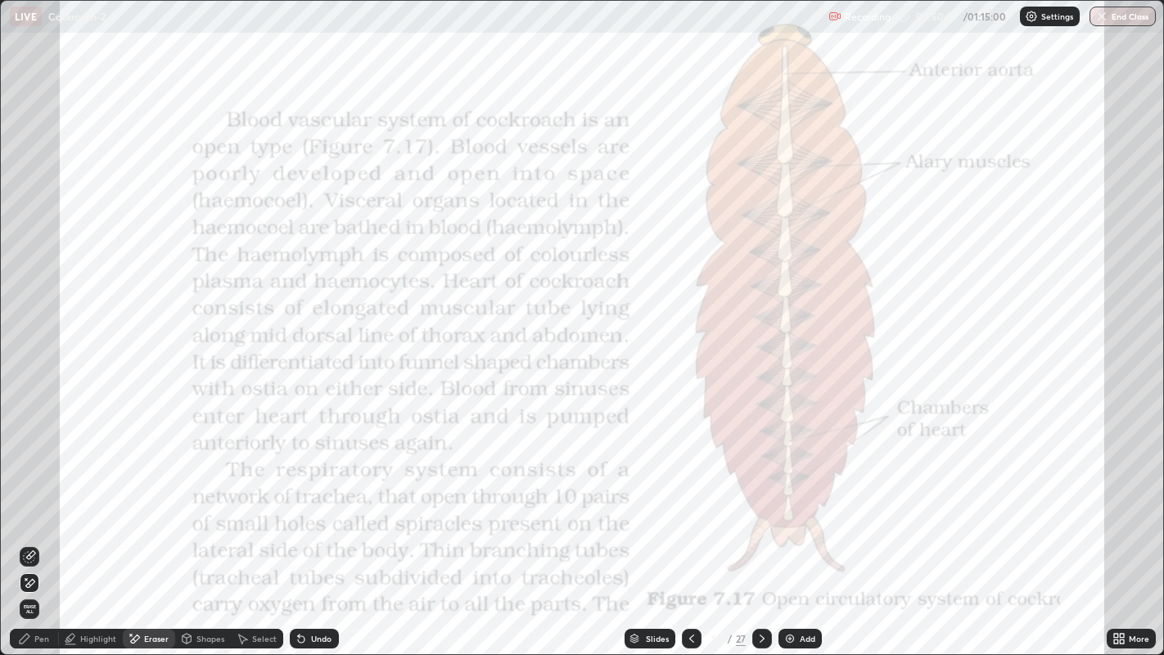
click at [30, 531] on icon at bounding box center [29, 583] width 13 height 14
click at [41, 531] on div "Pen" at bounding box center [41, 639] width 15 height 8
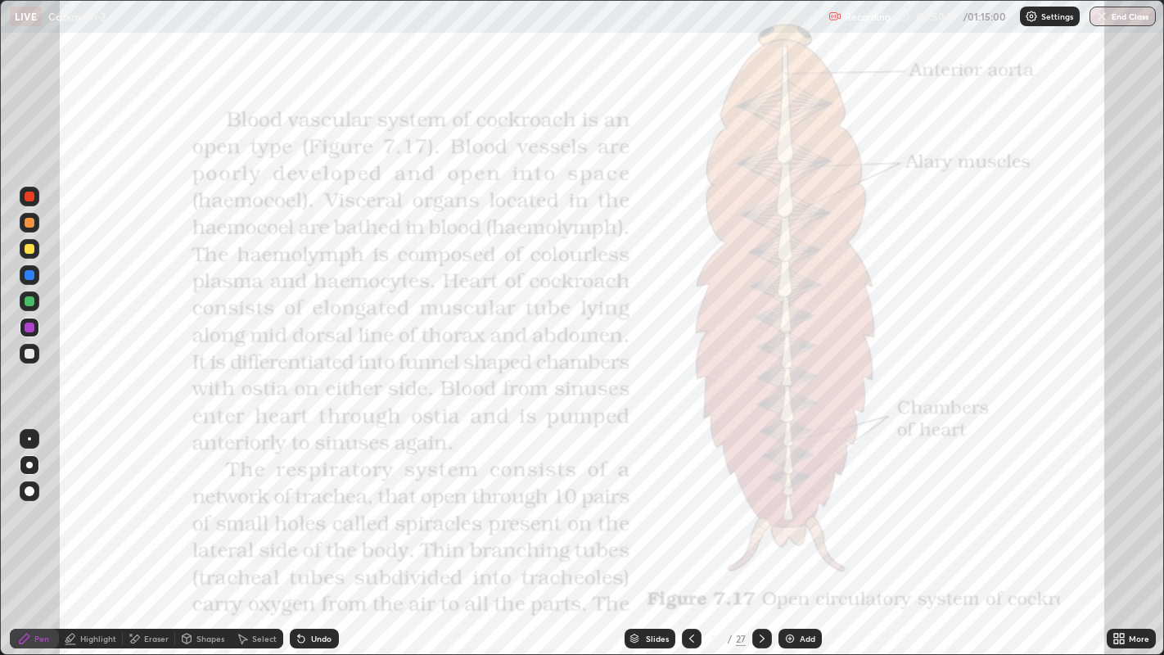
click at [40, 531] on div "Pen" at bounding box center [41, 639] width 15 height 8
click at [29, 438] on div at bounding box center [29, 438] width 3 height 3
click at [30, 328] on div at bounding box center [30, 328] width 10 height 10
click at [34, 310] on div at bounding box center [30, 301] width 20 height 20
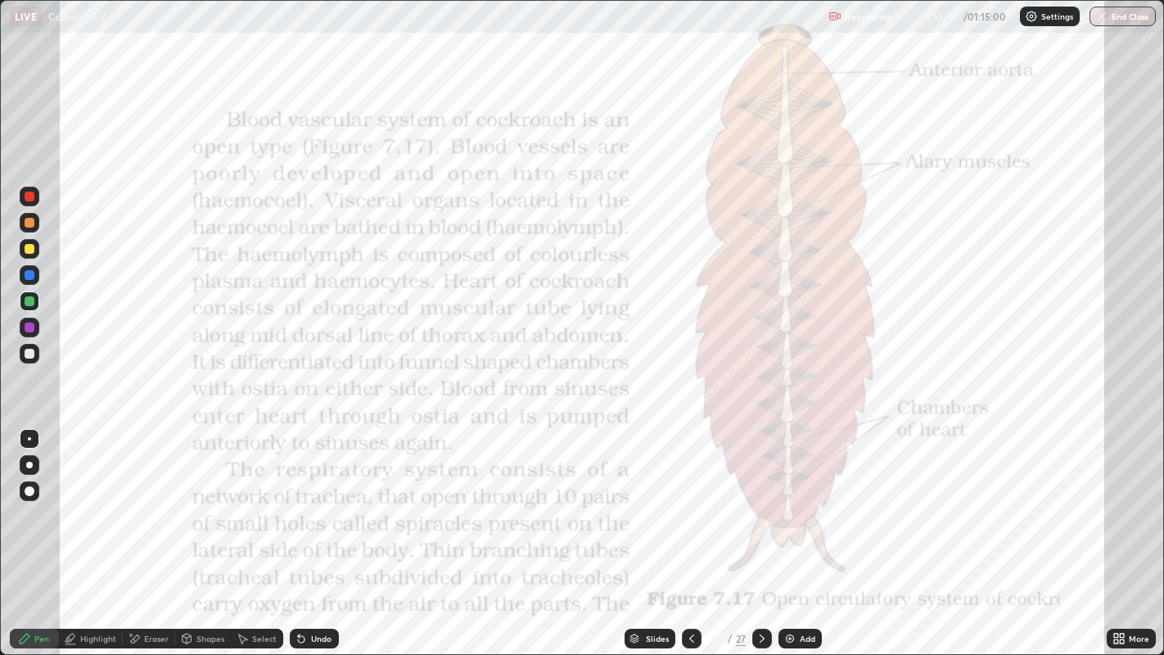
click at [29, 464] on div at bounding box center [29, 465] width 7 height 7
click at [31, 218] on div at bounding box center [30, 223] width 10 height 10
click at [29, 201] on div at bounding box center [30, 197] width 10 height 10
click at [30, 430] on div at bounding box center [30, 439] width 20 height 20
click at [325, 531] on div "Undo" at bounding box center [314, 639] width 49 height 20
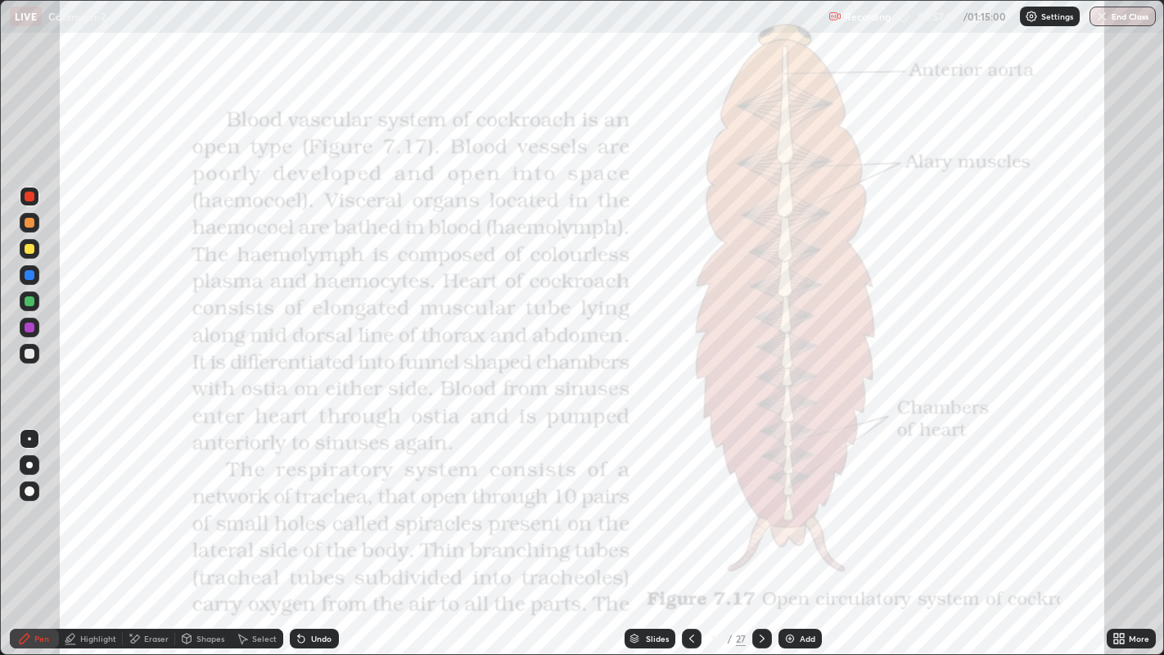
click at [794, 531] on img at bounding box center [790, 638] width 13 height 13
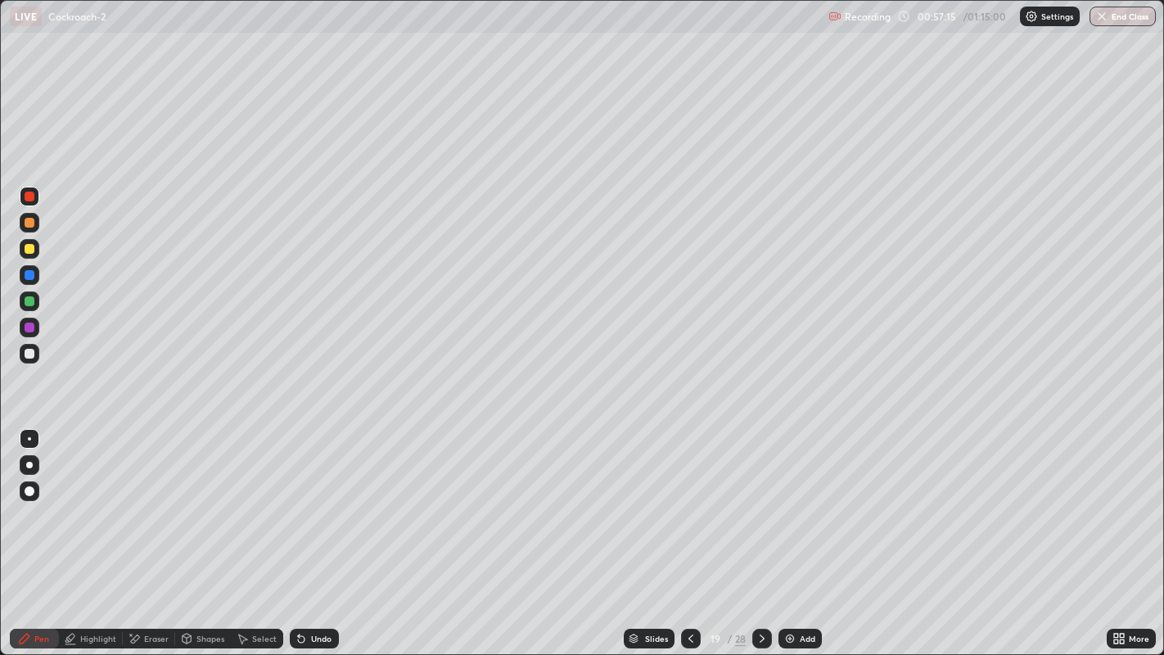
click at [697, 531] on div at bounding box center [691, 639] width 20 height 20
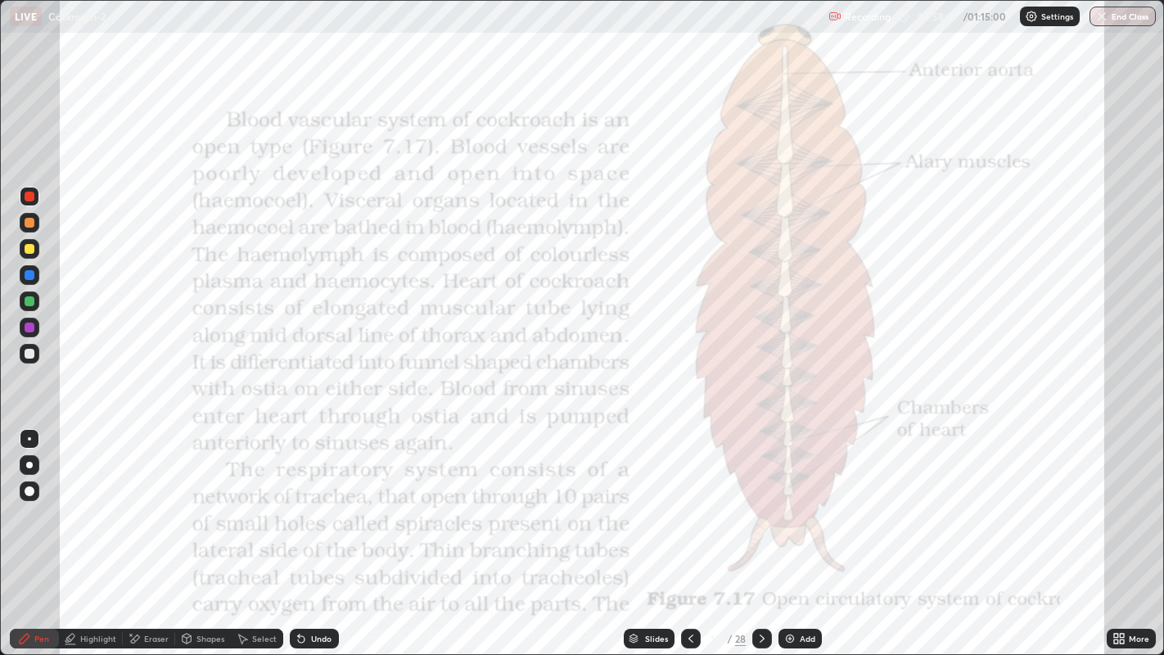
click at [29, 325] on div at bounding box center [30, 328] width 10 height 10
click at [29, 464] on div at bounding box center [29, 465] width 7 height 7
click at [26, 466] on div at bounding box center [29, 465] width 7 height 7
click at [26, 465] on div at bounding box center [29, 465] width 7 height 7
click at [761, 531] on icon at bounding box center [762, 638] width 13 height 13
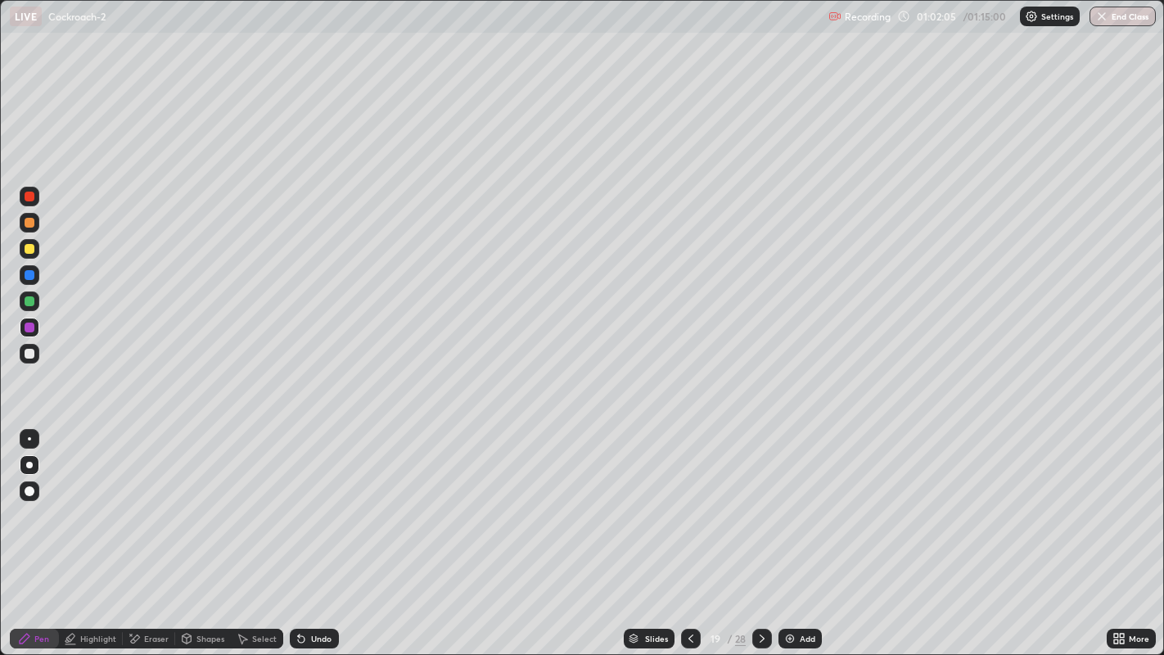
click at [758, 531] on icon at bounding box center [762, 638] width 13 height 13
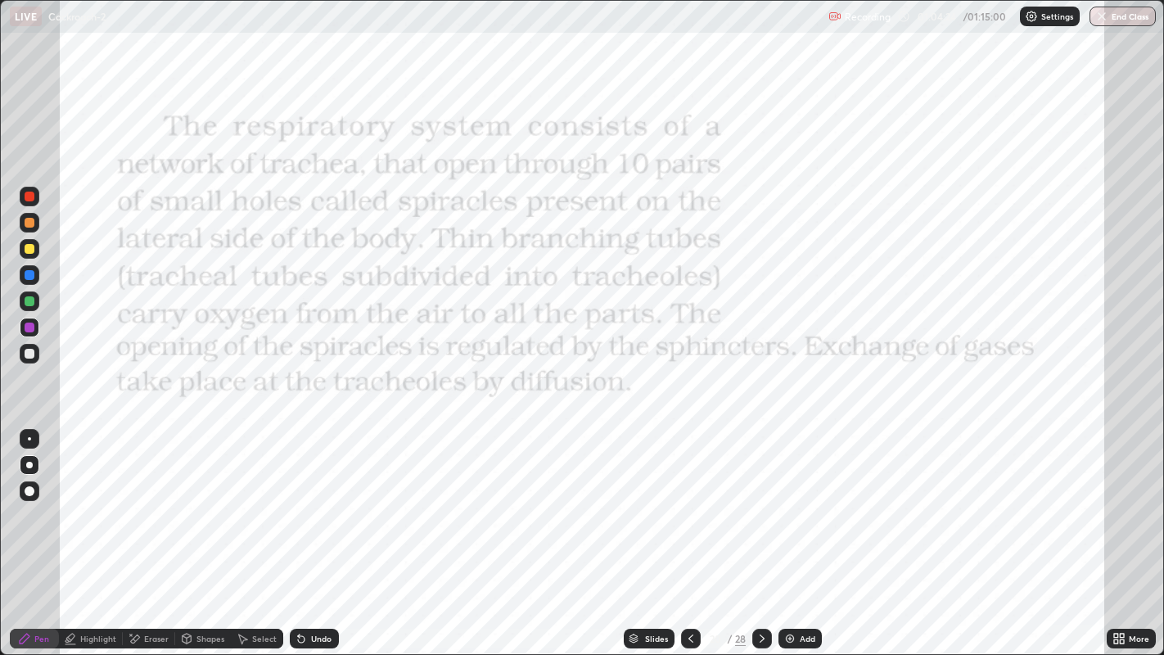
click at [1111, 23] on button "End Class" at bounding box center [1123, 17] width 66 height 20
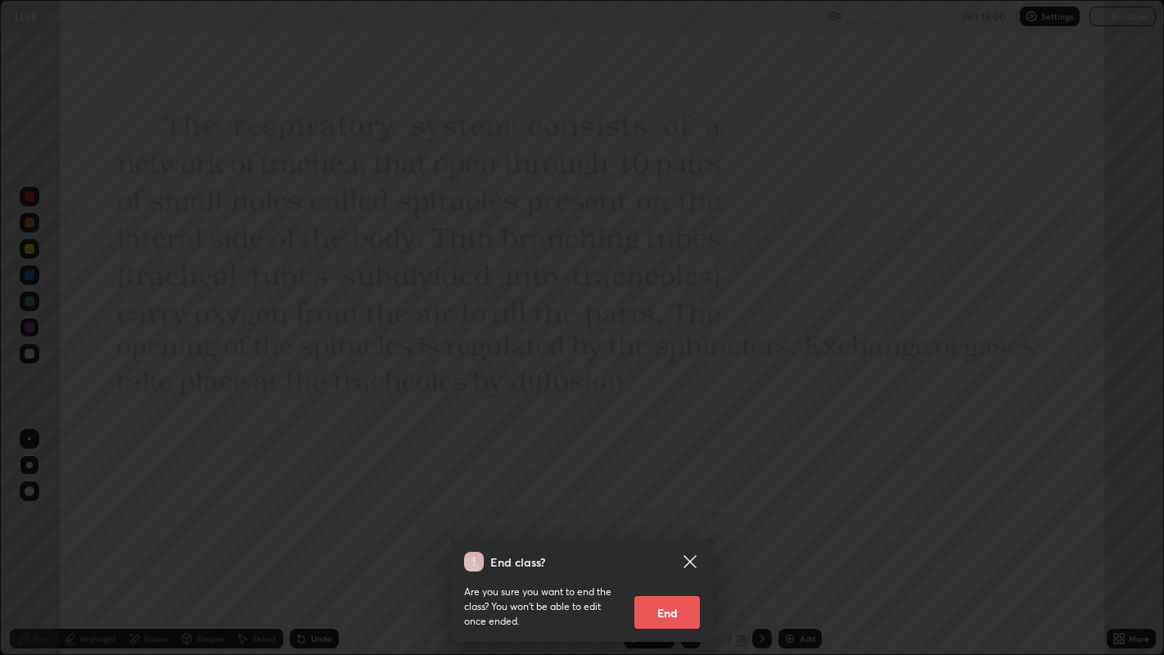
click at [675, 531] on button "End" at bounding box center [667, 612] width 65 height 33
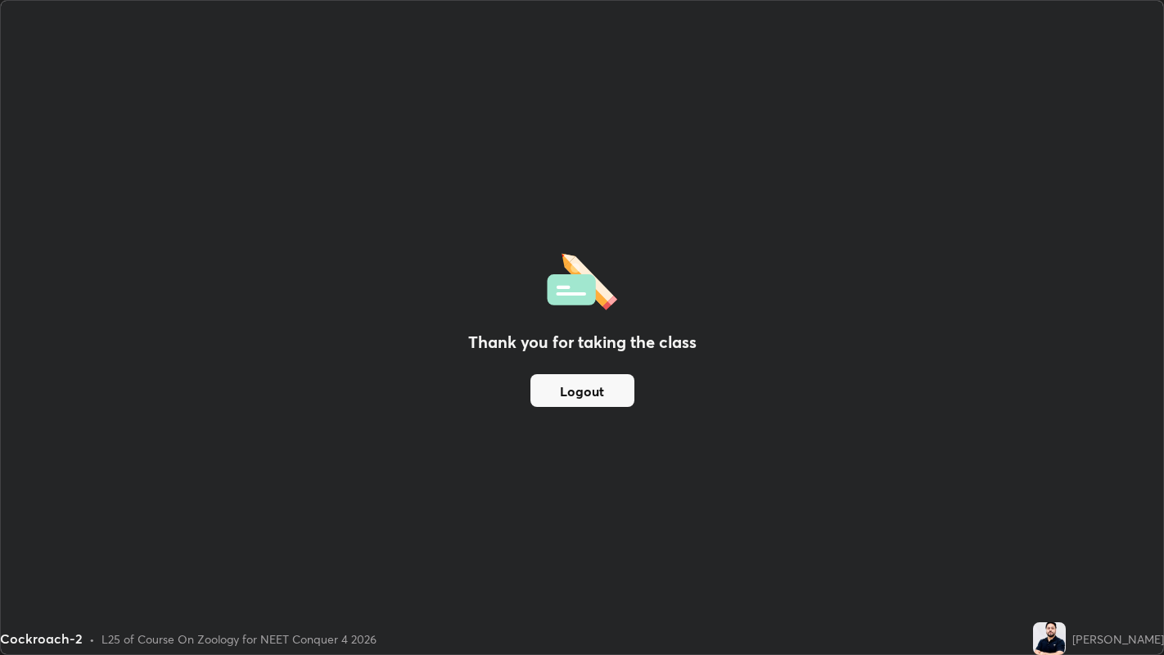
click at [609, 402] on button "Logout" at bounding box center [583, 390] width 104 height 33
